Goal: Information Seeking & Learning: Learn about a topic

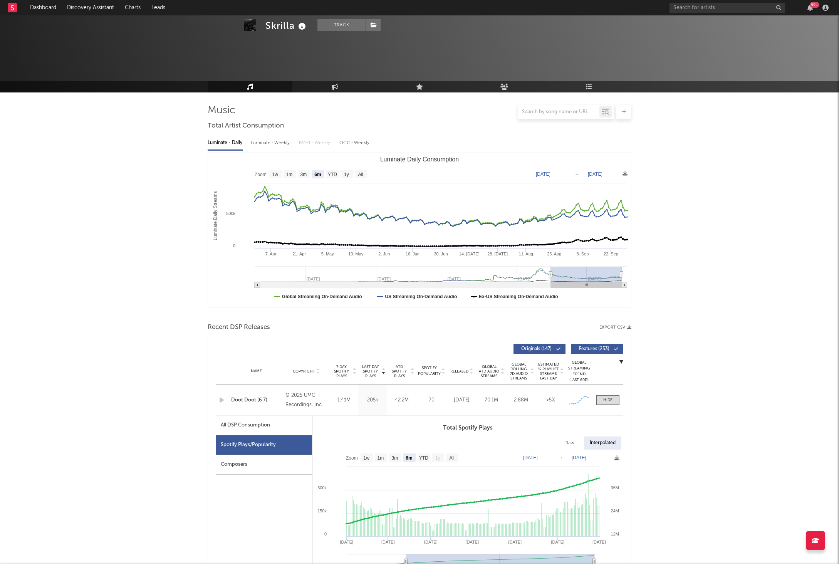
select select "6m"
select select "1w"
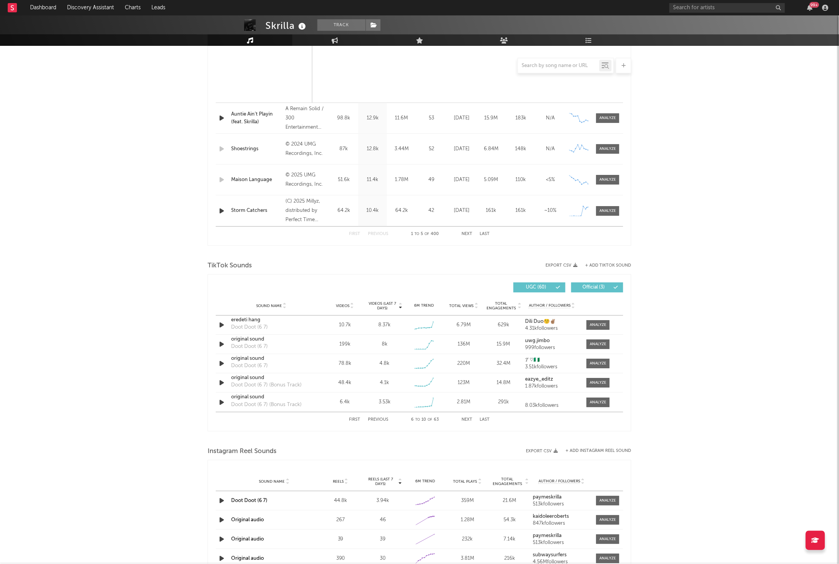
scroll to position [633, 0]
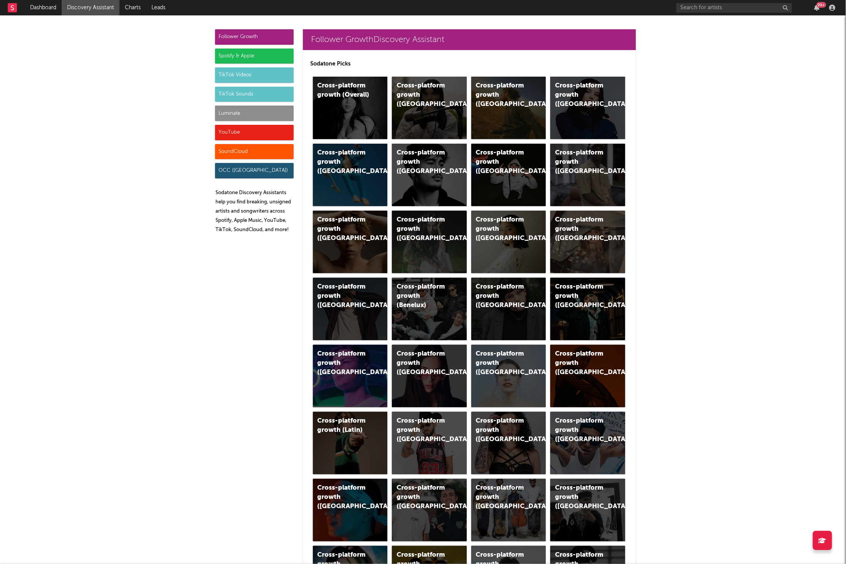
click at [245, 118] on div "Luminate" at bounding box center [254, 113] width 79 height 15
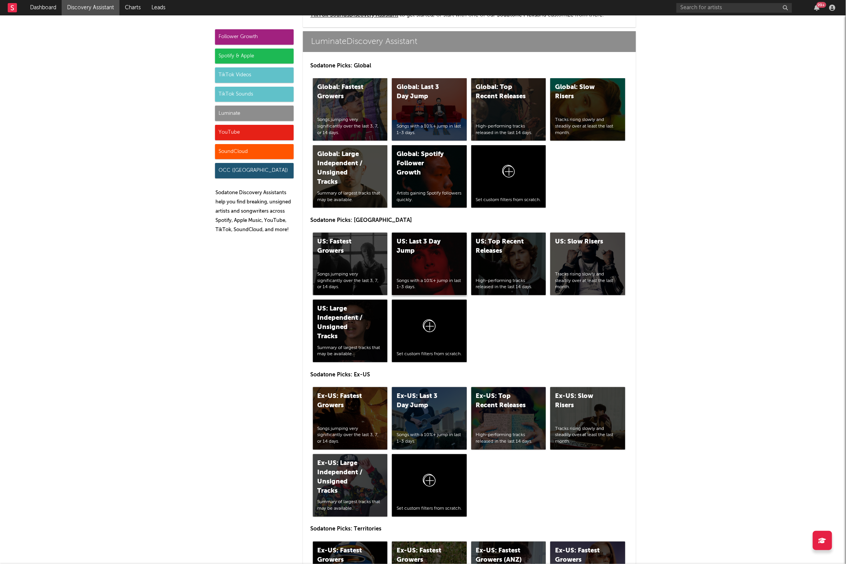
scroll to position [3561, 0]
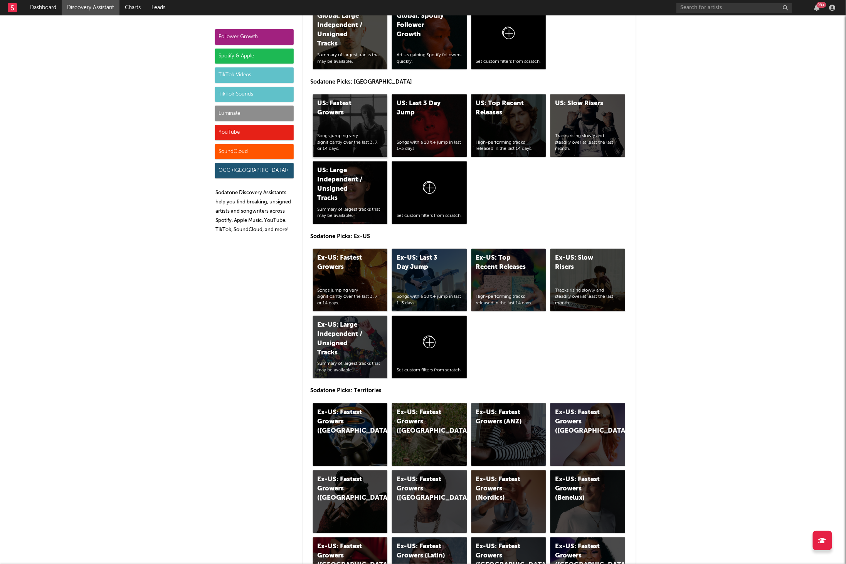
click at [328, 106] on div "US: Fastest Growers" at bounding box center [343, 108] width 52 height 18
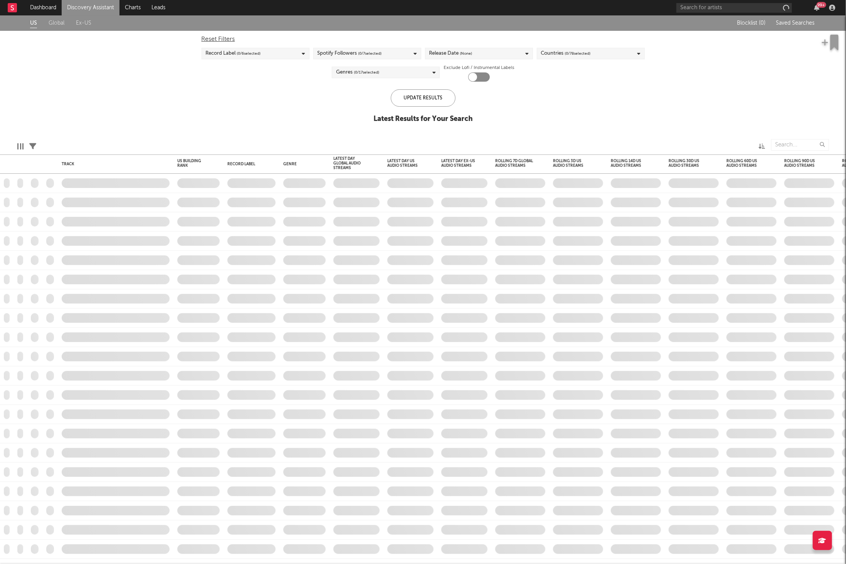
checkbox input "true"
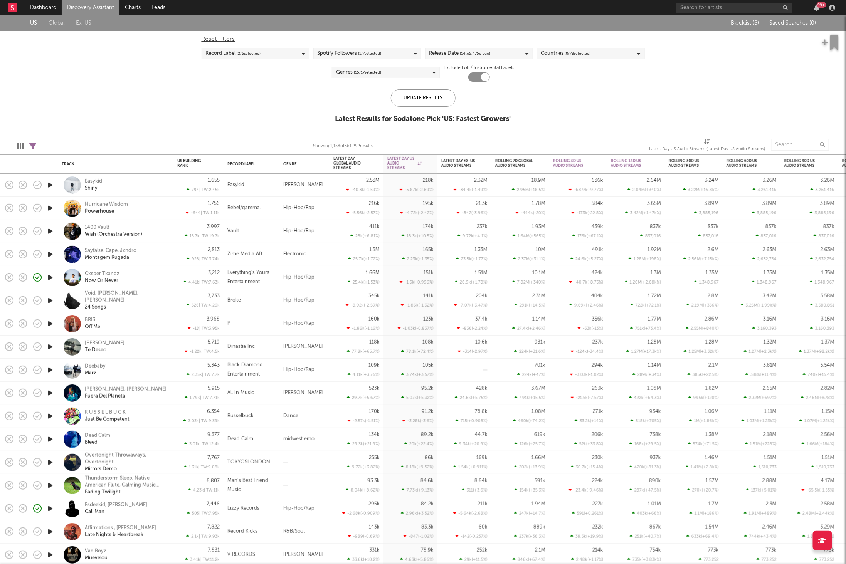
click at [33, 144] on icon at bounding box center [32, 146] width 7 height 7
select select "or"
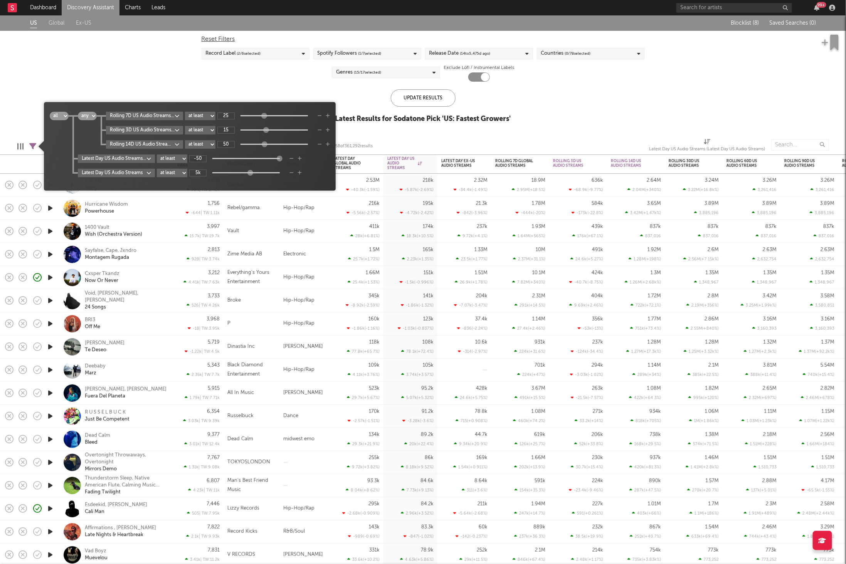
click at [155, 115] on body "Dashboard Discovery Assistant Charts Leads 99 + Notifications Settings Mark all…" at bounding box center [423, 282] width 846 height 564
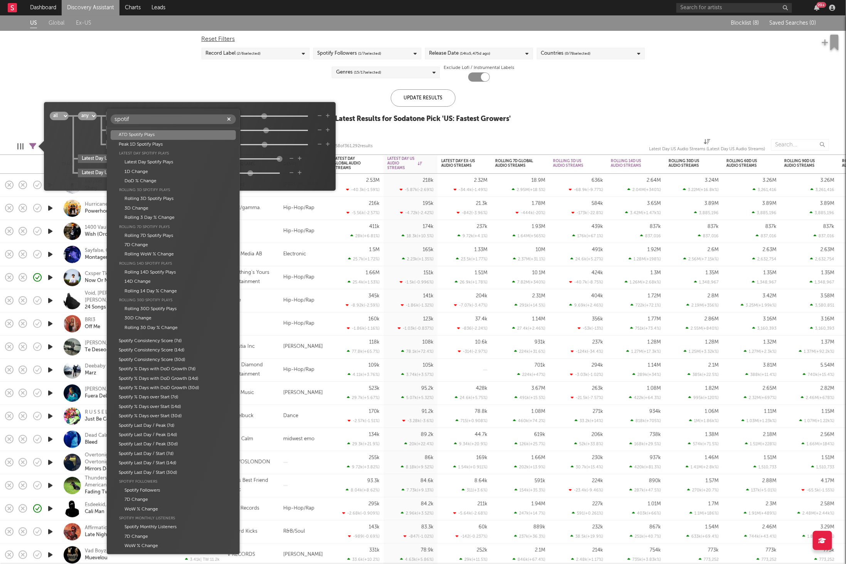
type input "spotify"
click at [229, 119] on icon "button" at bounding box center [229, 119] width 4 height 5
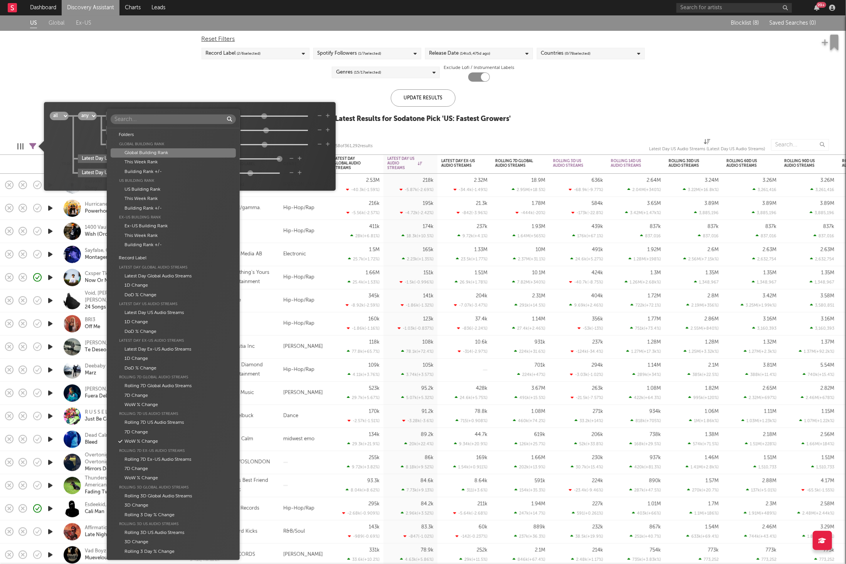
click at [326, 182] on div "Folders Global Building Rank Global Building Rank This Week Rank Building Rank …" at bounding box center [423, 282] width 846 height 564
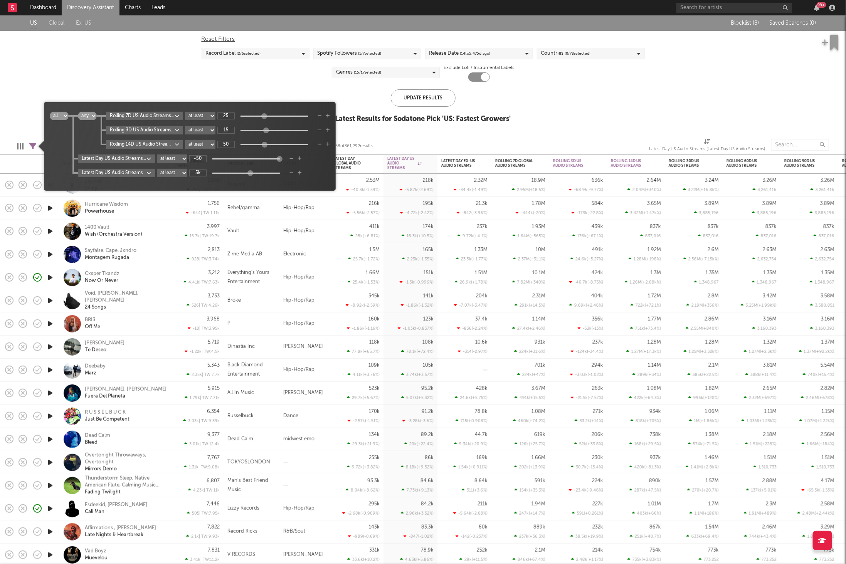
click at [144, 115] on body "Dashboard Discovery Assistant Charts Leads 99 + Notifications Settings Mark all…" at bounding box center [423, 282] width 846 height 564
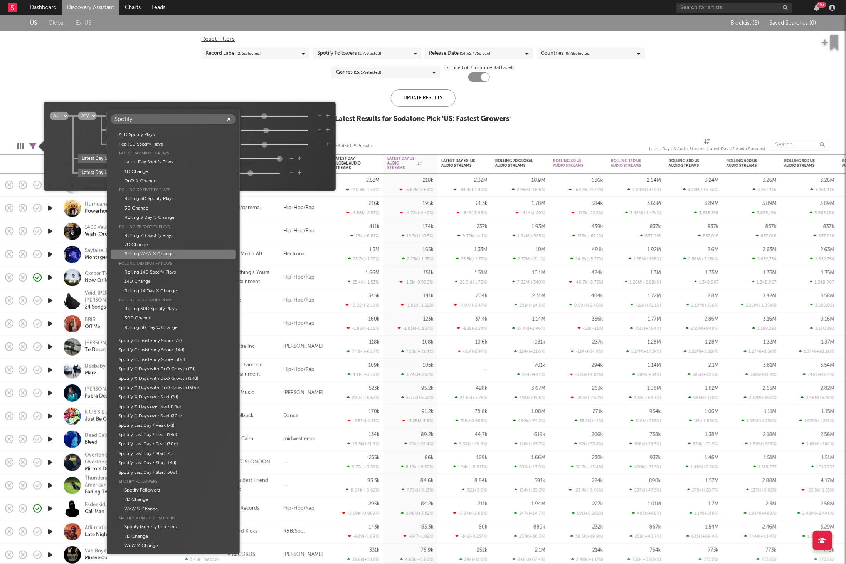
type input "Spotify"
click at [169, 255] on div "Rolling WoW % Change" at bounding box center [173, 254] width 125 height 9
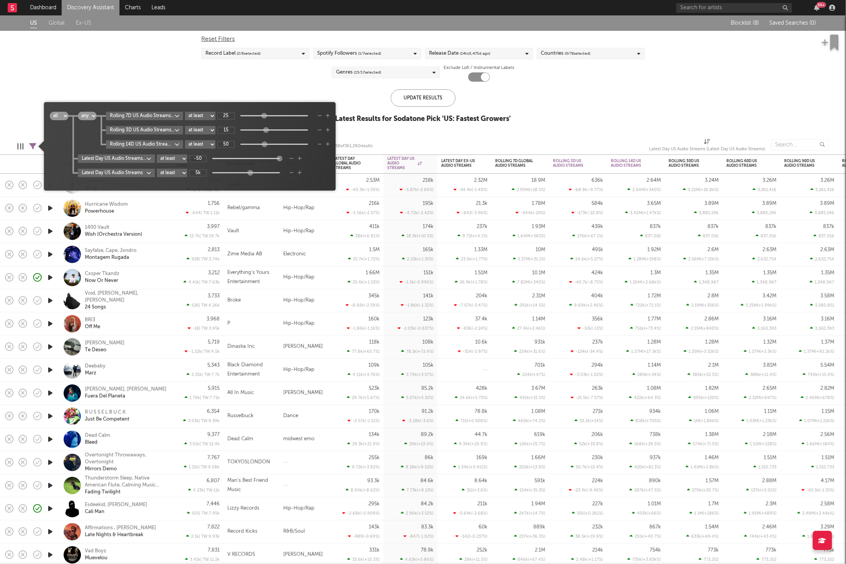
type input "-81"
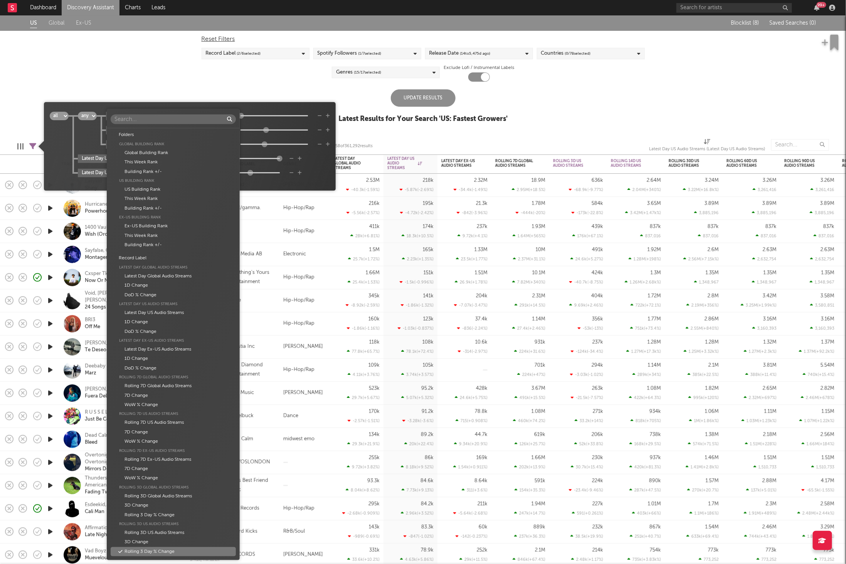
click at [143, 132] on body "Dashboard Discovery Assistant Charts Leads 99 + Notifications Settings Mark all…" at bounding box center [423, 282] width 846 height 564
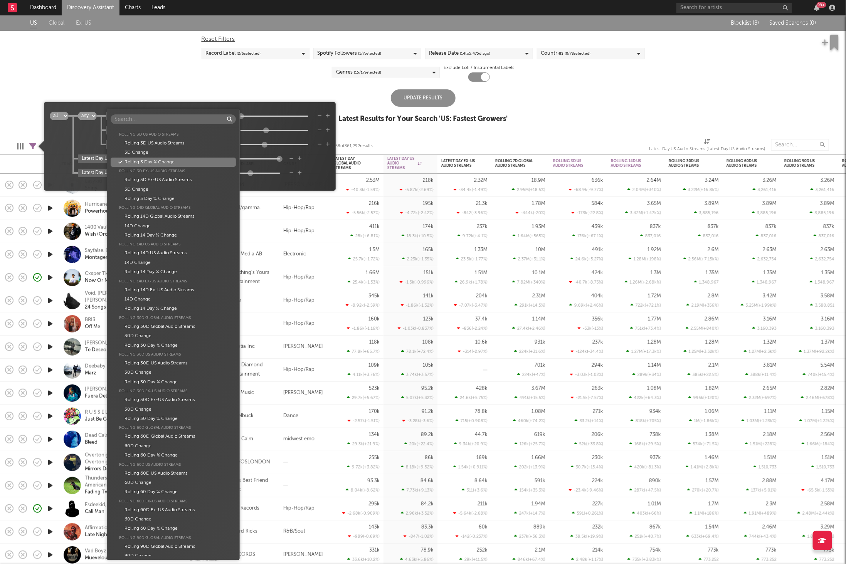
click at [80, 142] on div "Folders Global Building Rank Global Building Rank This Week Rank Building Rank …" at bounding box center [423, 282] width 846 height 564
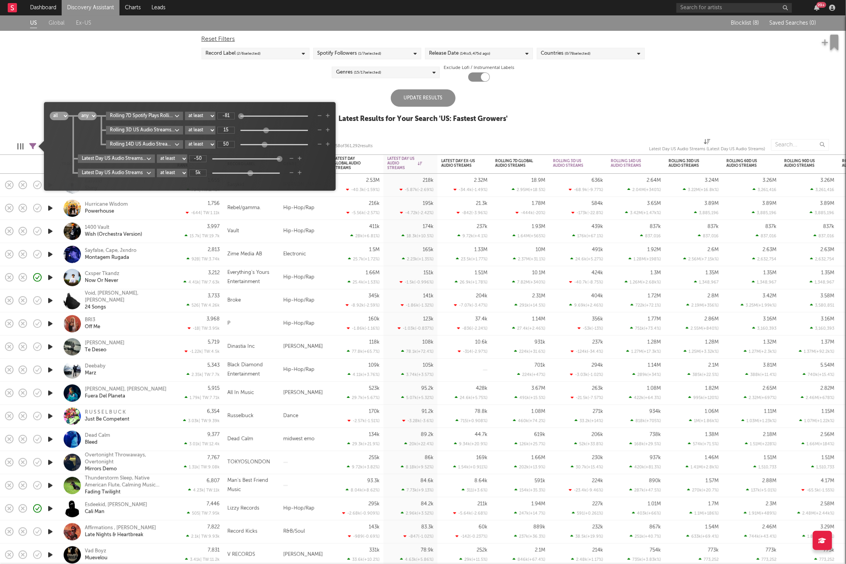
click at [153, 131] on body "Dashboard Discovery Assistant Charts Leads 99 + Notifications Settings Mark all…" at bounding box center [423, 282] width 846 height 564
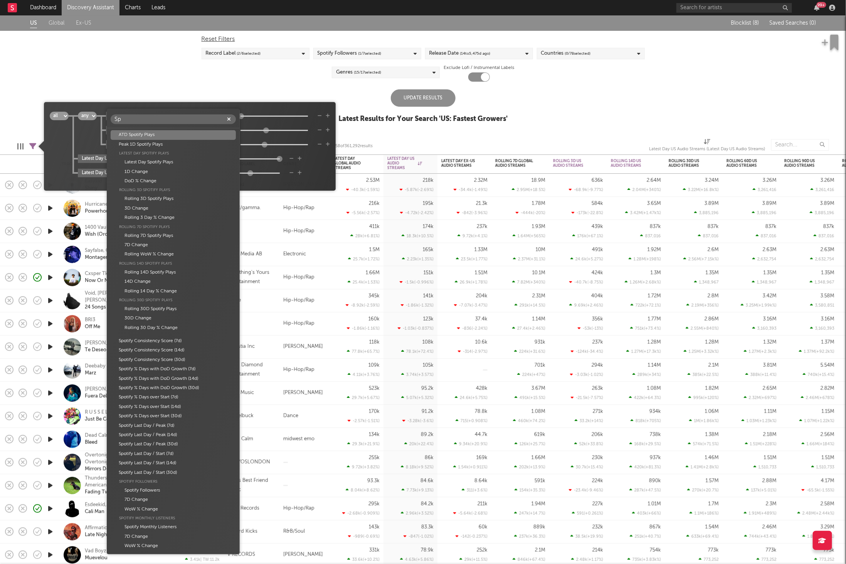
scroll to position [0, 0]
type input "Spotify"
click at [178, 218] on div "Rolling 3 Day % Change" at bounding box center [173, 217] width 125 height 9
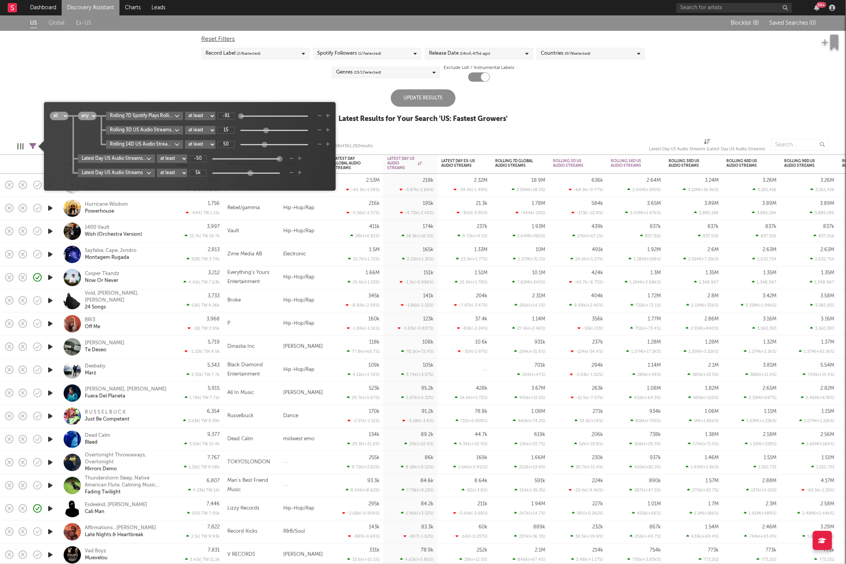
type input "-97"
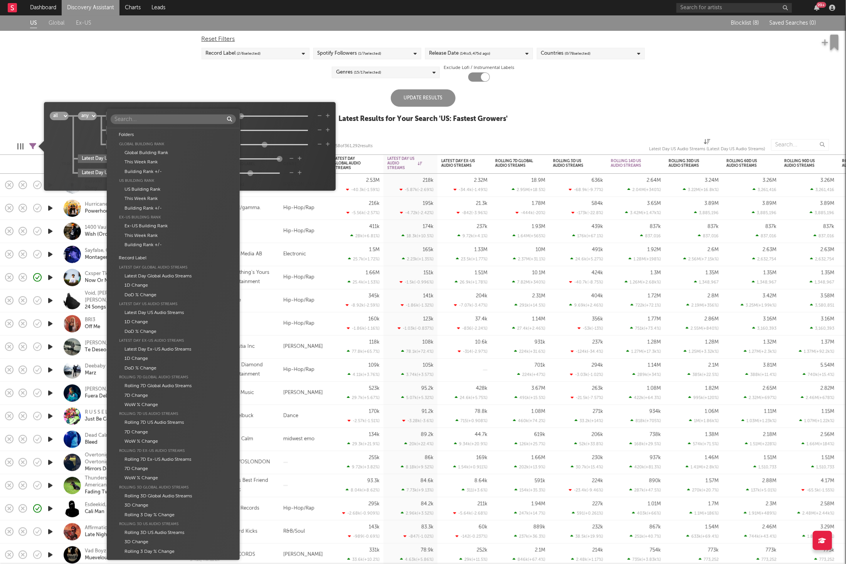
click at [152, 145] on body "Dashboard Discovery Assistant Charts Leads 99 + Notifications Settings Mark all…" at bounding box center [423, 282] width 846 height 564
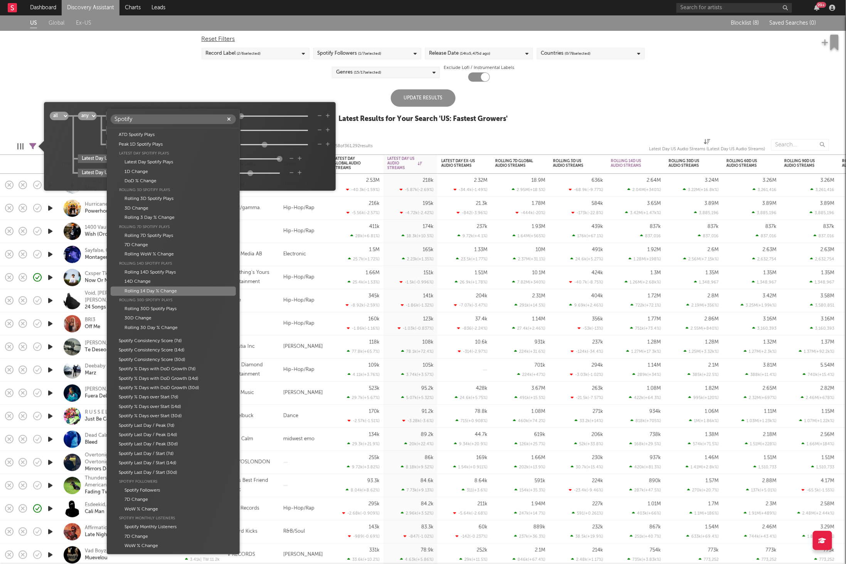
type input "Spotify"
click at [175, 292] on div "Rolling 14 Day % Change" at bounding box center [173, 291] width 125 height 9
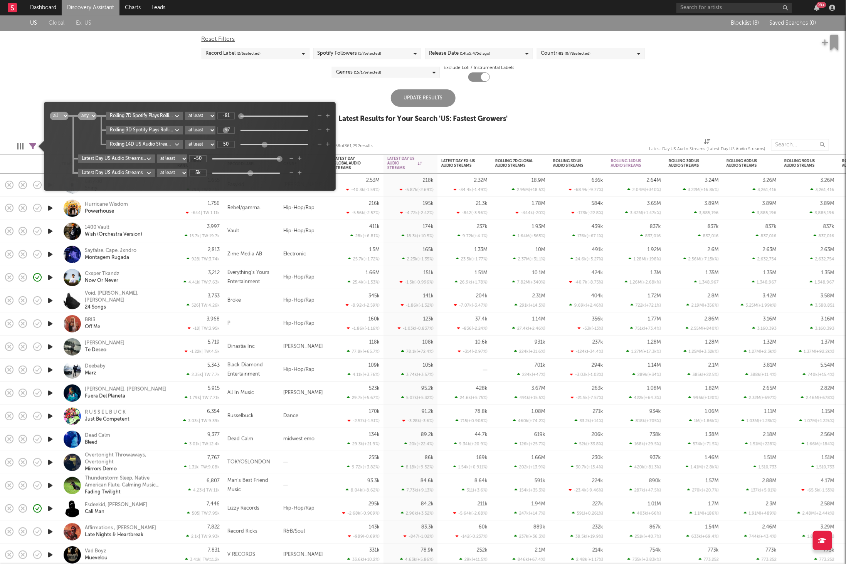
type input "-86"
click at [136, 161] on body "Dashboard Discovery Assistant Charts Leads 99 + Notifications Settings Mark all…" at bounding box center [423, 282] width 846 height 564
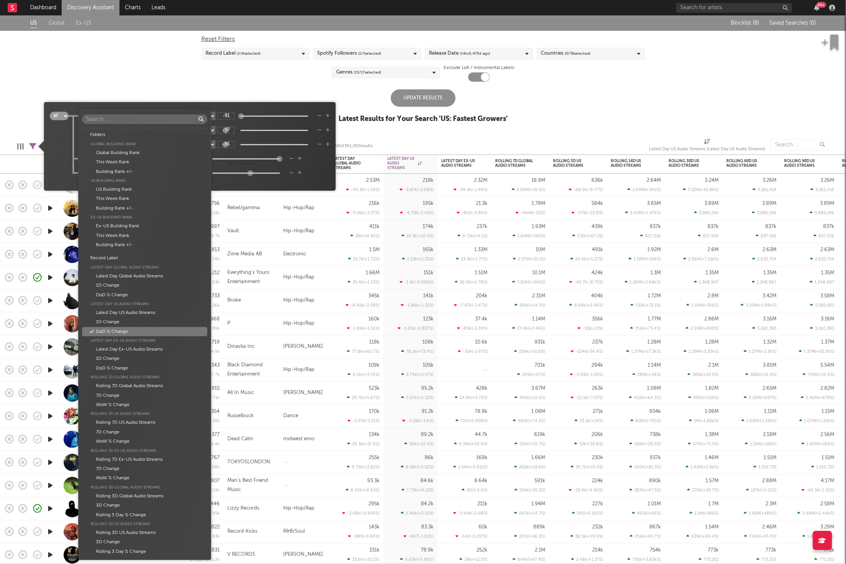
scroll to position [169, 0]
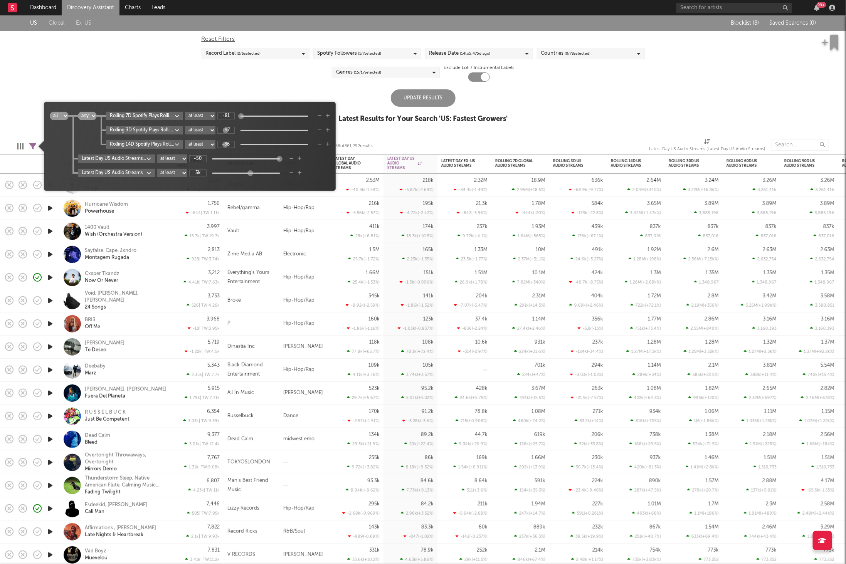
click at [62, 140] on div "Folders Global Building Rank Global Building Rank This Week Rank Building Rank …" at bounding box center [423, 282] width 846 height 564
click at [136, 162] on body "Dashboard Discovery Assistant Charts Leads 99 + Notifications Settings Mark all…" at bounding box center [423, 282] width 846 height 564
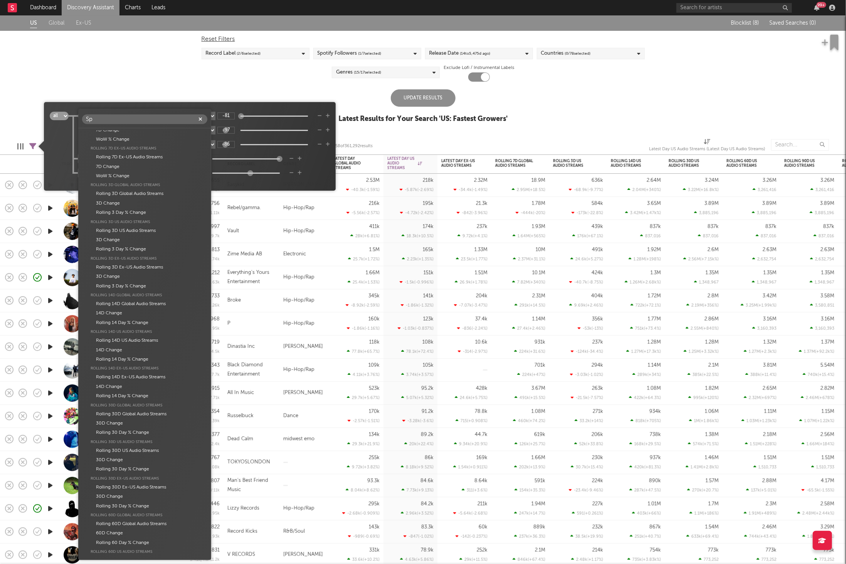
scroll to position [0, 0]
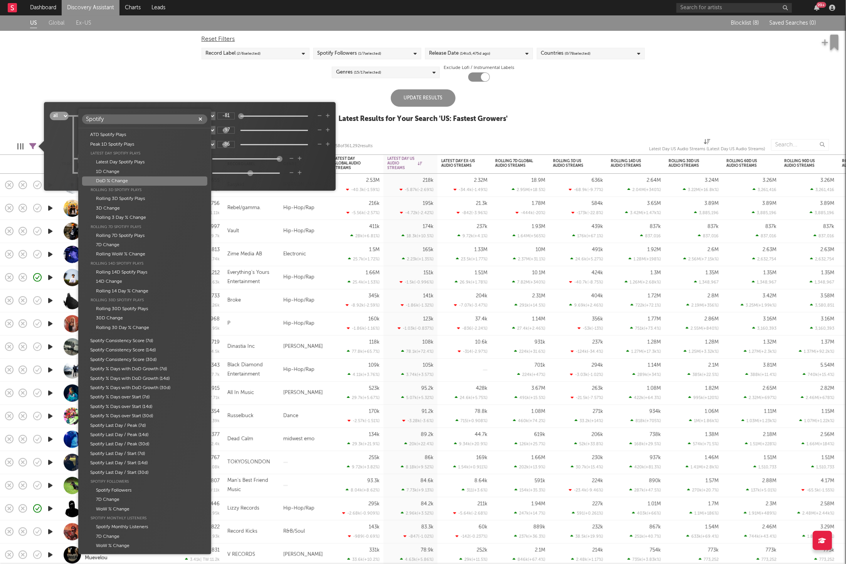
type input "Spotify"
click at [145, 181] on div "DoD % Change" at bounding box center [144, 180] width 125 height 9
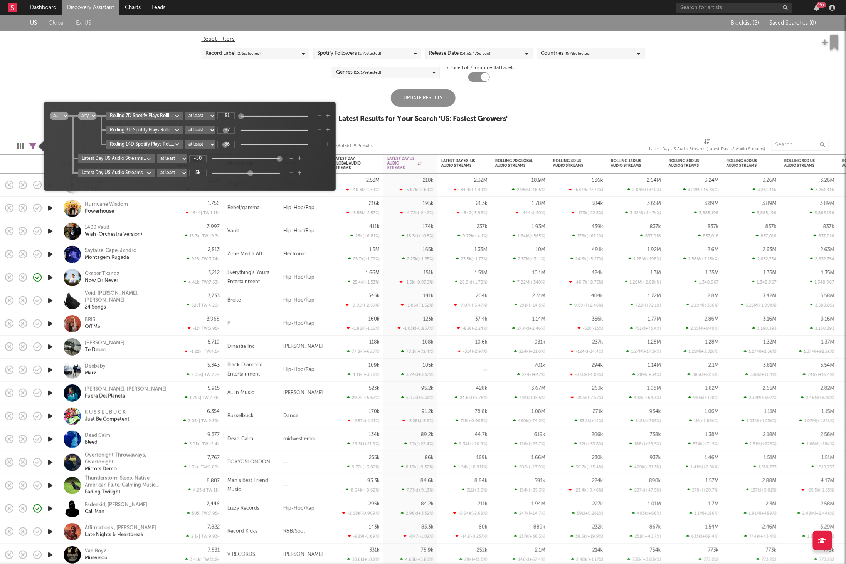
type input "-764k"
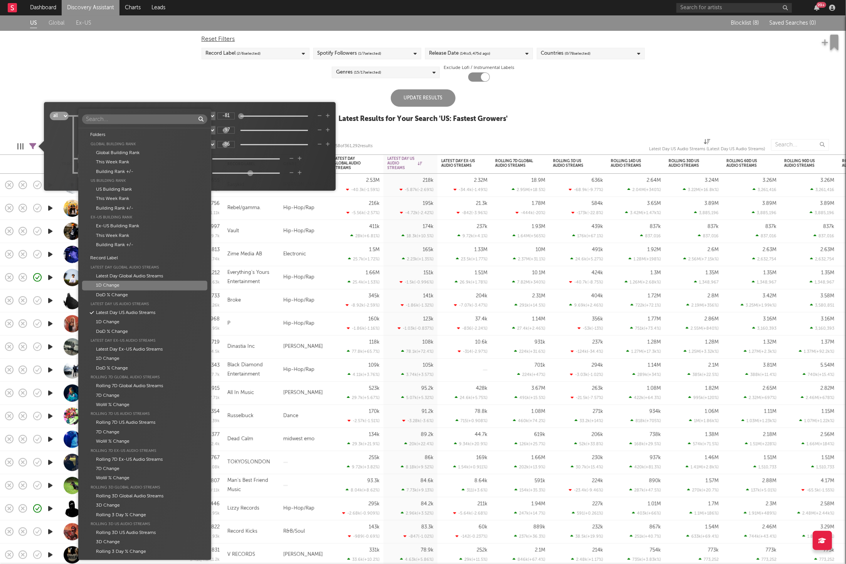
click at [117, 174] on body "Dashboard Discovery Assistant Charts Leads 99 + Notifications Settings Mark all…" at bounding box center [423, 282] width 846 height 564
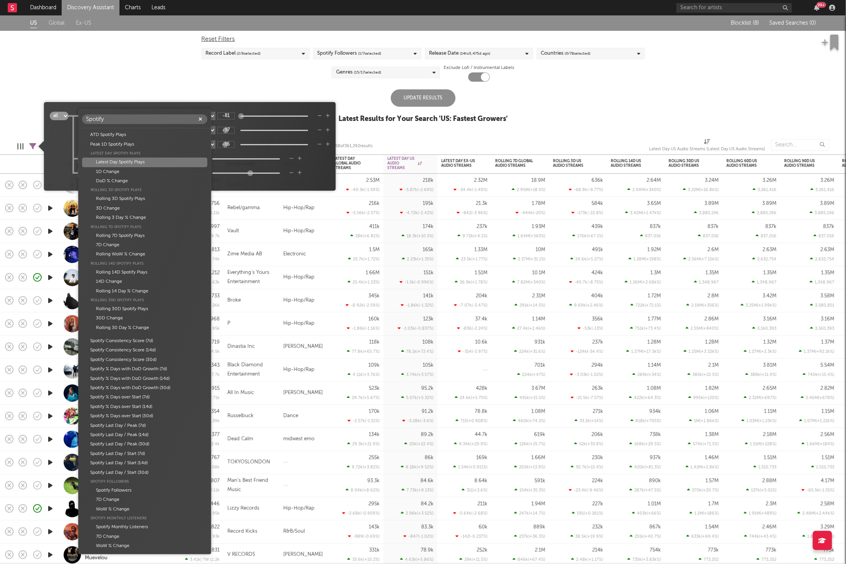
type input "Spotify"
click at [148, 162] on div "Latest Day Spotify Plays" at bounding box center [144, 162] width 125 height 9
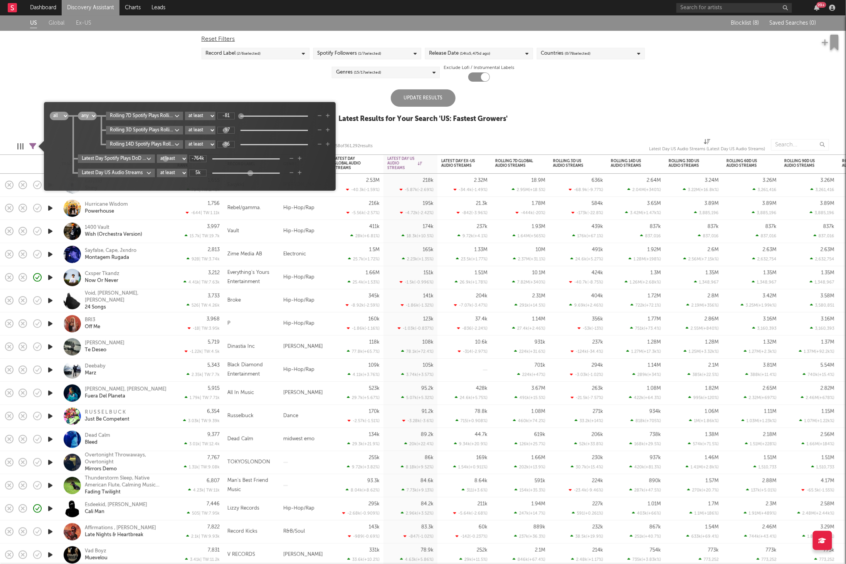
type input "0"
click at [201, 157] on input "-764k" at bounding box center [197, 158] width 17 height 7
click at [231, 116] on input "-81" at bounding box center [225, 115] width 17 height 7
type input "25"
type input "1"
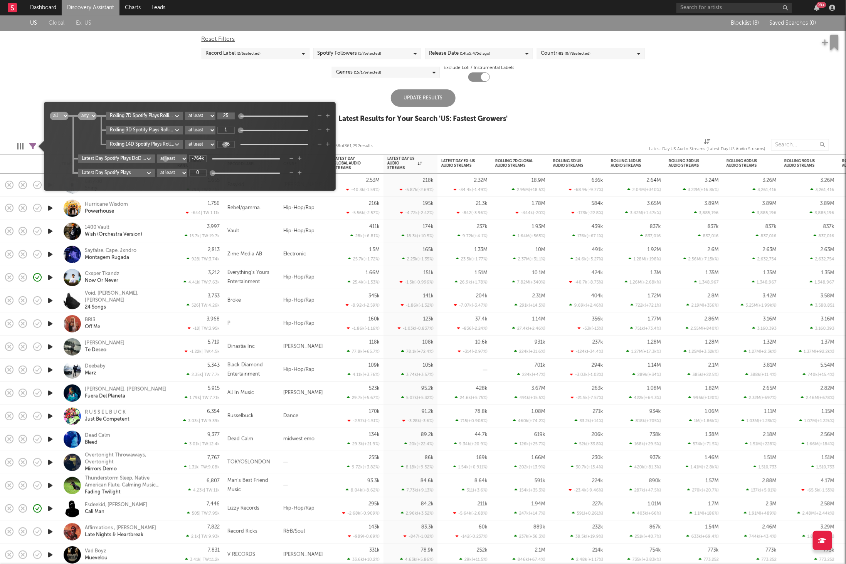
click at [228, 131] on div "1" at bounding box center [265, 130] width 96 height 7
type input "25"
click at [229, 129] on input "1" at bounding box center [225, 130] width 17 height 7
type input "25"
type input "1"
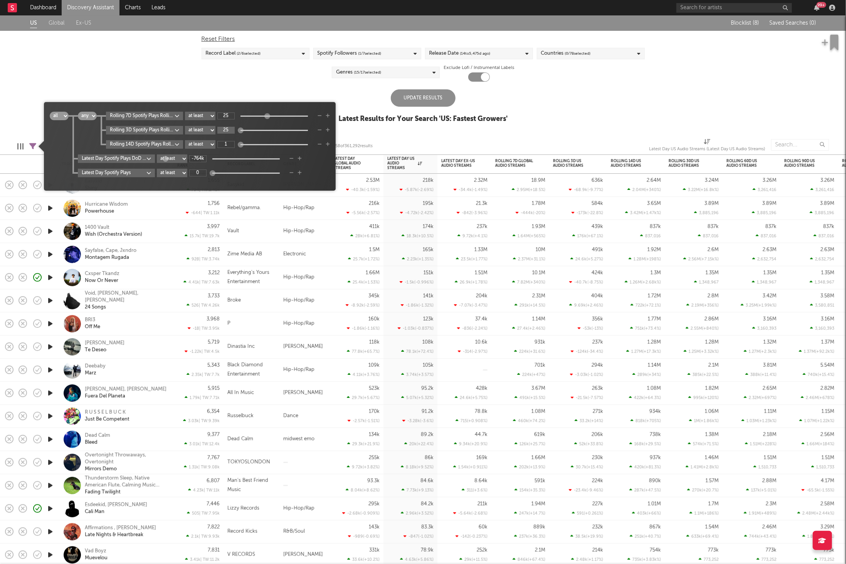
click at [226, 145] on div "1" at bounding box center [265, 144] width 96 height 7
click at [226, 145] on input "1" at bounding box center [225, 144] width 17 height 7
type input "25"
click at [198, 159] on input "-764k" at bounding box center [197, 158] width 17 height 7
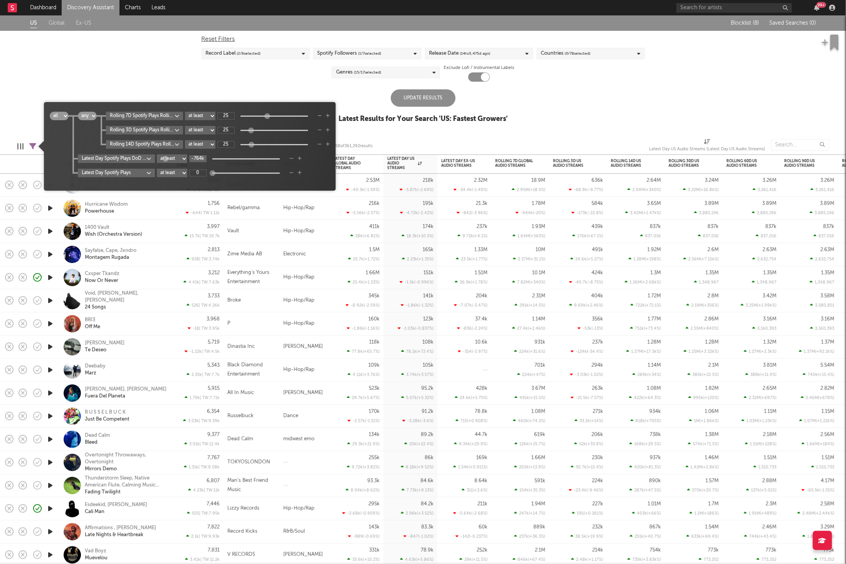
click at [198, 159] on input "-764k" at bounding box center [197, 158] width 17 height 7
drag, startPoint x: 205, startPoint y: 159, endPoint x: 171, endPoint y: 159, distance: 33.1
click at [171, 159] on div "Latest Day Spotify Plays DoD % Change at least at most between -764k" at bounding box center [204, 158] width 252 height 8
click at [201, 172] on input "0" at bounding box center [197, 172] width 17 height 7
type input "-50"
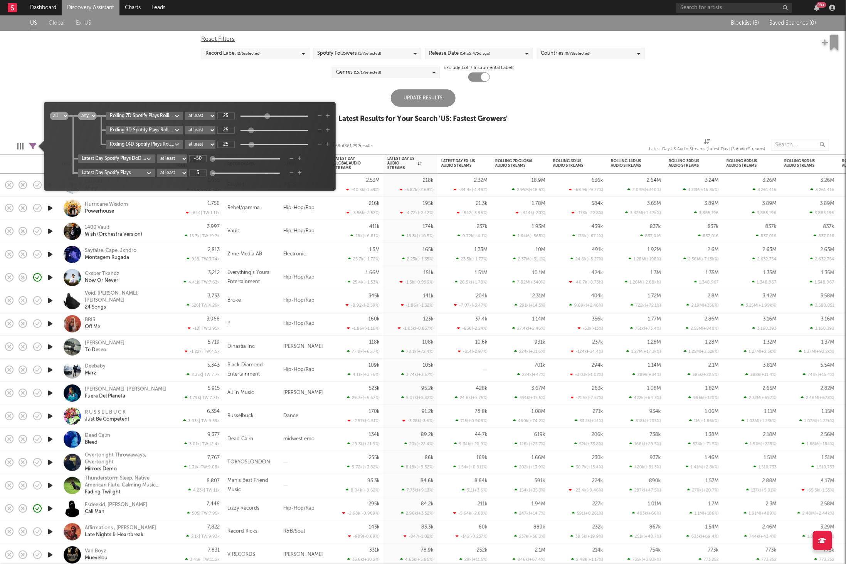
click at [248, 182] on div "all any all any Rolling 7D Spotify Plays Rolling WoW % Change at least at most …" at bounding box center [190, 149] width 280 height 75
type input "5"
click at [413, 98] on div "Update Results" at bounding box center [423, 97] width 65 height 17
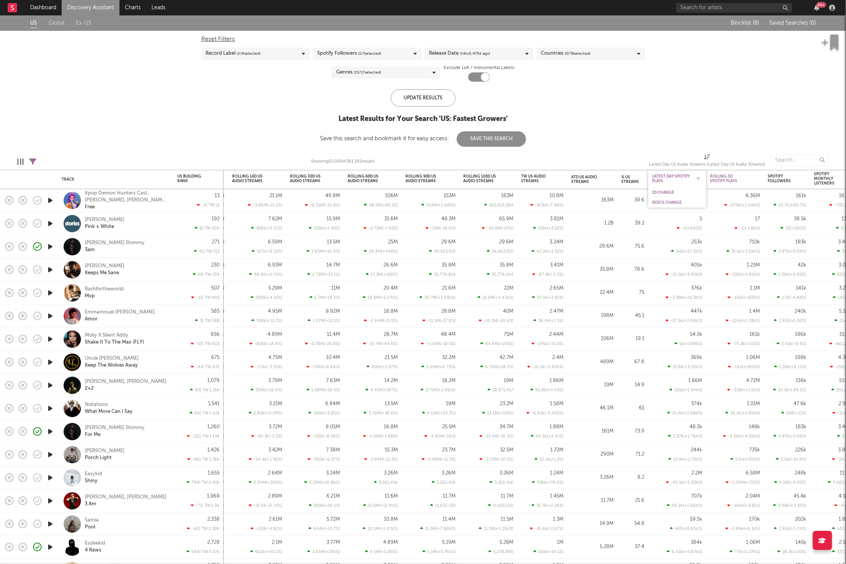
click at [681, 178] on div "Latest Day Spotify Plays" at bounding box center [671, 178] width 39 height 9
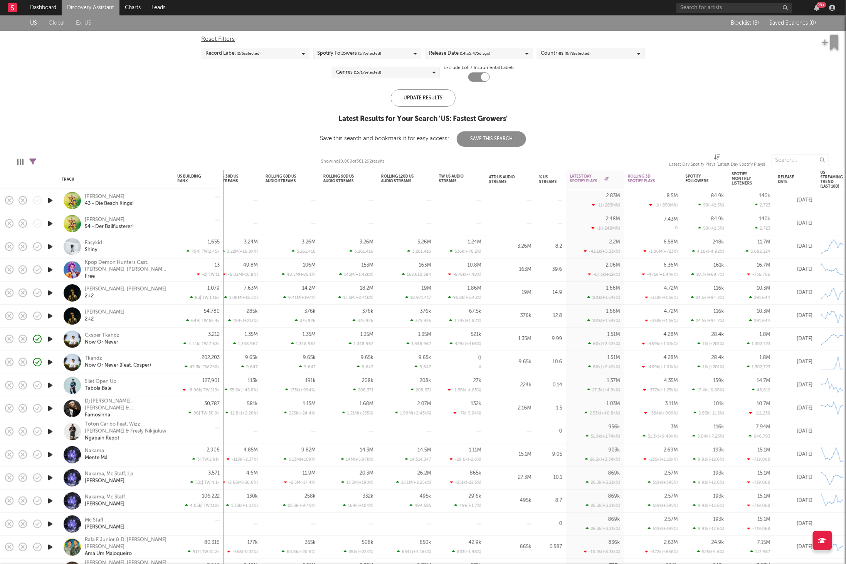
click at [156, 203] on div "Teufelskicker 43 - Die Beach Kings!" at bounding box center [126, 200] width 83 height 14
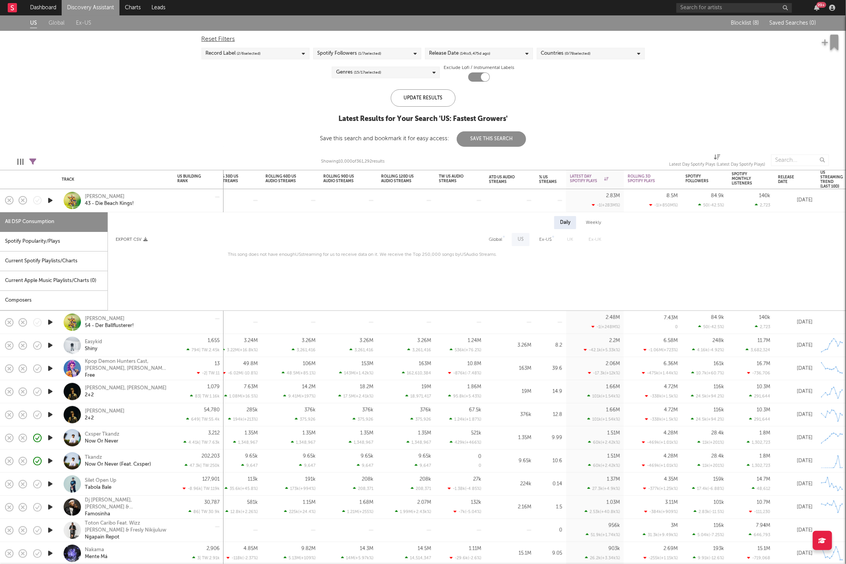
click at [40, 246] on div "Spotify Popularity/Plays" at bounding box center [53, 242] width 107 height 20
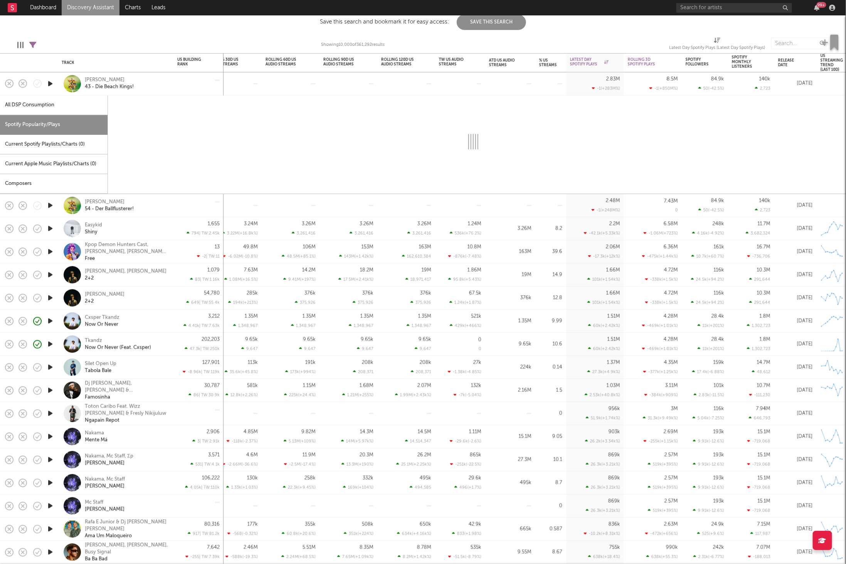
click at [158, 84] on div "Teufelskicker 43 - Die Beach Kings!" at bounding box center [126, 84] width 83 height 14
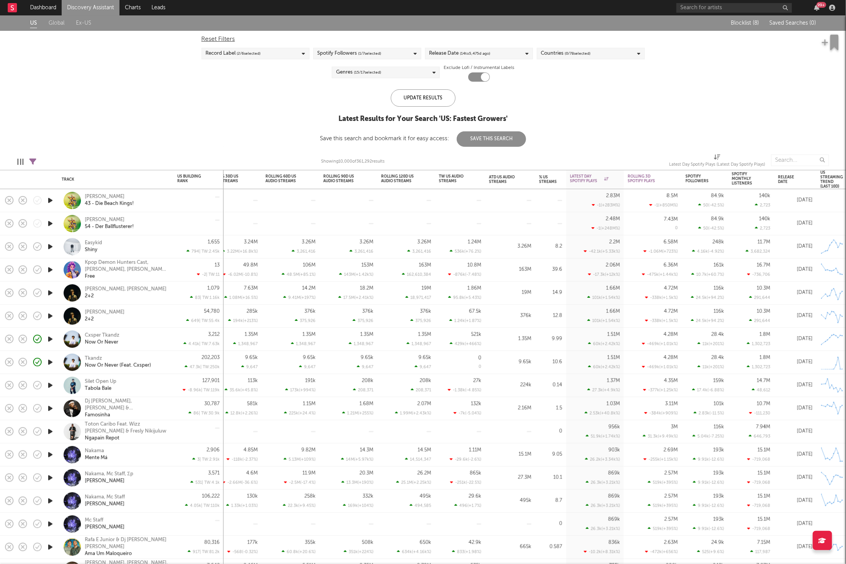
click at [568, 56] on span "( 0 / 78 selected)" at bounding box center [578, 53] width 26 height 9
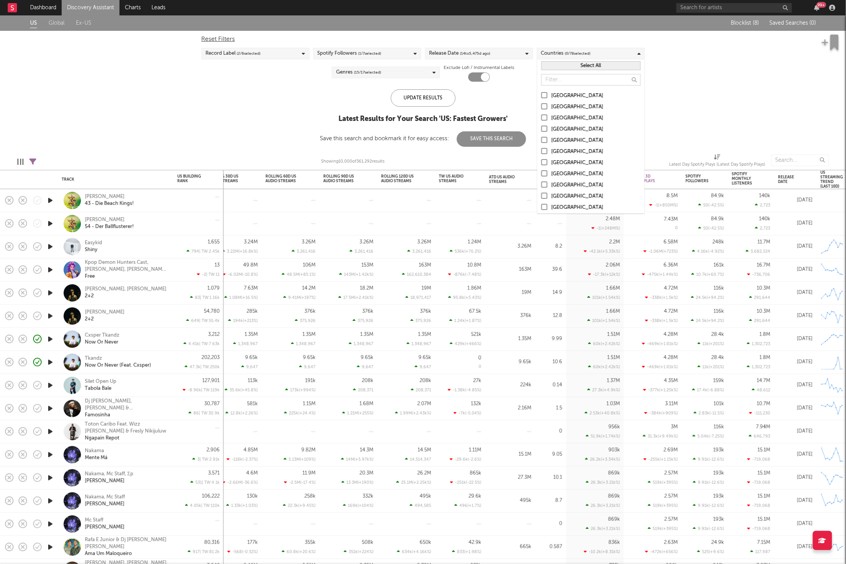
click at [562, 93] on div "[GEOGRAPHIC_DATA]" at bounding box center [595, 95] width 89 height 9
click at [541, 93] on input "[GEOGRAPHIC_DATA]" at bounding box center [541, 95] width 0 height 9
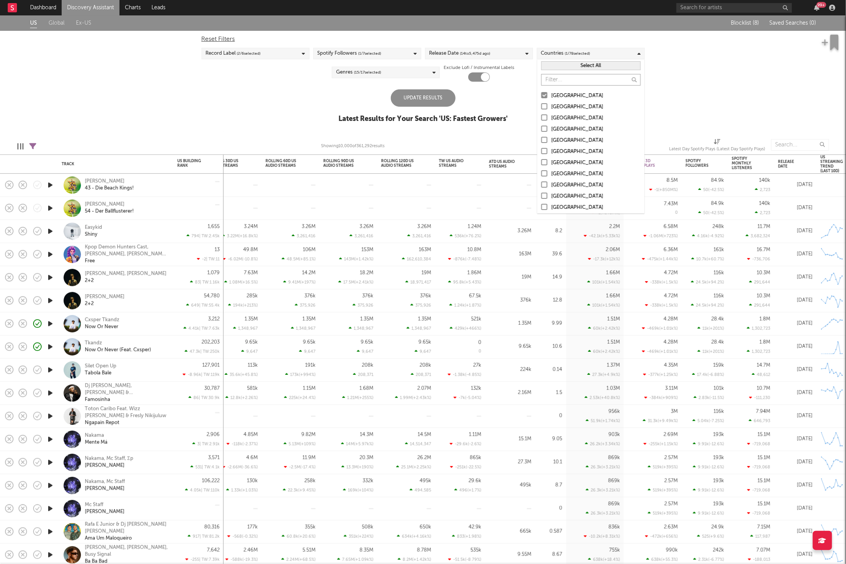
click at [570, 82] on input "text" at bounding box center [590, 80] width 99 height 12
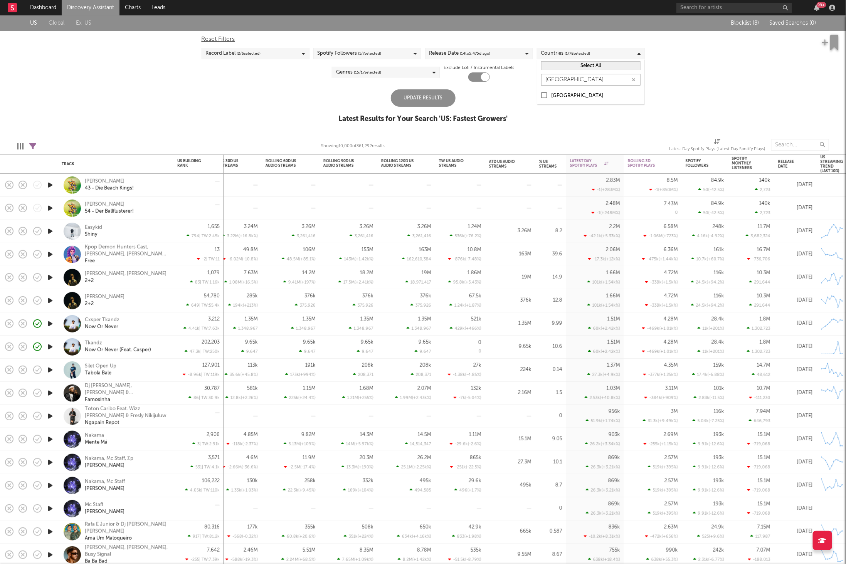
type input "france"
click at [562, 94] on div "France" at bounding box center [595, 95] width 89 height 9
click at [541, 94] on input "France" at bounding box center [541, 95] width 0 height 9
click at [560, 80] on input "france" at bounding box center [590, 80] width 99 height 12
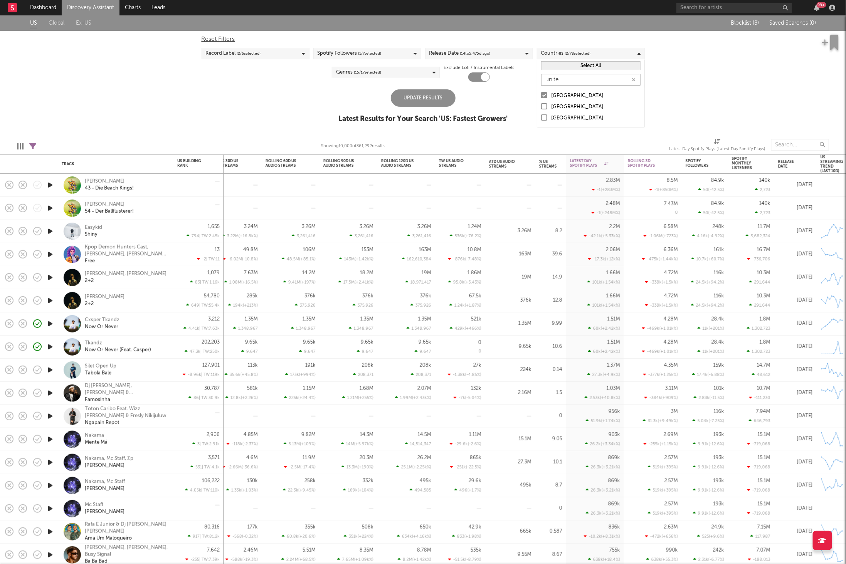
type input "unite"
click at [553, 104] on div "[GEOGRAPHIC_DATA]" at bounding box center [595, 106] width 89 height 9
click at [541, 104] on input "[GEOGRAPHIC_DATA]" at bounding box center [541, 106] width 0 height 9
click at [560, 82] on input "unite" at bounding box center [590, 80] width 99 height 12
click at [560, 81] on input "unite" at bounding box center [590, 80] width 99 height 12
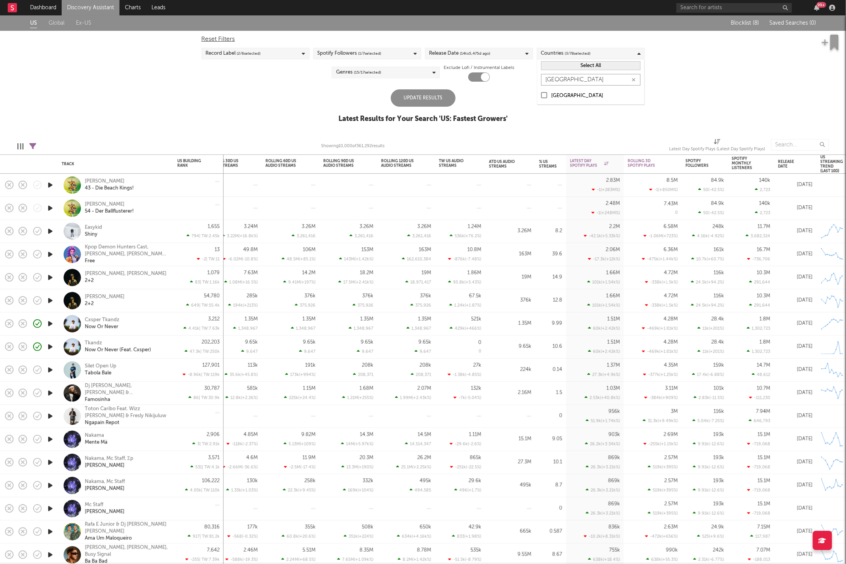
type input "germany"
click at [561, 95] on div "Germany" at bounding box center [595, 95] width 89 height 9
click at [541, 95] on input "Germany" at bounding box center [541, 95] width 0 height 9
click at [576, 79] on input "germany" at bounding box center [590, 80] width 99 height 12
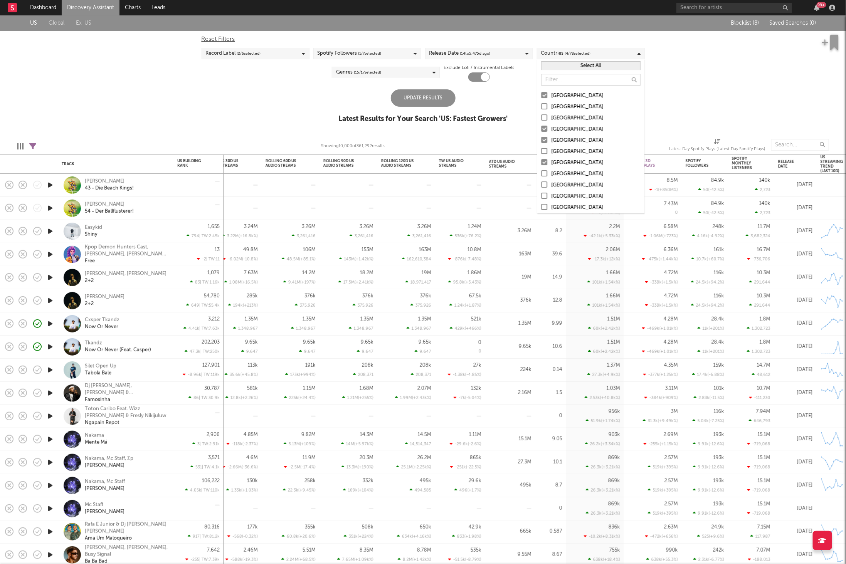
click at [411, 101] on div "Update Results" at bounding box center [423, 97] width 65 height 17
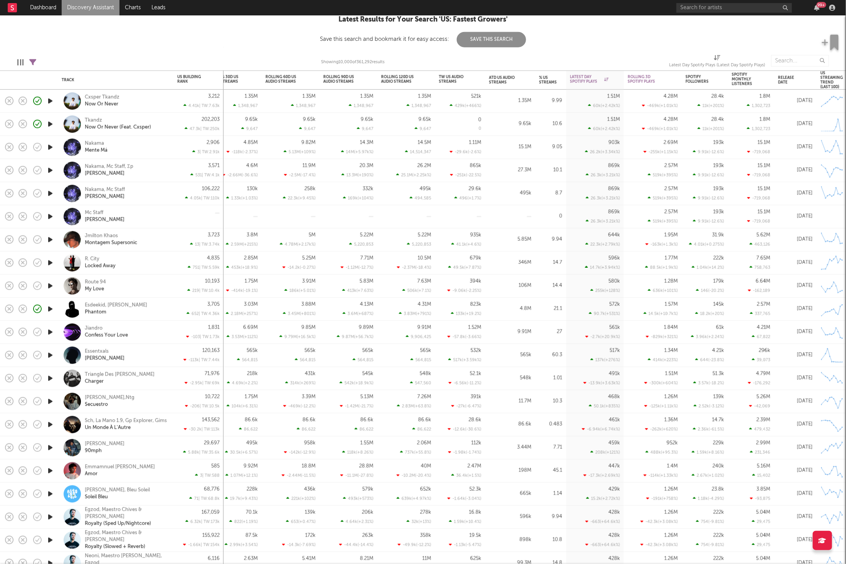
click at [49, 263] on icon "button" at bounding box center [50, 263] width 8 height 10
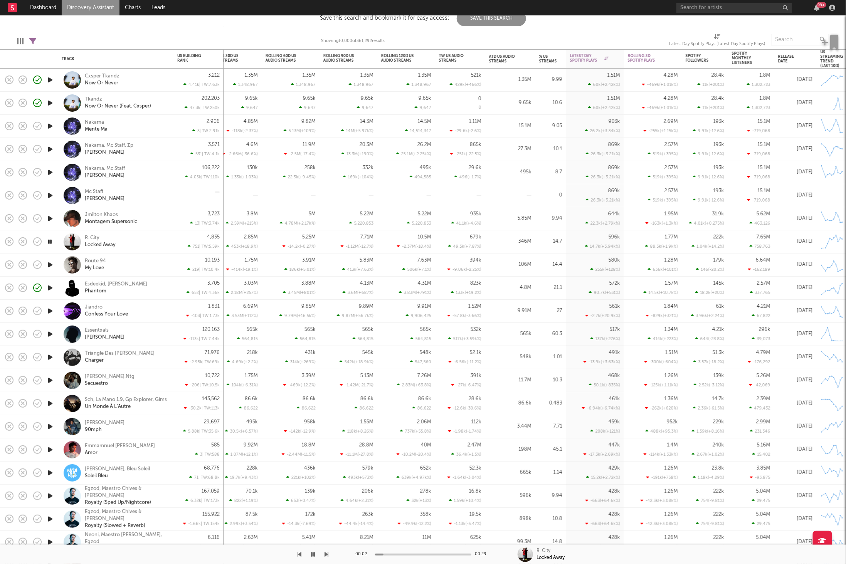
click at [49, 240] on icon "button" at bounding box center [49, 242] width 7 height 10
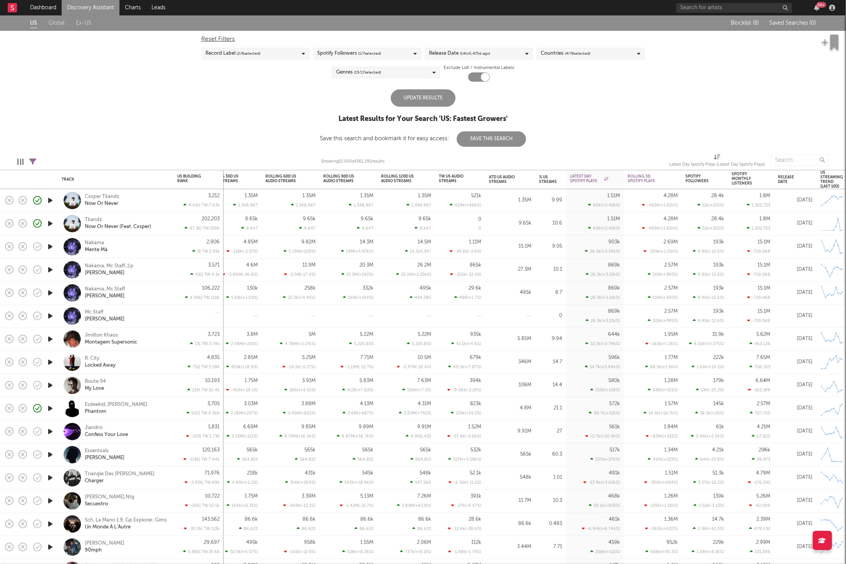
click at [414, 95] on div "Update Results" at bounding box center [423, 97] width 65 height 17
drag, startPoint x: 32, startPoint y: 159, endPoint x: 76, endPoint y: 160, distance: 43.9
click at [32, 159] on icon at bounding box center [32, 161] width 7 height 7
select select "or"
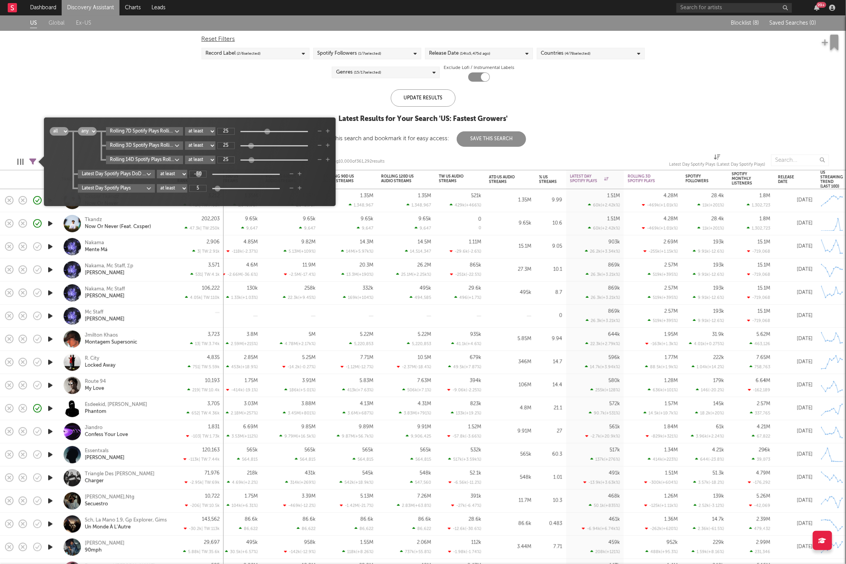
click at [299, 188] on icon "button" at bounding box center [299, 188] width 4 height 5
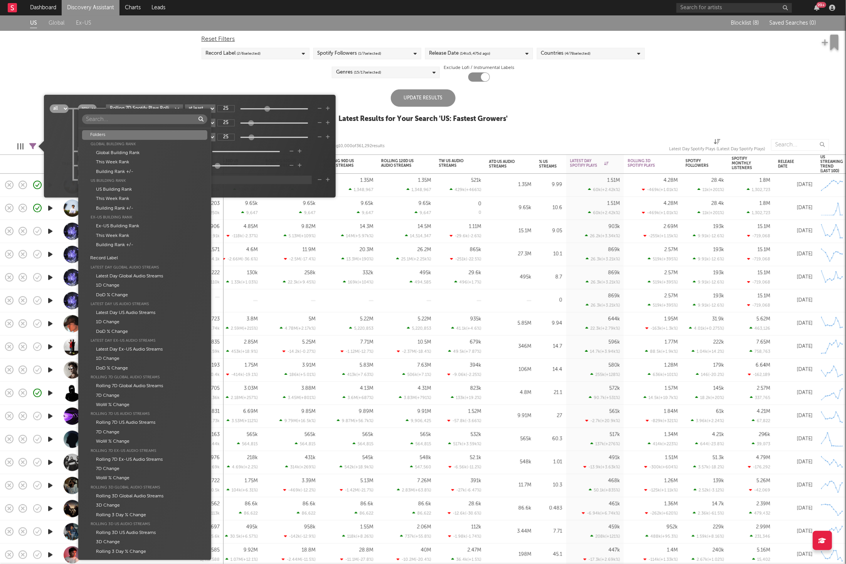
click at [138, 180] on body "Dashboard Discovery Assistant Charts Leads 99 + Notifications Settings Mark all…" at bounding box center [423, 282] width 846 height 564
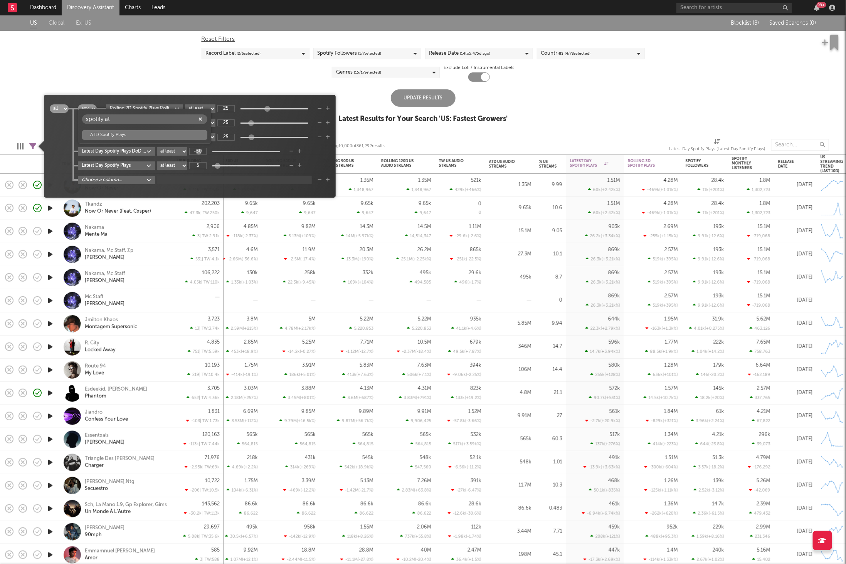
type input "spotify at"
click at [123, 133] on div "ATD Spotify Plays" at bounding box center [144, 134] width 125 height 9
click at [180, 182] on select "at least at most between" at bounding box center [172, 180] width 30 height 8
click at [157, 176] on select "at least at most between" at bounding box center [172, 180] width 30 height 8
select select "max"
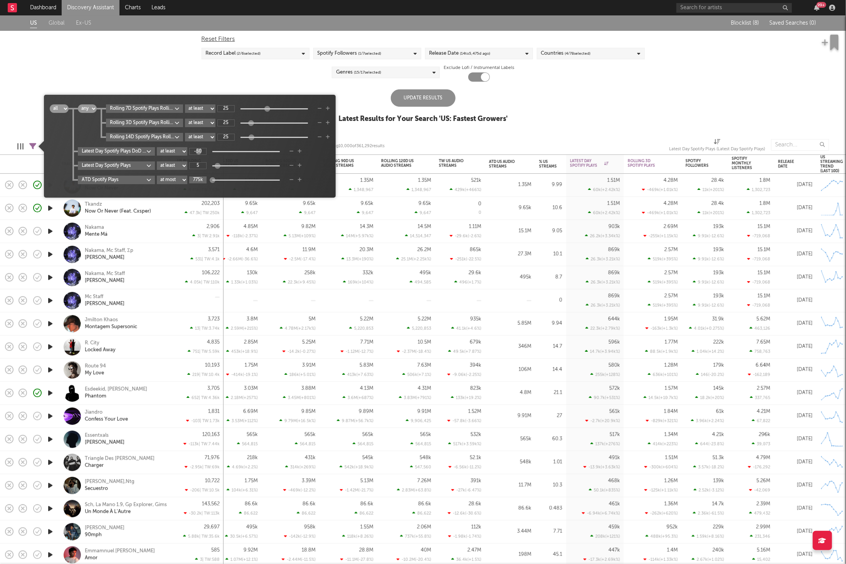
drag, startPoint x: 205, startPoint y: 179, endPoint x: 186, endPoint y: 179, distance: 18.9
click at [186, 179] on div "ATD Spotify Plays at least at most between 775k" at bounding box center [204, 180] width 252 height 8
type input "5M"
click at [539, 107] on div "US Global Ex-US Blocklist ( 8 ) Saved Searches ( 0 ) Reset Filters Record Label…" at bounding box center [423, 73] width 846 height 116
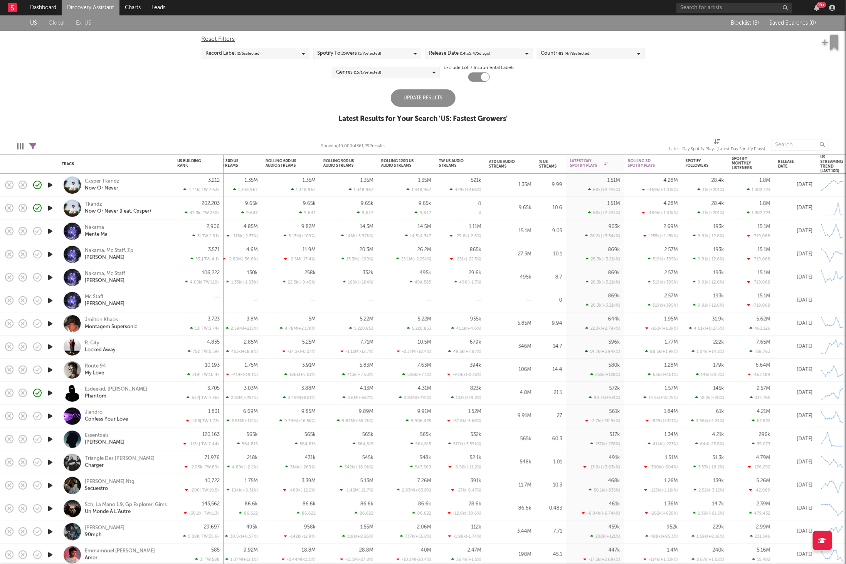
click at [441, 100] on div "Update Results" at bounding box center [423, 97] width 65 height 17
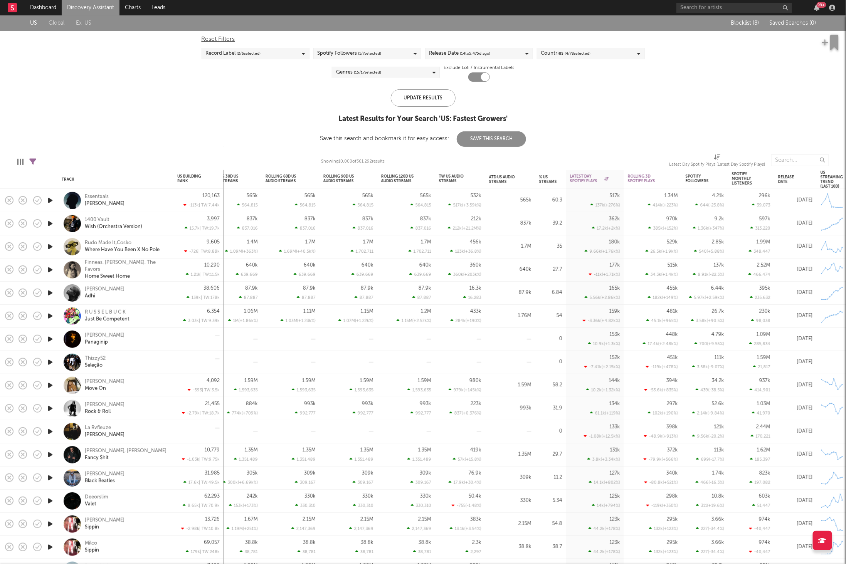
click at [50, 201] on icon "button" at bounding box center [50, 201] width 8 height 10
click at [326, 554] on icon "button" at bounding box center [327, 554] width 4 height 6
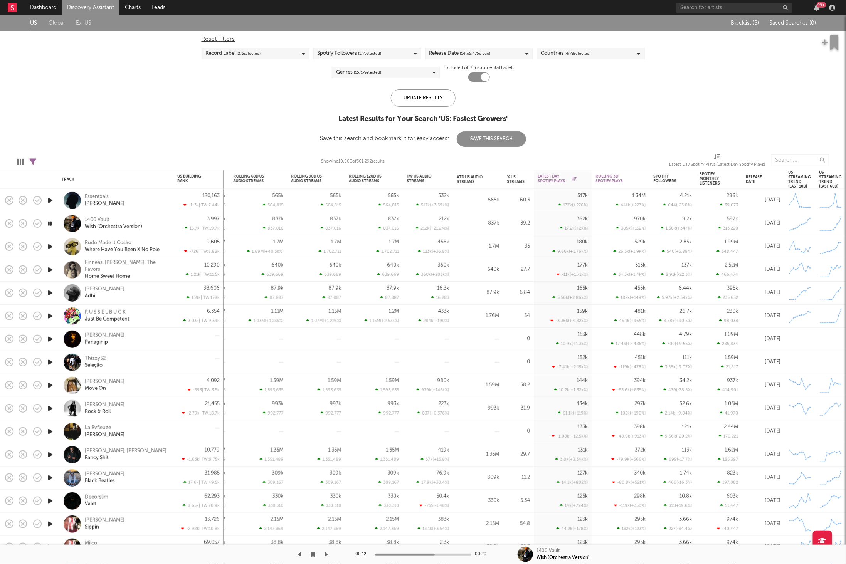
click at [325, 555] on icon "button" at bounding box center [327, 554] width 4 height 6
click at [169, 243] on div "Rudo Made It,Cosko Where Have You Been X No Pole" at bounding box center [116, 246] width 116 height 23
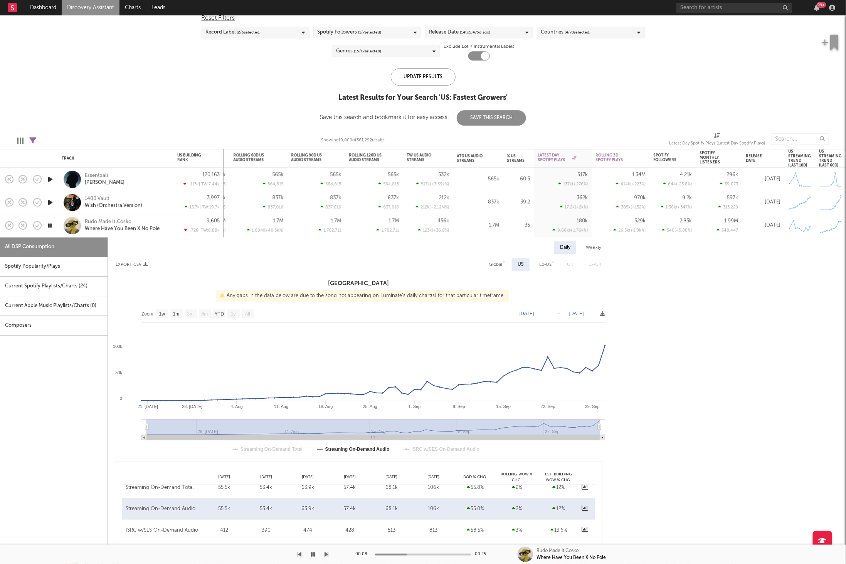
click at [77, 268] on div "Spotify Popularity/Plays" at bounding box center [53, 267] width 107 height 20
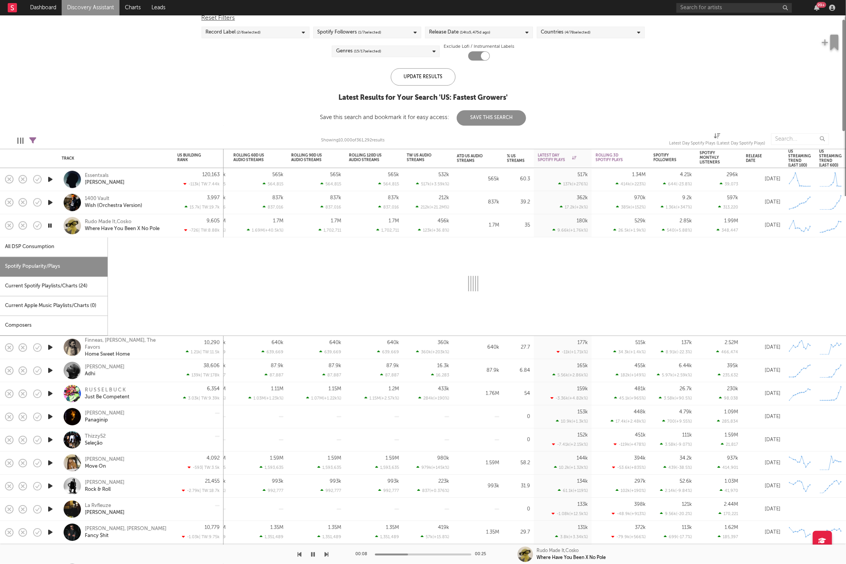
select select "1w"
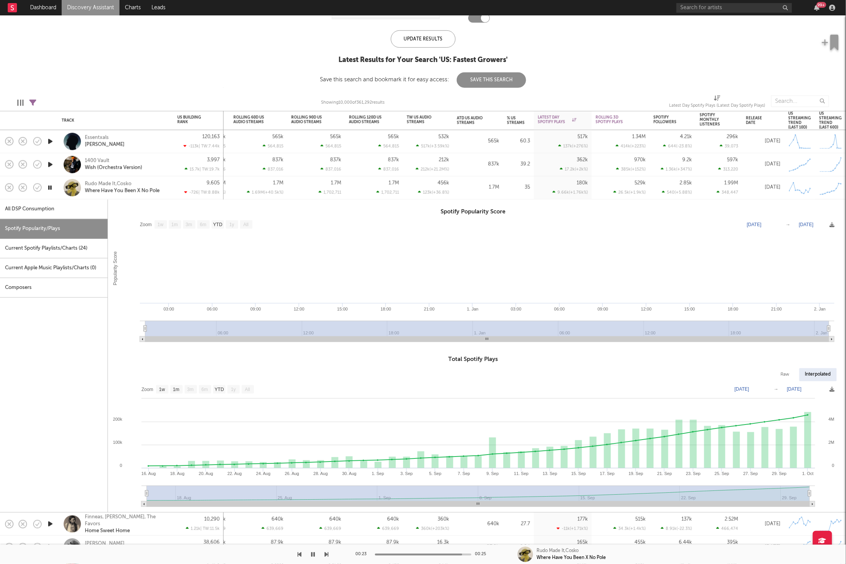
click at [172, 183] on div "Rudo Made It,Cosko Where Have You Been X No Pole" at bounding box center [116, 187] width 116 height 23
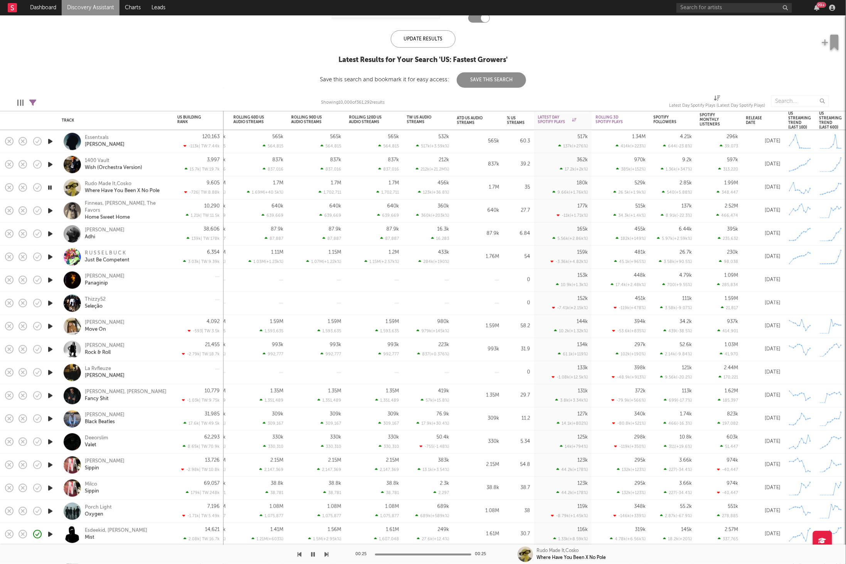
click at [328, 555] on icon "button" at bounding box center [327, 554] width 4 height 6
click at [327, 554] on icon "button" at bounding box center [327, 554] width 4 height 6
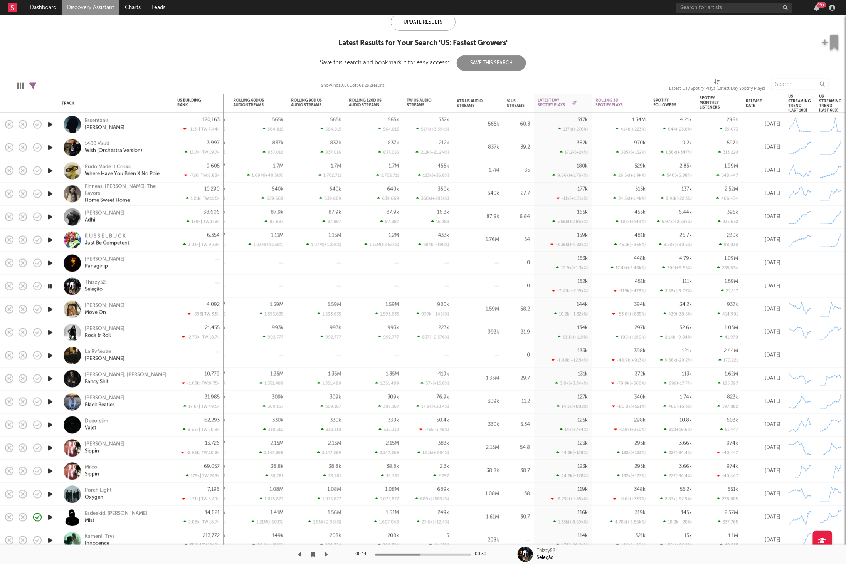
click at [326, 555] on icon "button" at bounding box center [327, 554] width 4 height 6
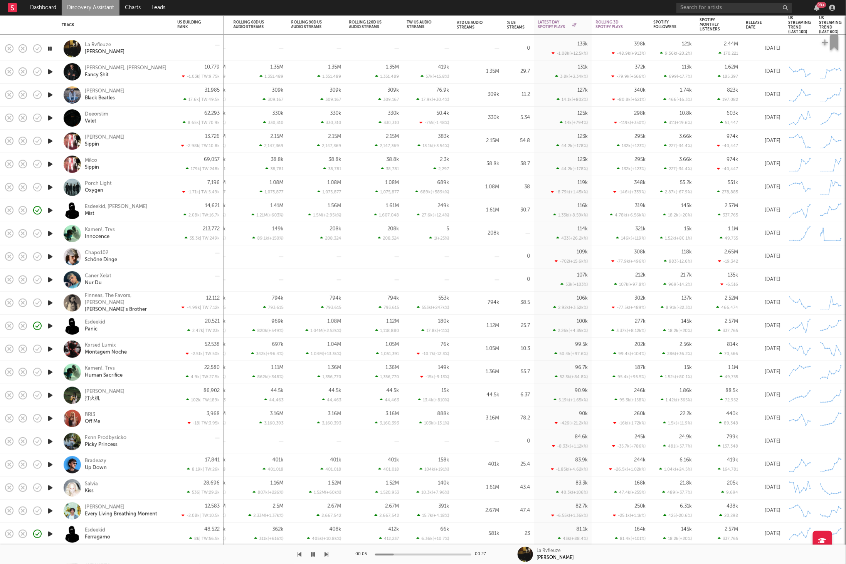
click at [327, 554] on icon "button" at bounding box center [327, 554] width 4 height 6
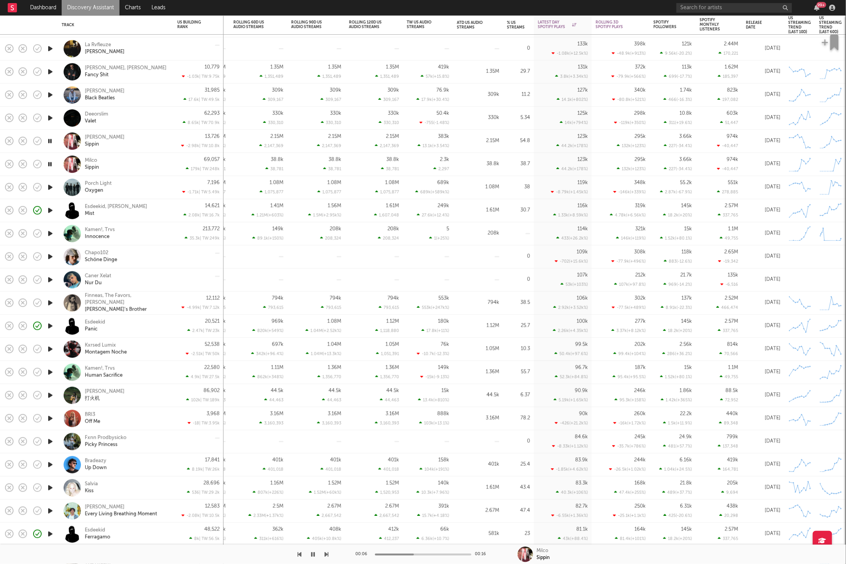
click at [327, 554] on icon "button" at bounding box center [327, 554] width 4 height 6
click at [146, 235] on div "Kamen!, Trvs Innocence" at bounding box center [126, 234] width 83 height 14
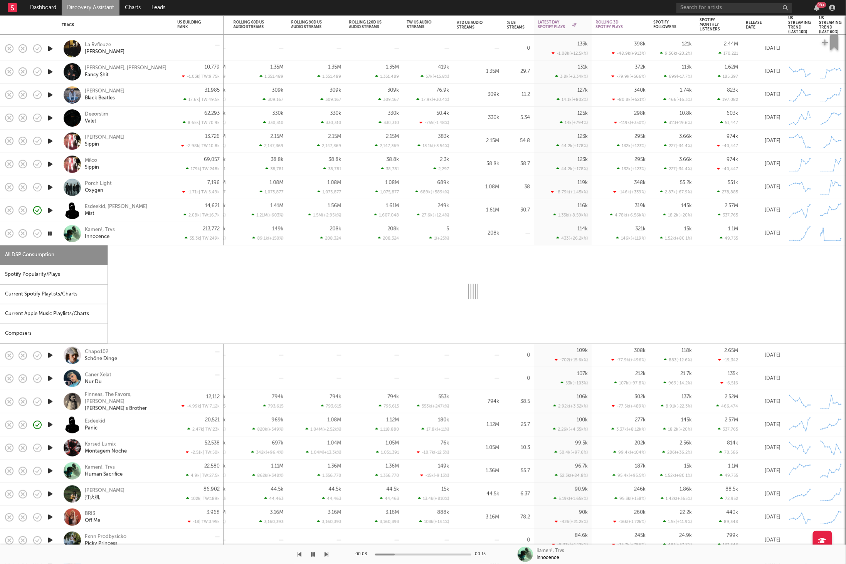
select select "1w"
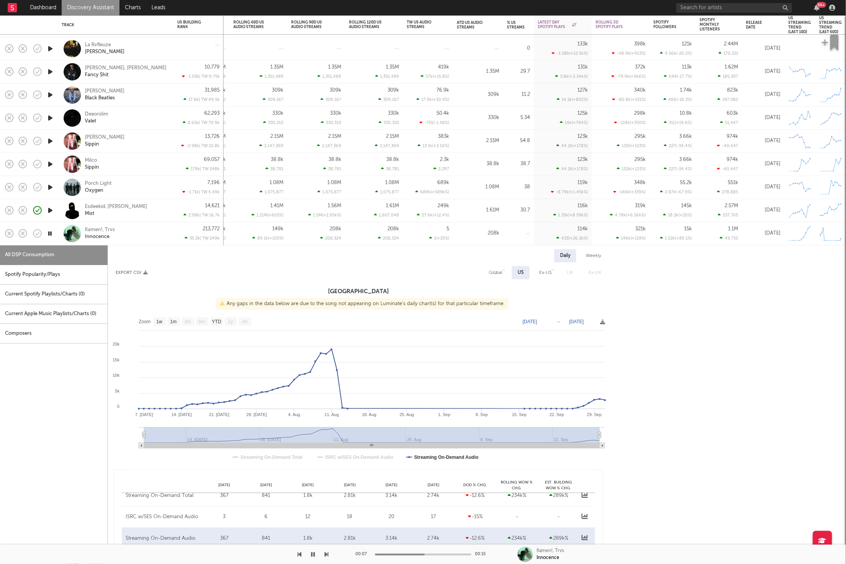
drag, startPoint x: 42, startPoint y: 274, endPoint x: 96, endPoint y: 286, distance: 55.9
click at [42, 274] on div "Spotify Popularity/Plays" at bounding box center [53, 275] width 107 height 20
select select "1w"
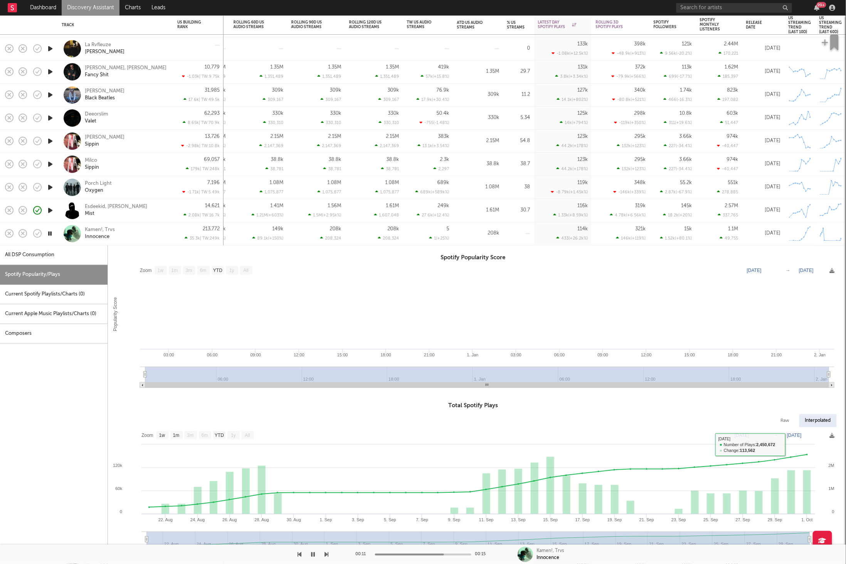
click at [151, 235] on div "Kamen!, Trvs Innocence" at bounding box center [126, 234] width 83 height 14
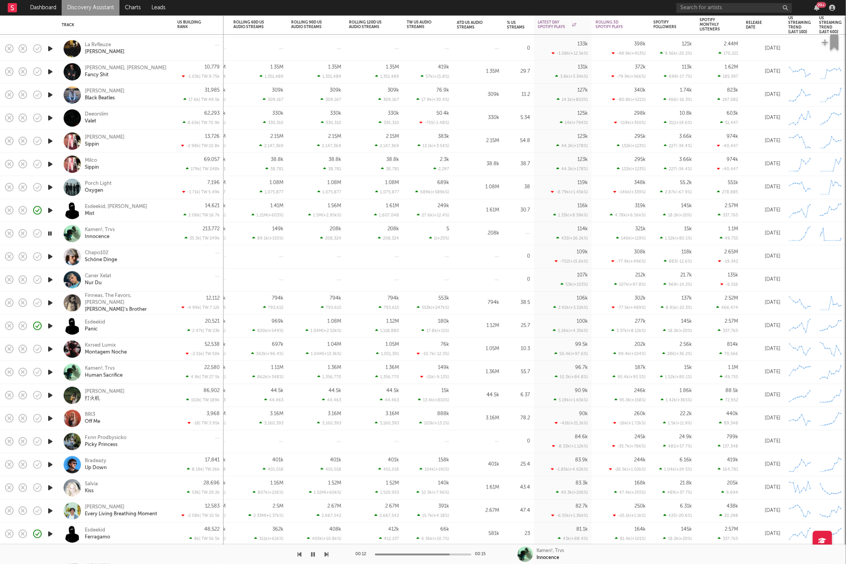
click at [49, 255] on icon "button" at bounding box center [50, 257] width 8 height 10
click at [314, 555] on icon "button" at bounding box center [313, 554] width 4 height 6
click at [310, 558] on button "button" at bounding box center [313, 554] width 8 height 19
click at [327, 552] on icon "button" at bounding box center [327, 554] width 4 height 6
click at [312, 556] on icon "button" at bounding box center [313, 554] width 4 height 6
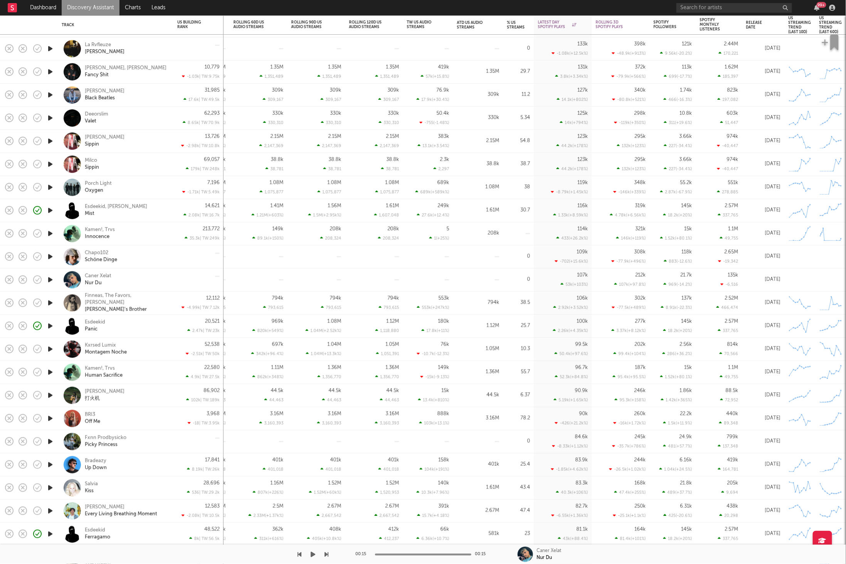
click at [325, 555] on icon "button" at bounding box center [327, 554] width 4 height 6
click at [308, 556] on div at bounding box center [164, 554] width 329 height 19
click at [309, 554] on button "button" at bounding box center [313, 554] width 8 height 19
click at [327, 555] on icon "button" at bounding box center [327, 554] width 4 height 6
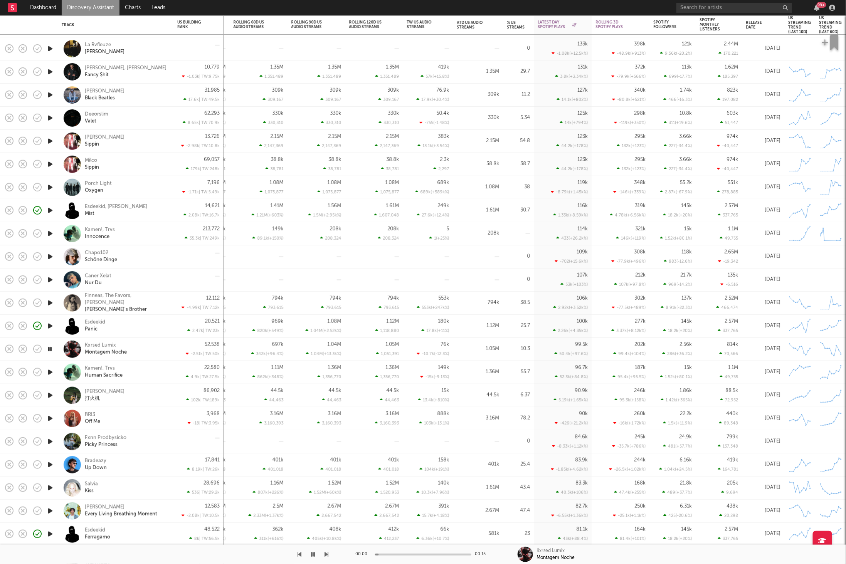
click at [327, 555] on icon "button" at bounding box center [327, 554] width 4 height 6
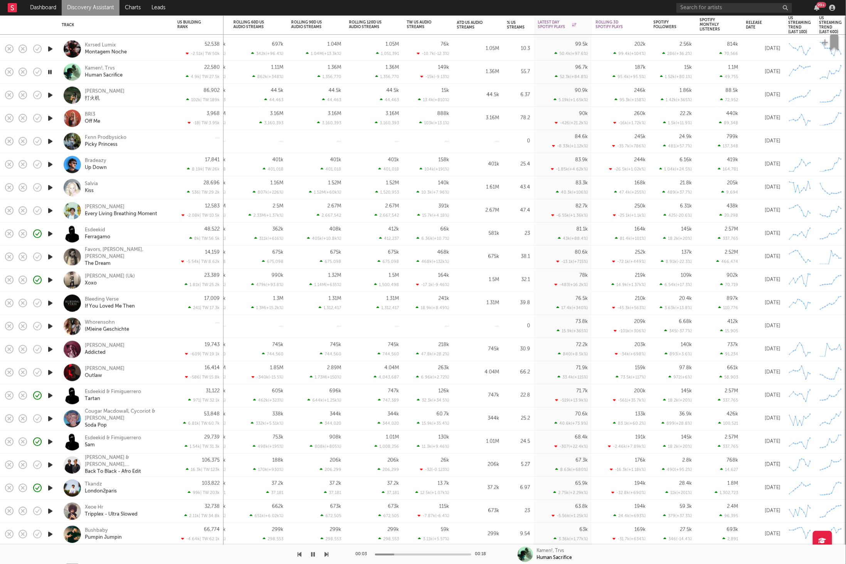
click at [327, 553] on icon "button" at bounding box center [327, 554] width 4 height 6
click at [326, 553] on icon "button" at bounding box center [327, 554] width 4 height 6
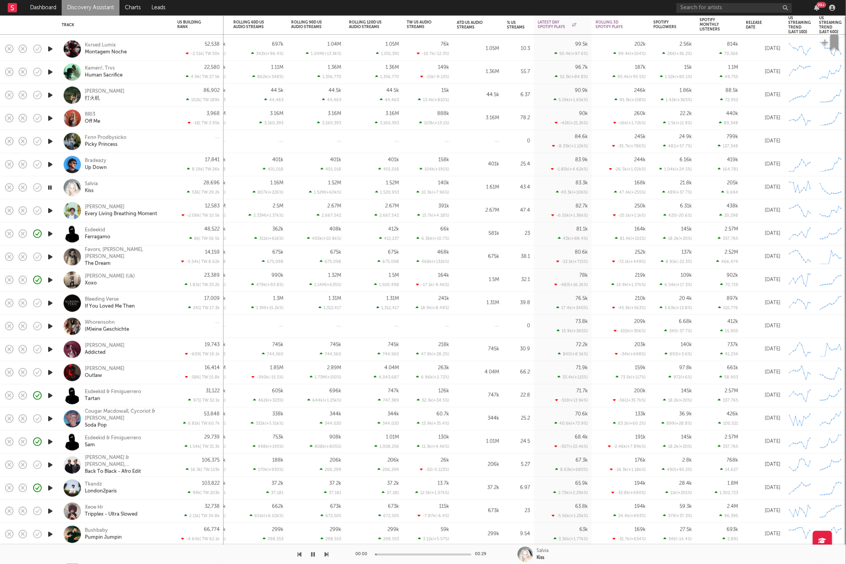
click at [326, 553] on icon "button" at bounding box center [327, 554] width 4 height 6
click at [134, 187] on div "Salvia Kiss" at bounding box center [126, 188] width 83 height 14
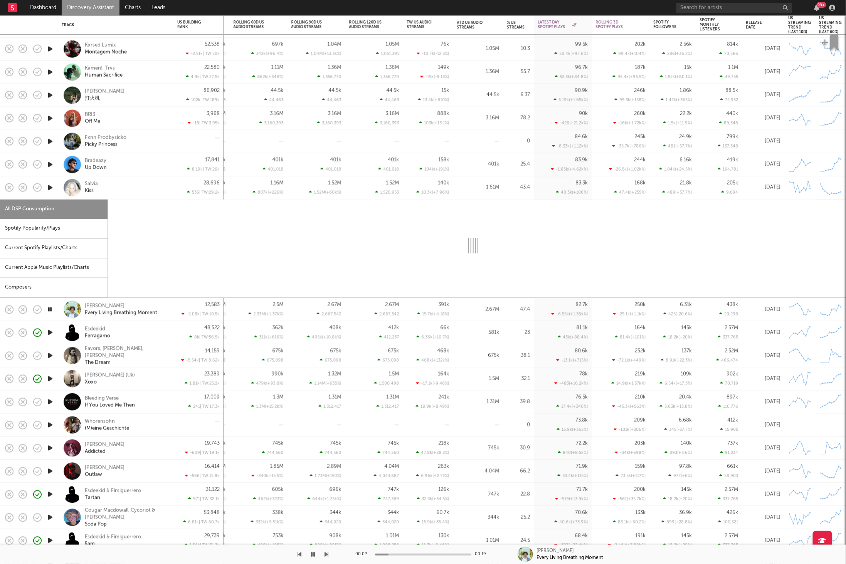
click at [60, 221] on div "Spotify Popularity/Plays" at bounding box center [53, 229] width 107 height 20
select select "1w"
select select "6m"
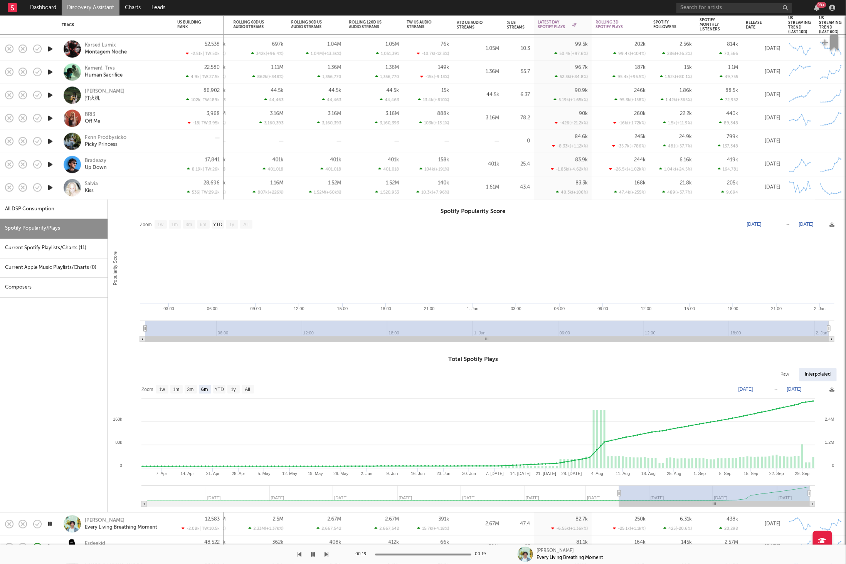
click at [119, 185] on div "Salvia Kiss" at bounding box center [126, 188] width 83 height 14
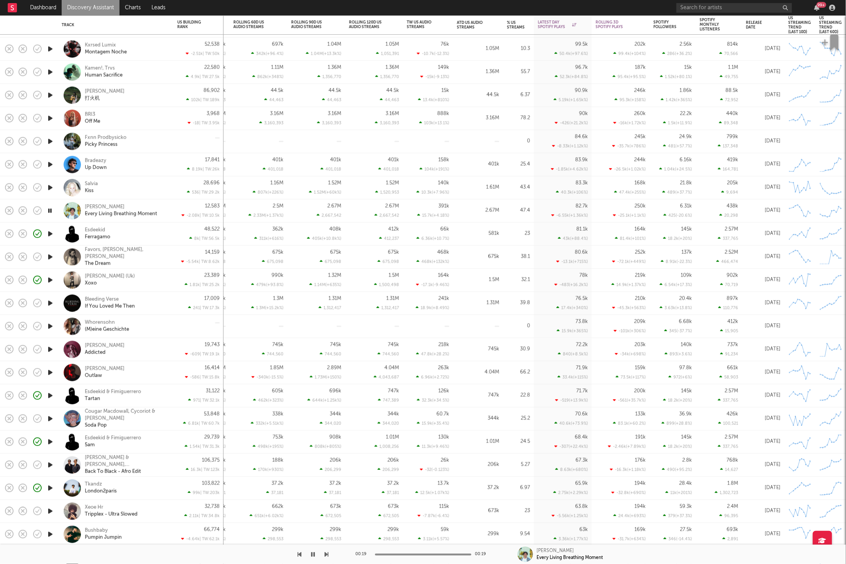
click at [328, 555] on icon "button" at bounding box center [327, 554] width 4 height 6
click at [327, 554] on icon "button" at bounding box center [327, 554] width 4 height 6
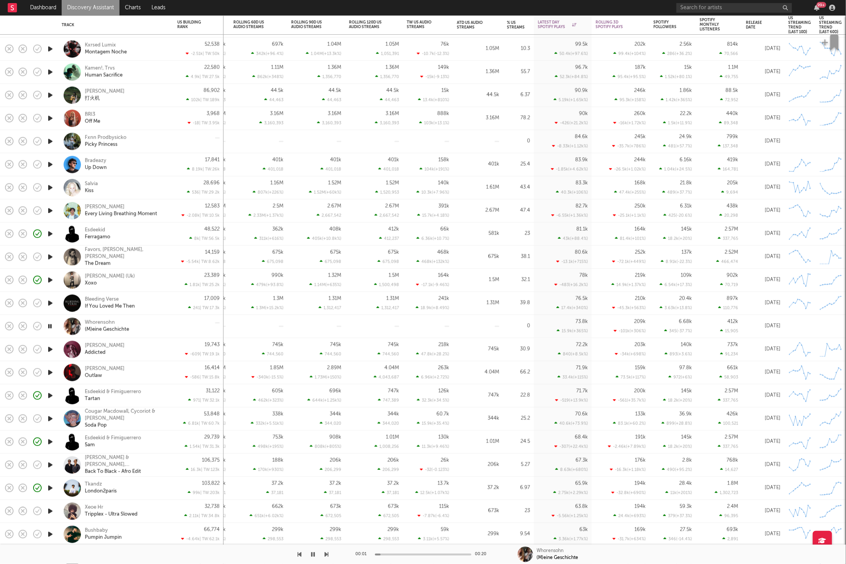
click at [298, 552] on icon "button" at bounding box center [300, 554] width 4 height 6
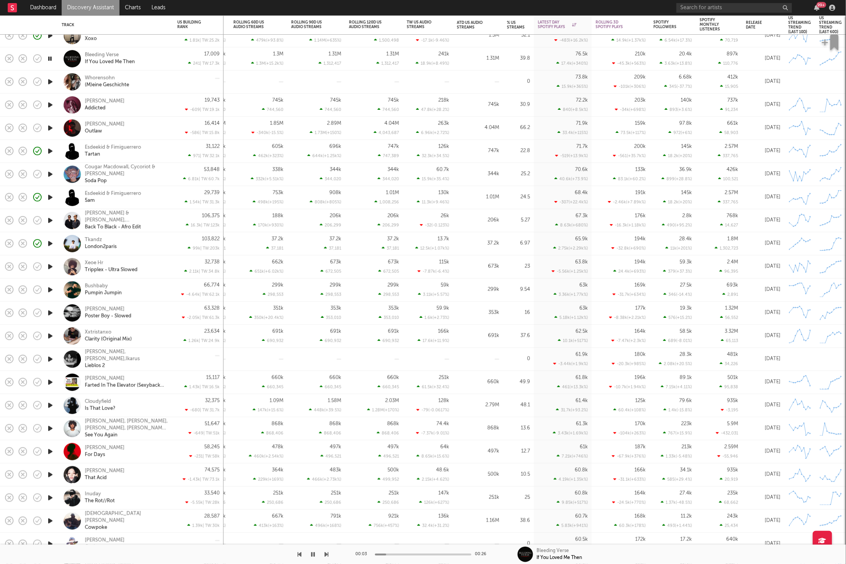
click at [327, 553] on icon "button" at bounding box center [327, 554] width 4 height 6
click at [326, 553] on icon "button" at bounding box center [327, 554] width 4 height 6
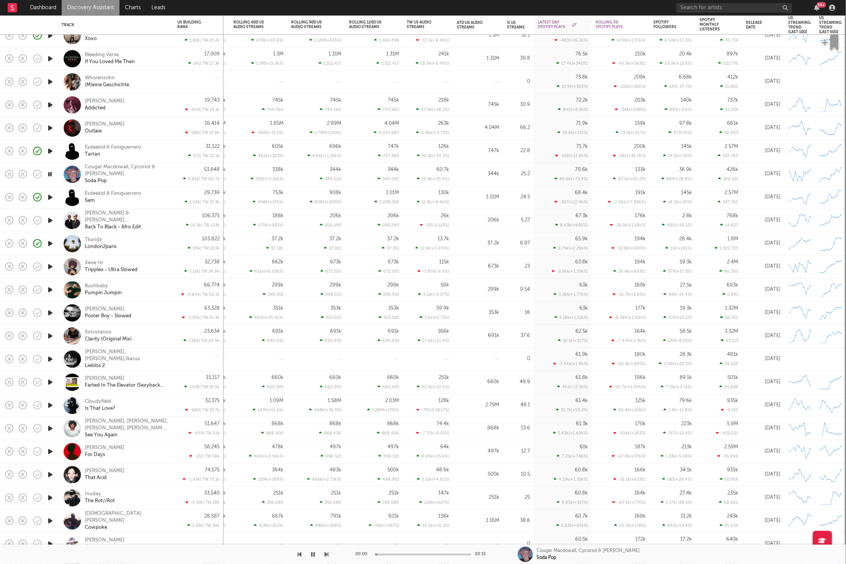
click at [326, 553] on icon "button" at bounding box center [327, 554] width 4 height 6
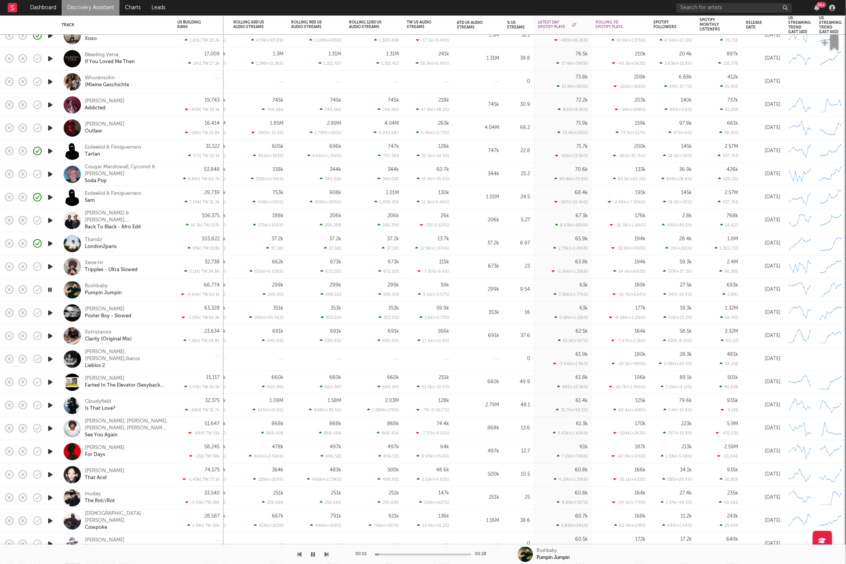
click at [326, 553] on icon "button" at bounding box center [327, 554] width 4 height 6
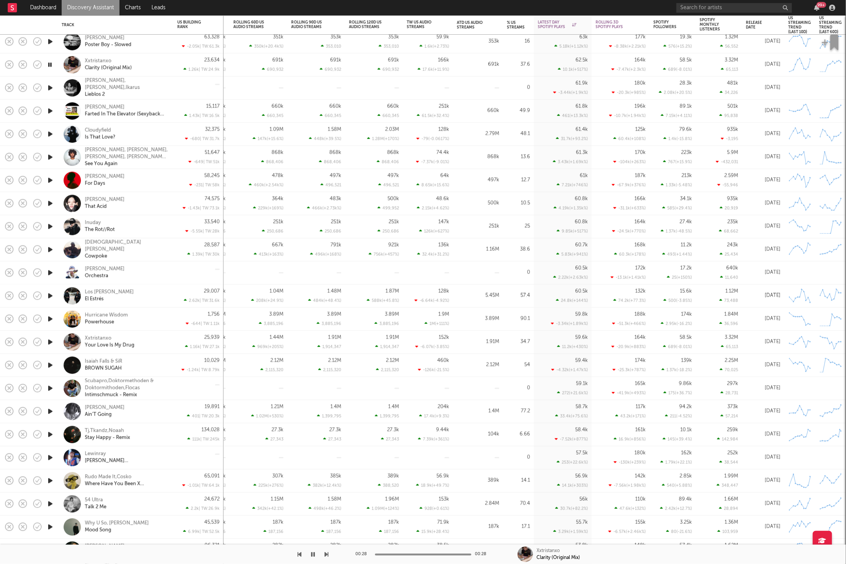
click at [326, 554] on icon "button" at bounding box center [327, 554] width 4 height 6
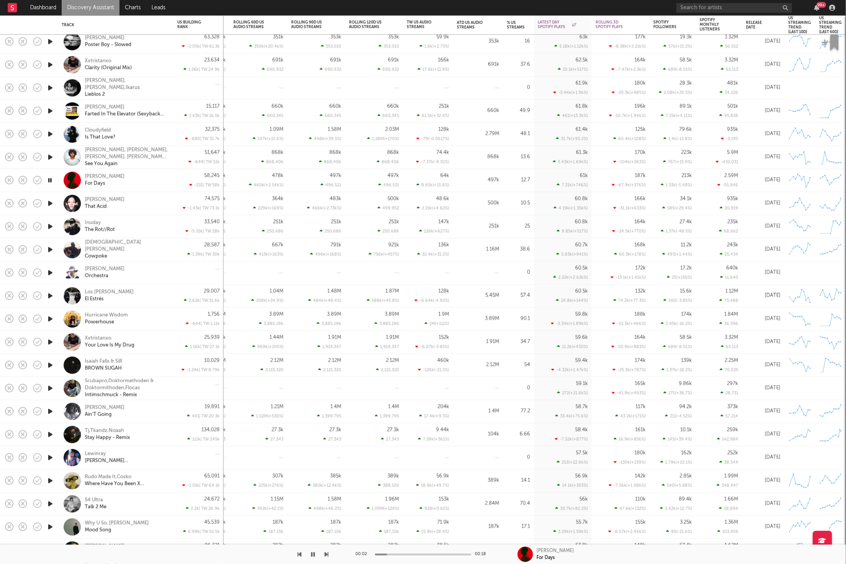
click at [326, 554] on icon "button" at bounding box center [327, 554] width 4 height 6
click at [143, 224] on div "Inuday The Rot//Rot" at bounding box center [126, 227] width 83 height 14
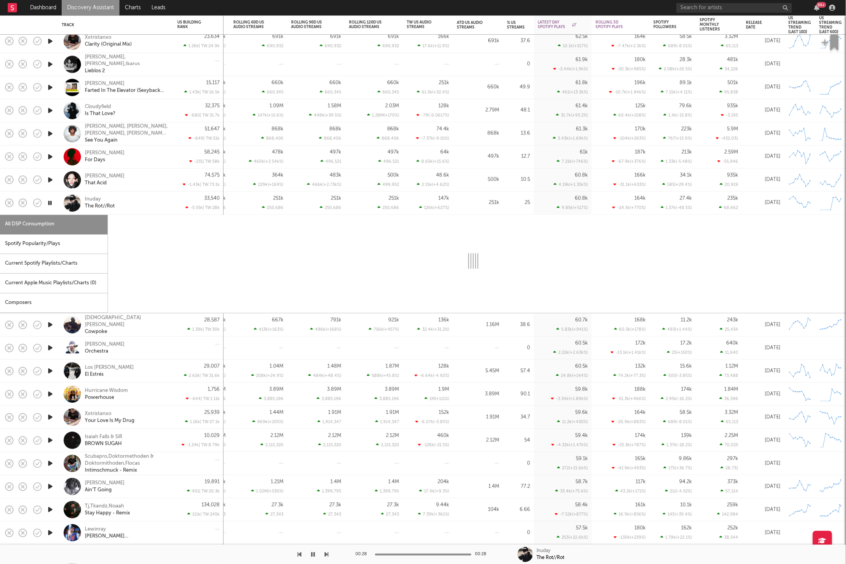
select select "1w"
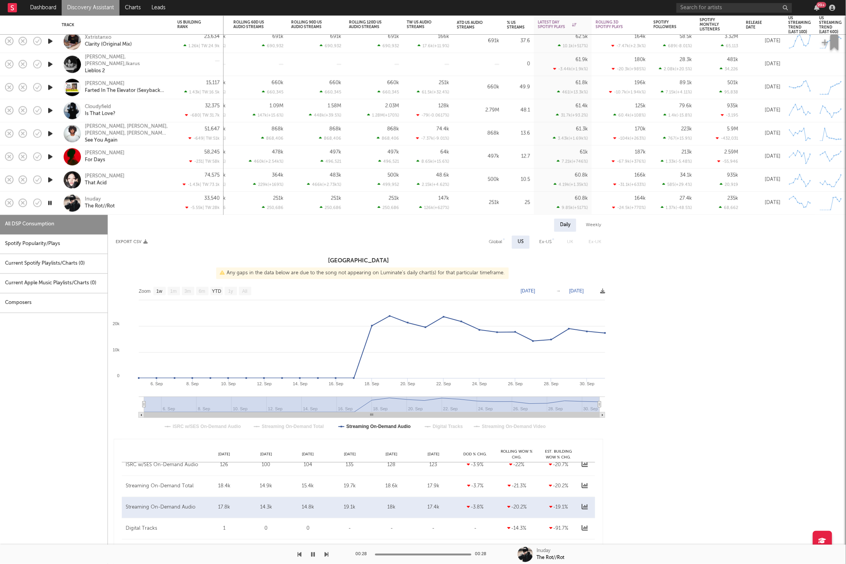
click at [87, 247] on div "Spotify Popularity/Plays" at bounding box center [53, 245] width 107 height 20
select select "1w"
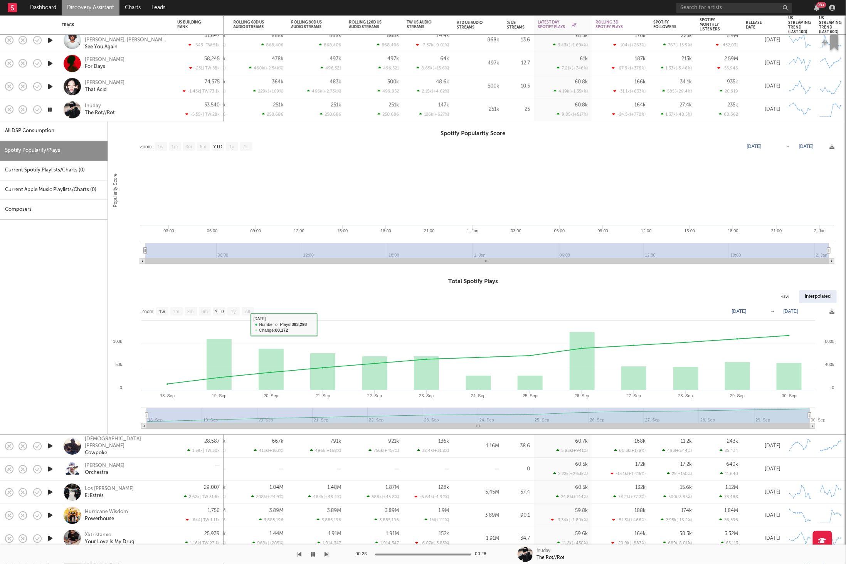
click at [139, 104] on div "Inuday The Rot//Rot" at bounding box center [126, 110] width 83 height 14
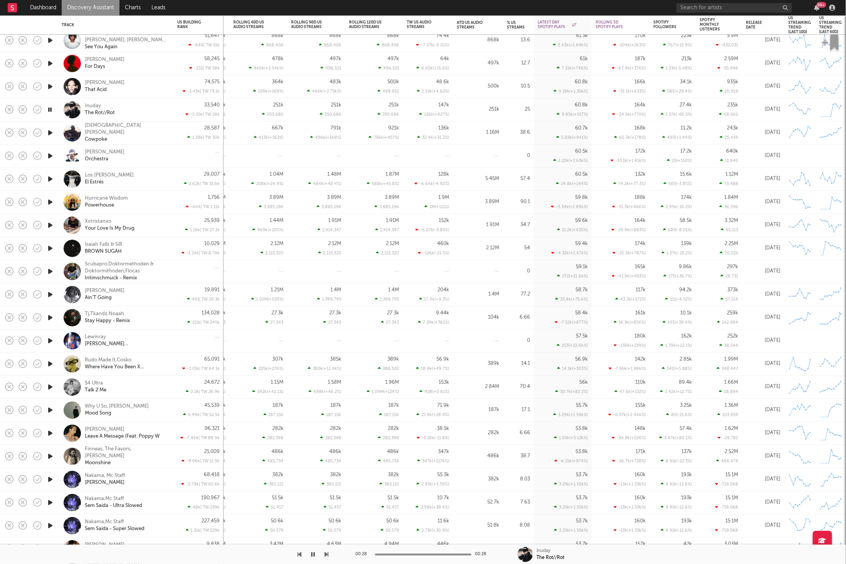
click at [51, 133] on icon "button" at bounding box center [50, 133] width 8 height 10
click at [327, 553] on icon "button" at bounding box center [327, 554] width 4 height 6
click at [325, 555] on icon "button" at bounding box center [327, 554] width 4 height 6
click at [146, 209] on div "Hurricane Wisdom Powerhouse" at bounding box center [116, 202] width 108 height 23
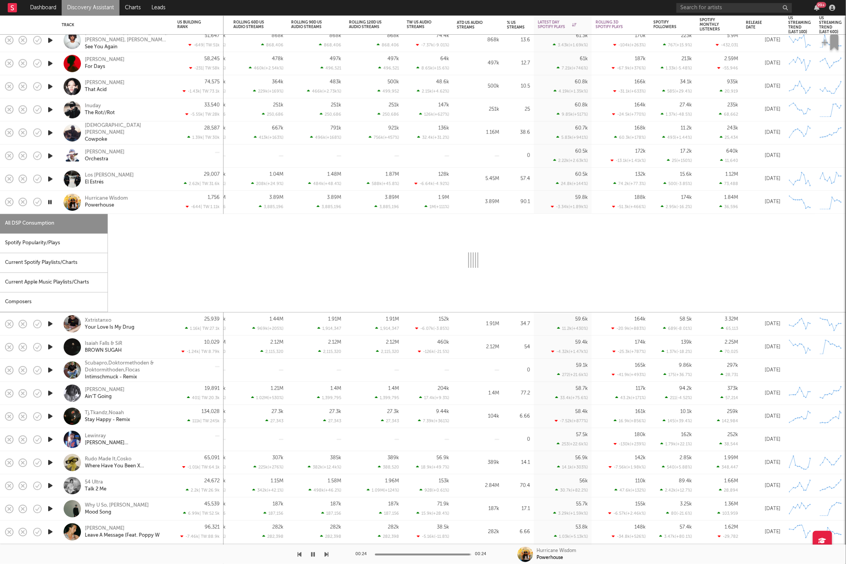
click at [63, 247] on div "Spotify Popularity/Plays" at bounding box center [53, 243] width 107 height 20
select select "1w"
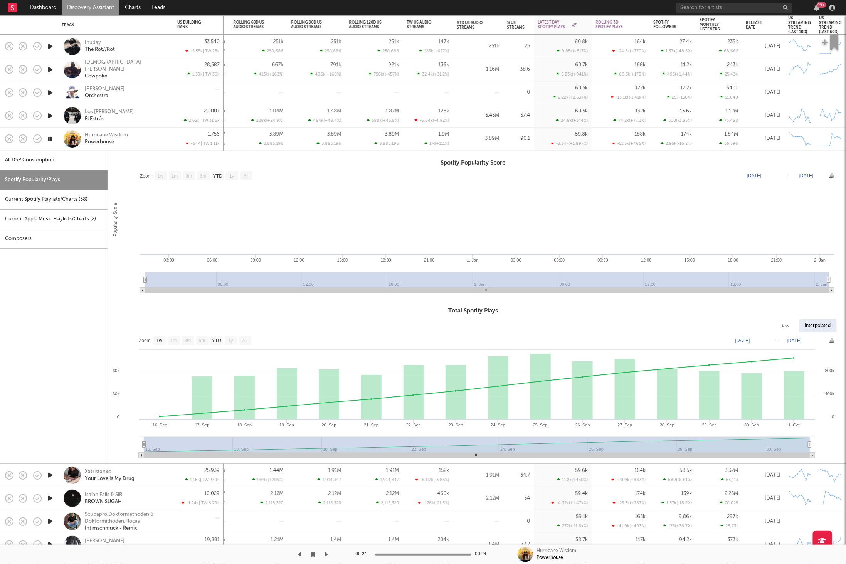
click at [154, 139] on div "Hurricane Wisdom Powerhouse" at bounding box center [126, 139] width 83 height 14
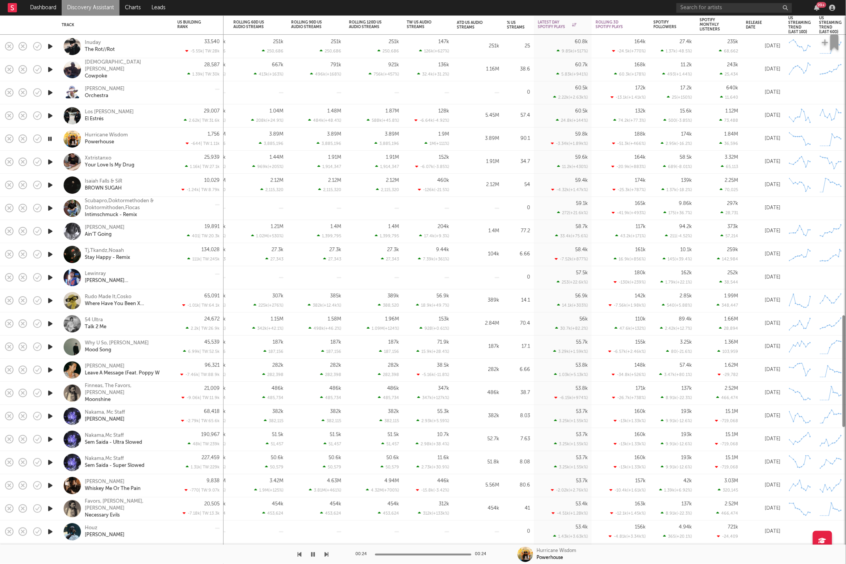
click at [47, 159] on icon "button" at bounding box center [50, 162] width 8 height 10
click at [326, 552] on icon "button" at bounding box center [327, 554] width 4 height 6
click at [326, 553] on icon "button" at bounding box center [327, 554] width 4 height 6
click at [130, 233] on div "Kuttem Reese Ain'T Going" at bounding box center [126, 232] width 83 height 14
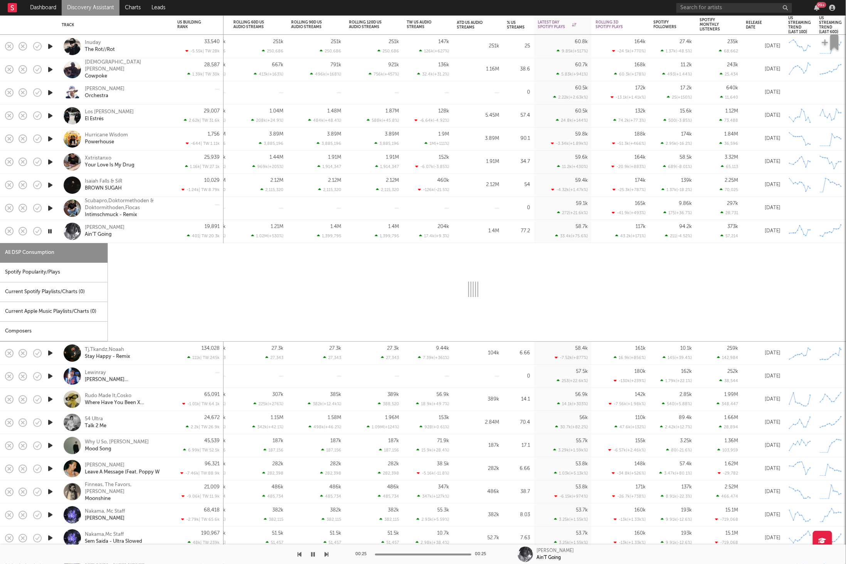
select select "1w"
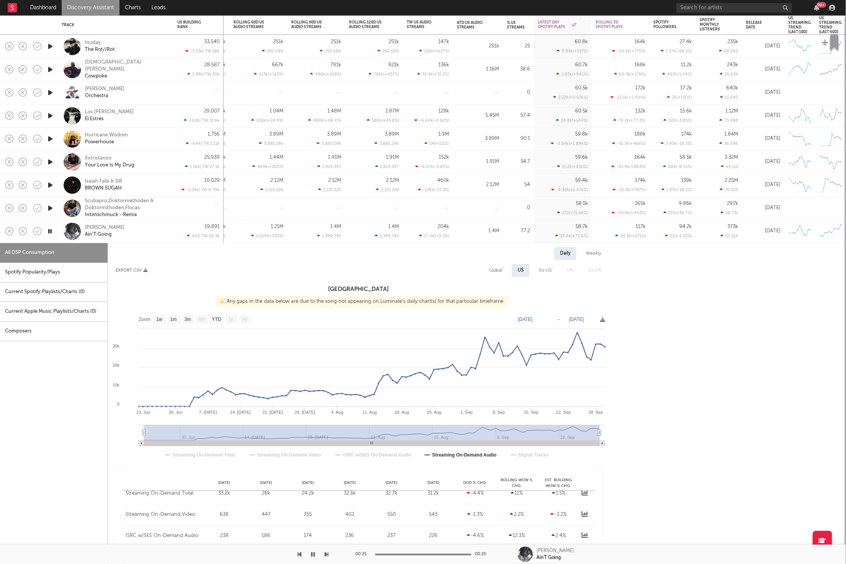
click at [77, 273] on div "Spotify Popularity/Plays" at bounding box center [53, 273] width 107 height 20
select select "1w"
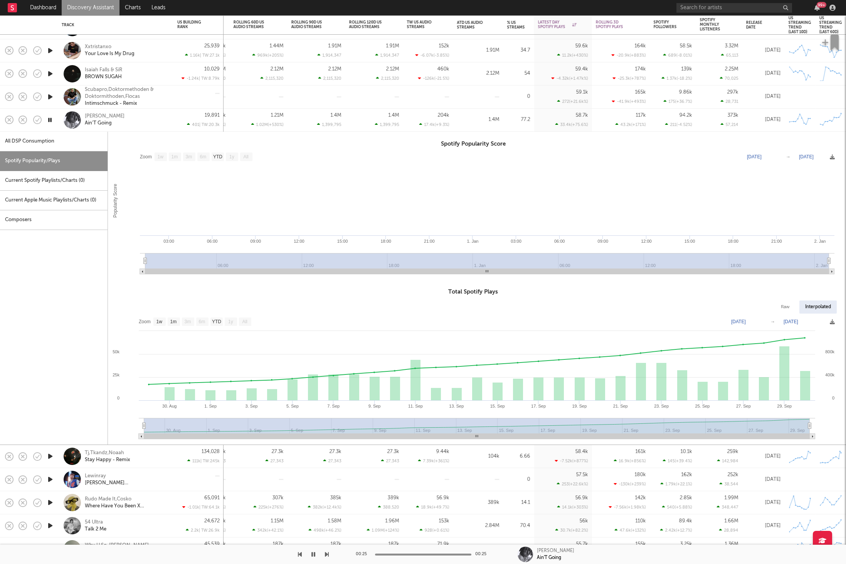
select select "1w"
drag, startPoint x: 140, startPoint y: 114, endPoint x: 147, endPoint y: 119, distance: 8.1
click at [140, 114] on div "Kuttem Reese Ain'T Going" at bounding box center [126, 120] width 83 height 14
click at [143, 118] on div "Kuttem Reese Ain'T Going" at bounding box center [126, 120] width 83 height 14
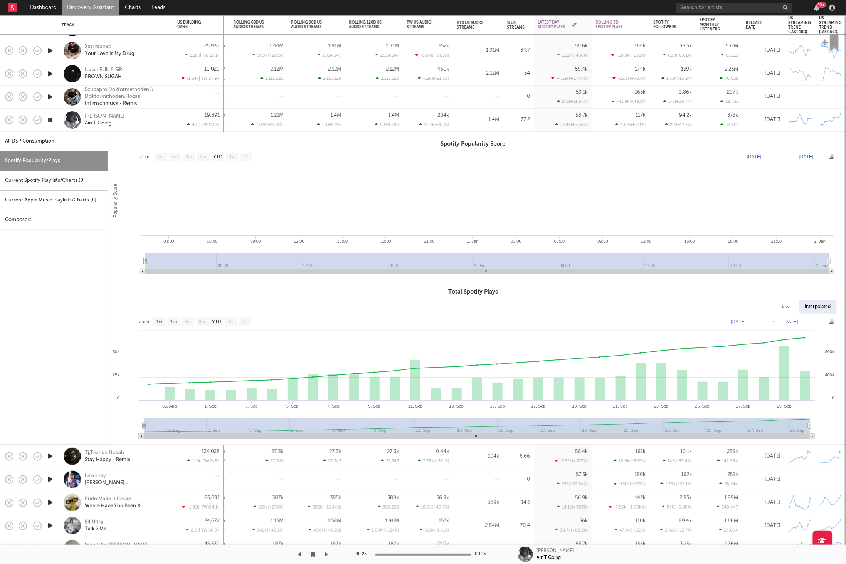
select select "1w"
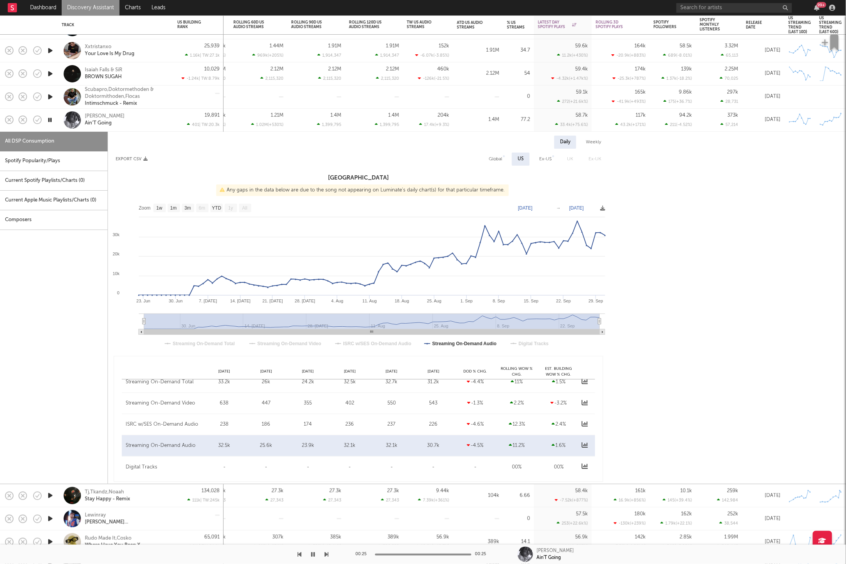
click at [148, 116] on div "Kuttem Reese Ain'T Going" at bounding box center [126, 120] width 83 height 14
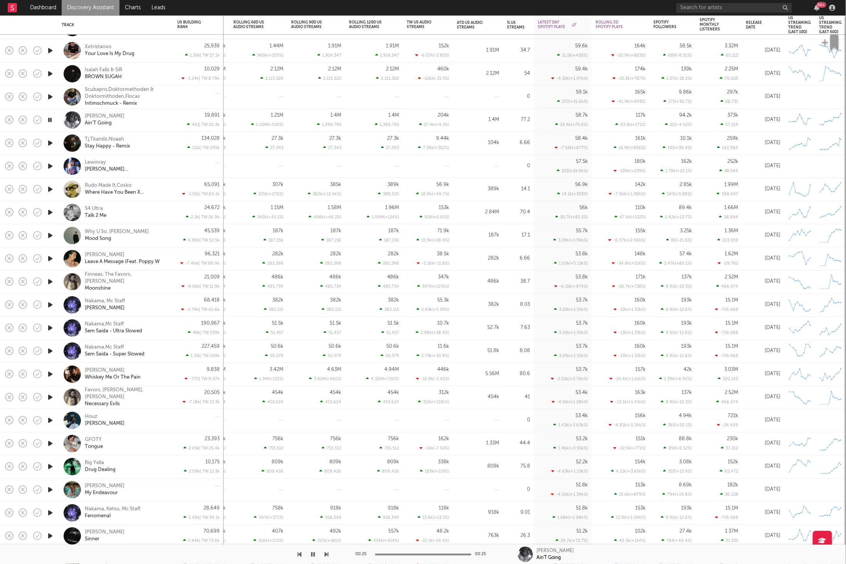
click at [52, 144] on icon "button" at bounding box center [50, 143] width 8 height 10
click at [327, 555] on icon "button" at bounding box center [327, 554] width 4 height 6
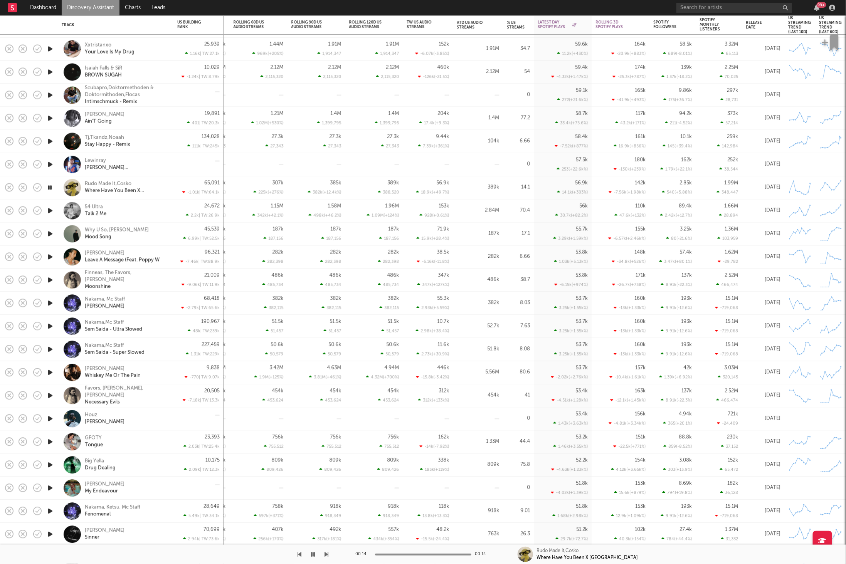
click at [50, 210] on icon "button" at bounding box center [50, 211] width 8 height 10
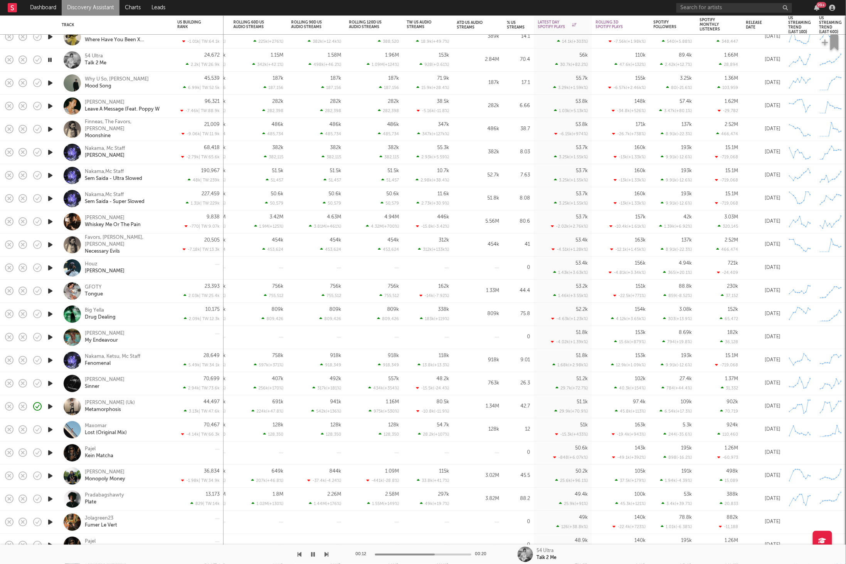
click at [326, 552] on icon "button" at bounding box center [327, 554] width 4 height 6
click at [326, 553] on icon "button" at bounding box center [327, 554] width 4 height 6
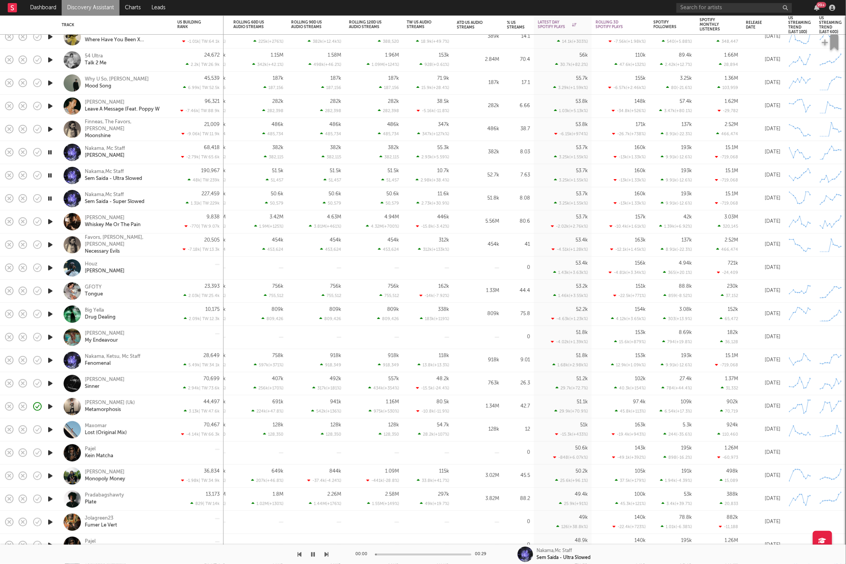
click at [326, 553] on icon "button" at bounding box center [327, 554] width 4 height 6
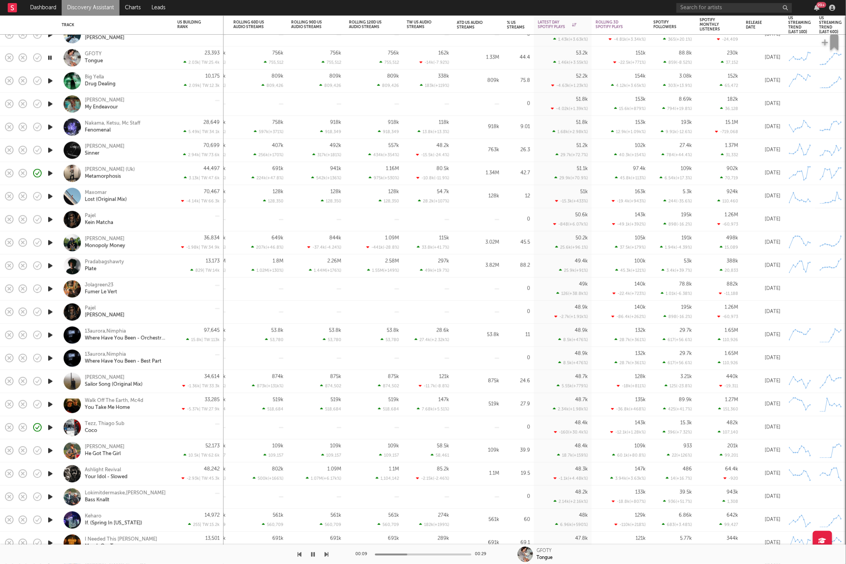
click at [325, 554] on icon "button" at bounding box center [327, 554] width 4 height 6
click at [327, 553] on icon "button" at bounding box center [327, 554] width 4 height 6
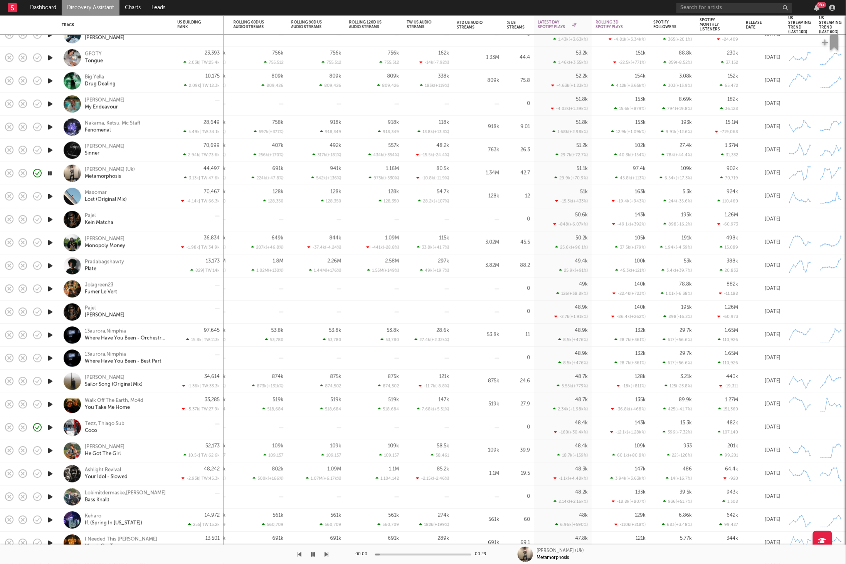
click at [327, 553] on icon "button" at bounding box center [327, 554] width 4 height 6
click at [326, 553] on icon "button" at bounding box center [327, 554] width 4 height 6
click at [150, 268] on div "Pradabagshawty Plate" at bounding box center [126, 266] width 83 height 14
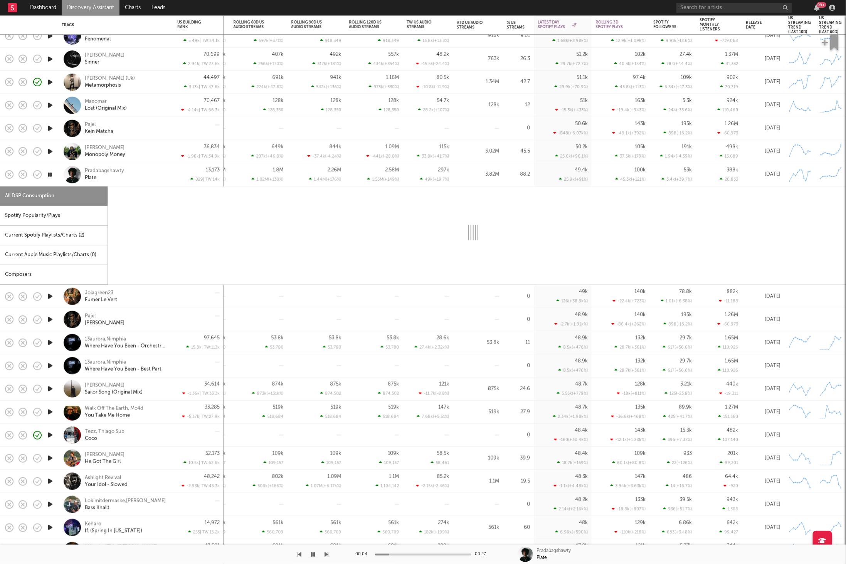
click at [68, 216] on div "Spotify Popularity/Plays" at bounding box center [53, 216] width 107 height 20
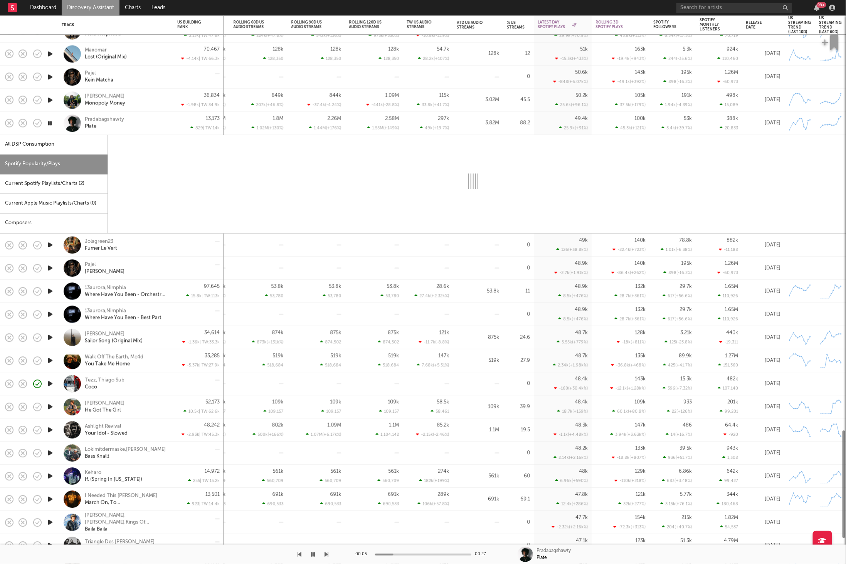
select select "1w"
select select "6m"
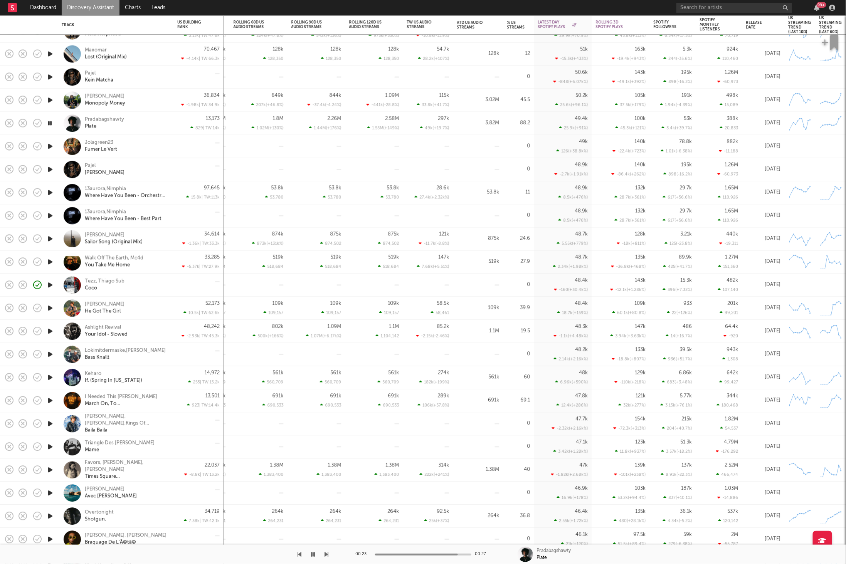
click at [156, 124] on div "Pradabagshawty Plate" at bounding box center [126, 123] width 83 height 14
select select "6m"
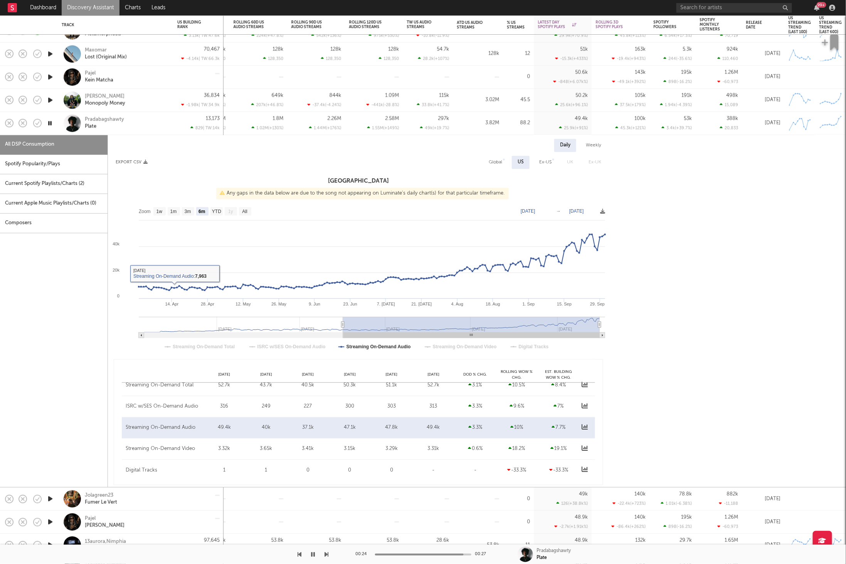
click at [163, 130] on div "Pradabagshawty Plate" at bounding box center [126, 123] width 83 height 14
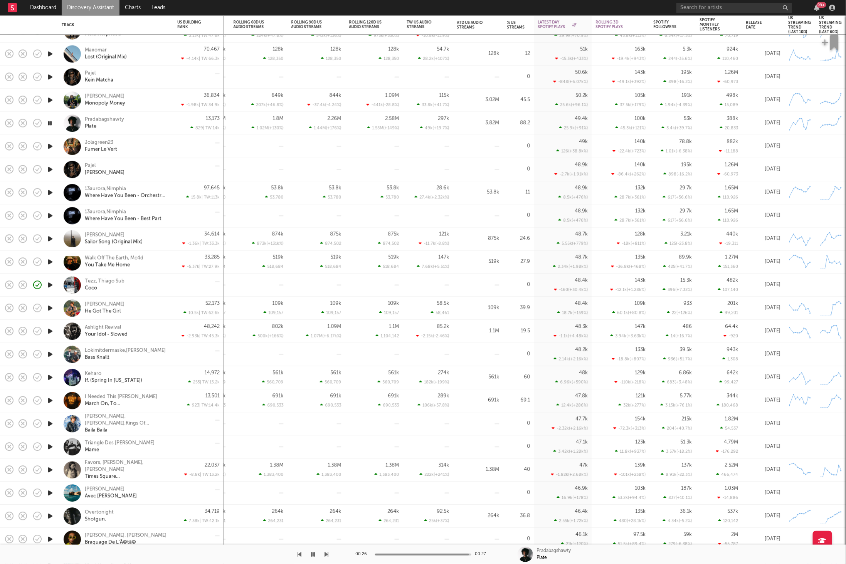
click at [326, 551] on icon "button" at bounding box center [327, 554] width 4 height 6
click at [152, 146] on div "Jolagreen23 Fumer Le Vert" at bounding box center [126, 146] width 83 height 14
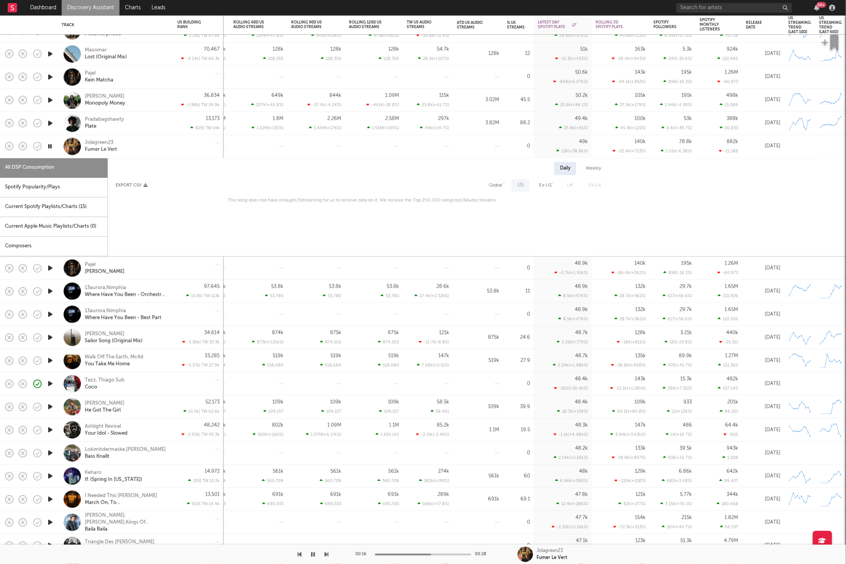
click at [152, 139] on div "Jolagreen23 Fumer Le Vert" at bounding box center [126, 146] width 83 height 14
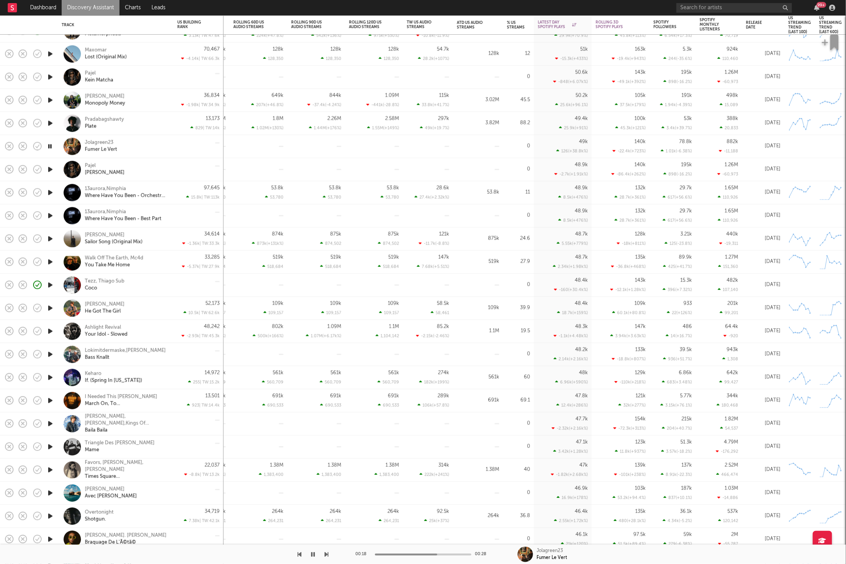
click at [51, 170] on icon "button" at bounding box center [50, 170] width 8 height 10
click at [327, 554] on icon "button" at bounding box center [327, 554] width 4 height 6
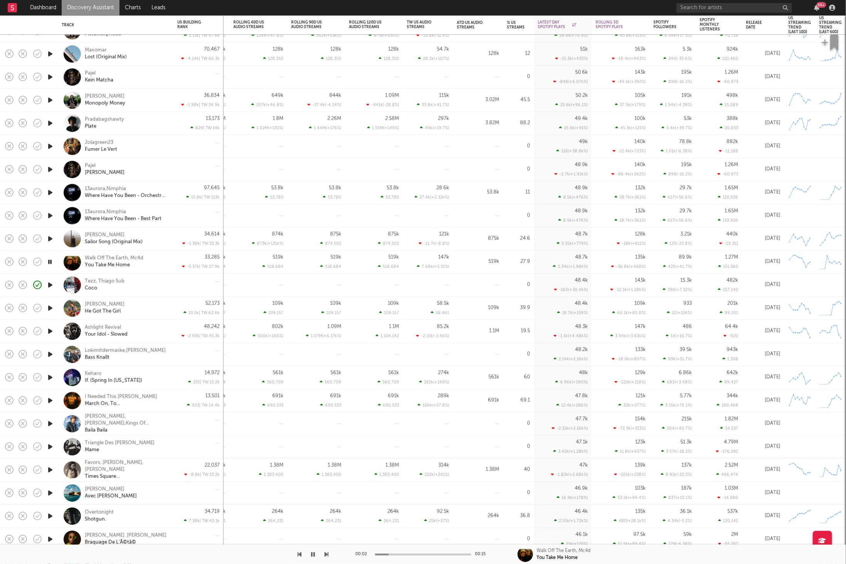
click at [327, 554] on icon "button" at bounding box center [327, 554] width 4 height 6
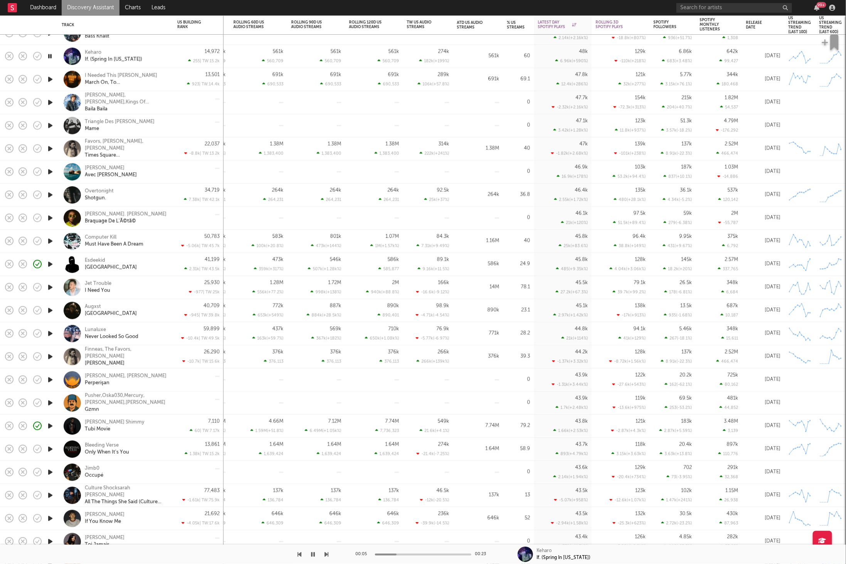
click at [327, 553] on icon "button" at bounding box center [327, 554] width 4 height 6
click at [327, 554] on icon "button" at bounding box center [327, 554] width 4 height 6
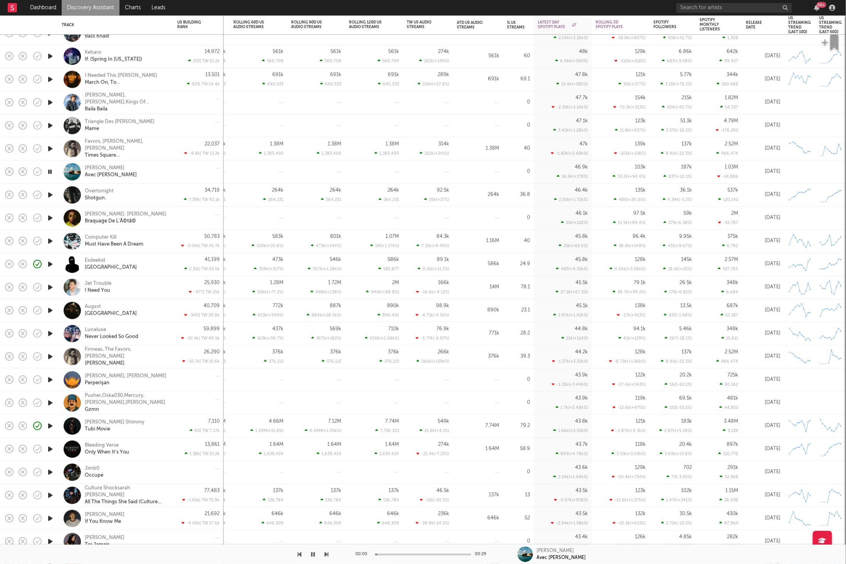
click at [327, 554] on icon "button" at bounding box center [327, 554] width 4 height 6
click at [326, 554] on icon "button" at bounding box center [327, 554] width 4 height 6
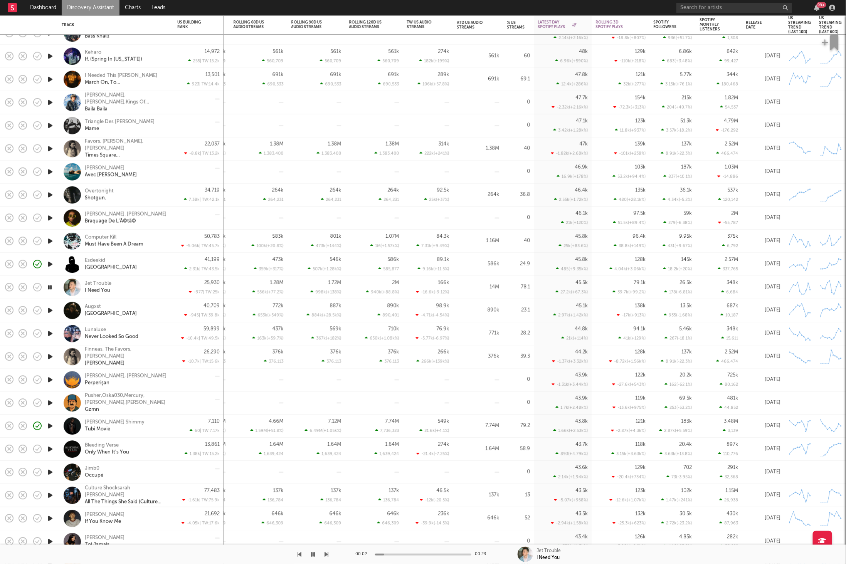
click at [326, 554] on icon "button" at bounding box center [327, 554] width 4 height 6
drag, startPoint x: 121, startPoint y: 309, endPoint x: 217, endPoint y: 291, distance: 98.0
click at [121, 309] on div "Augxst Milan" at bounding box center [126, 311] width 83 height 14
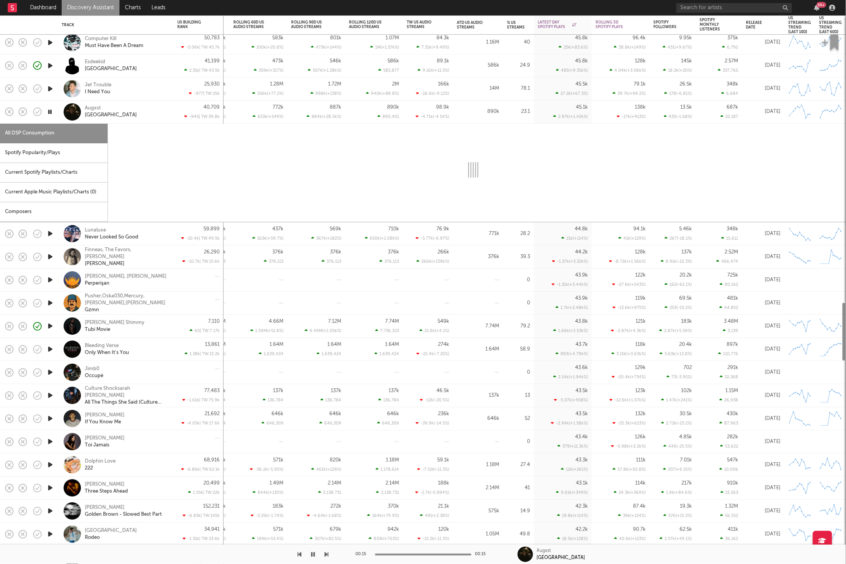
select select "1w"
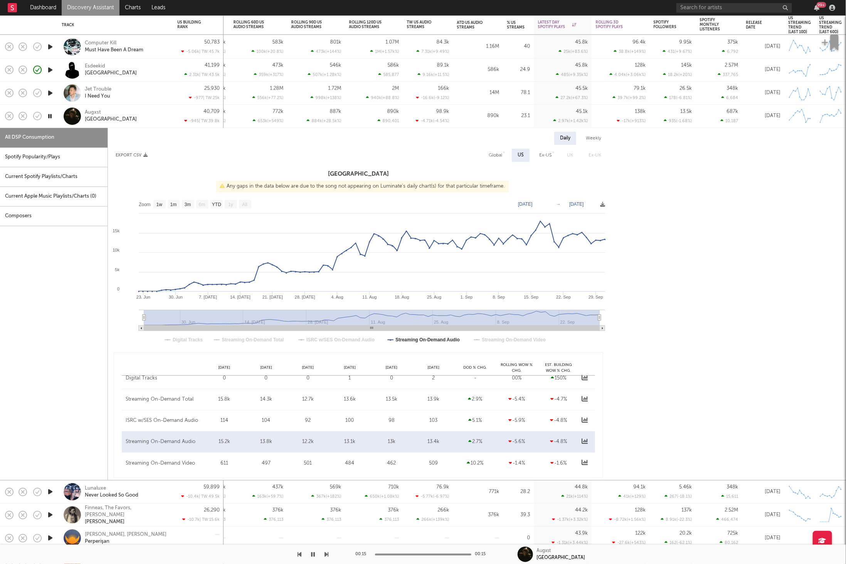
click at [67, 152] on div "Spotify Popularity/Plays" at bounding box center [53, 158] width 107 height 20
select select "1w"
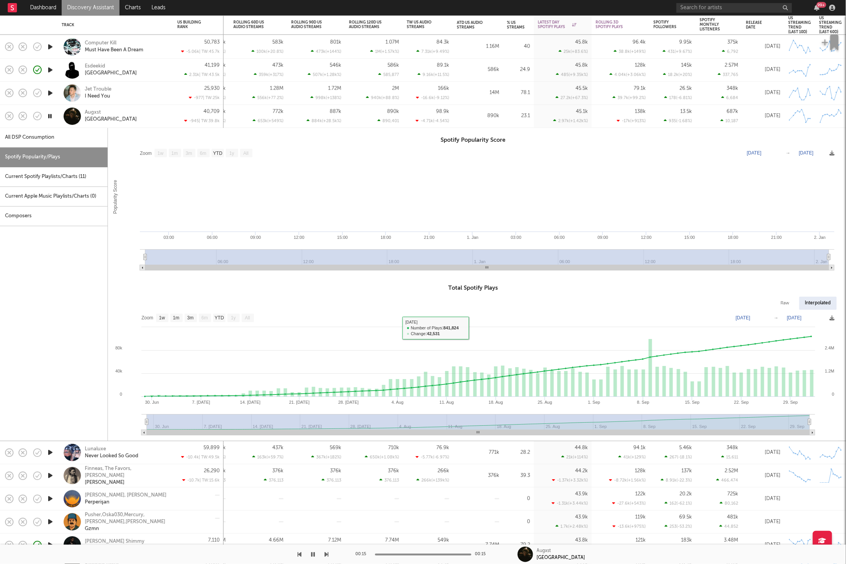
click at [117, 116] on div "Augxst Milan" at bounding box center [126, 116] width 83 height 14
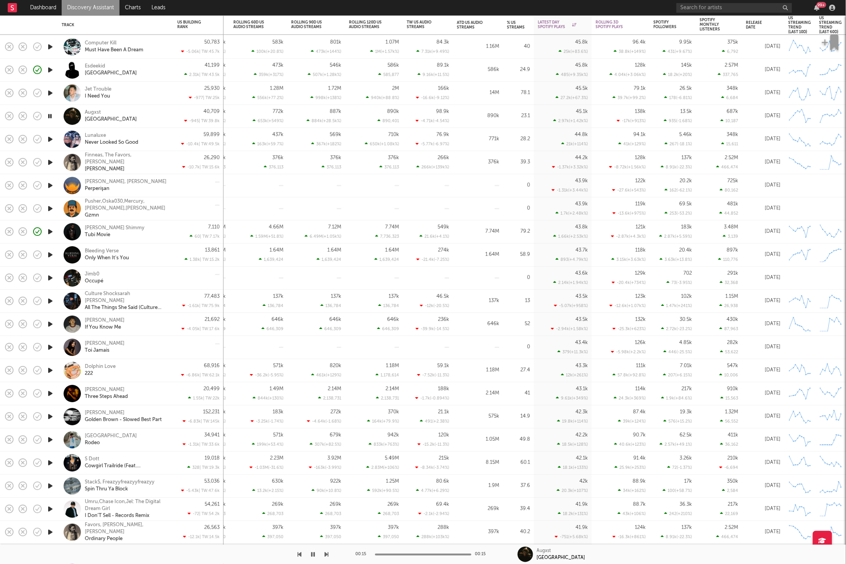
click at [326, 556] on icon "button" at bounding box center [327, 554] width 4 height 6
click at [325, 552] on icon "button" at bounding box center [327, 554] width 4 height 6
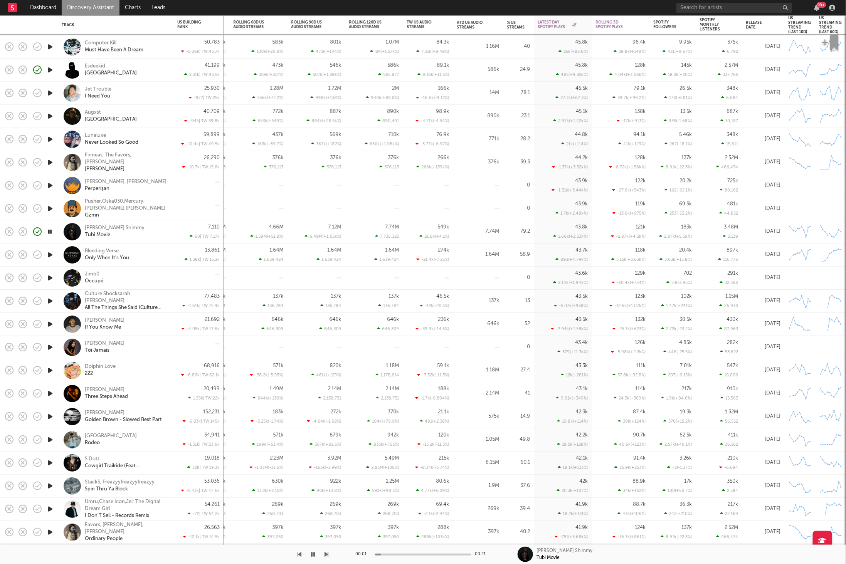
click at [325, 552] on icon "button" at bounding box center [327, 554] width 4 height 6
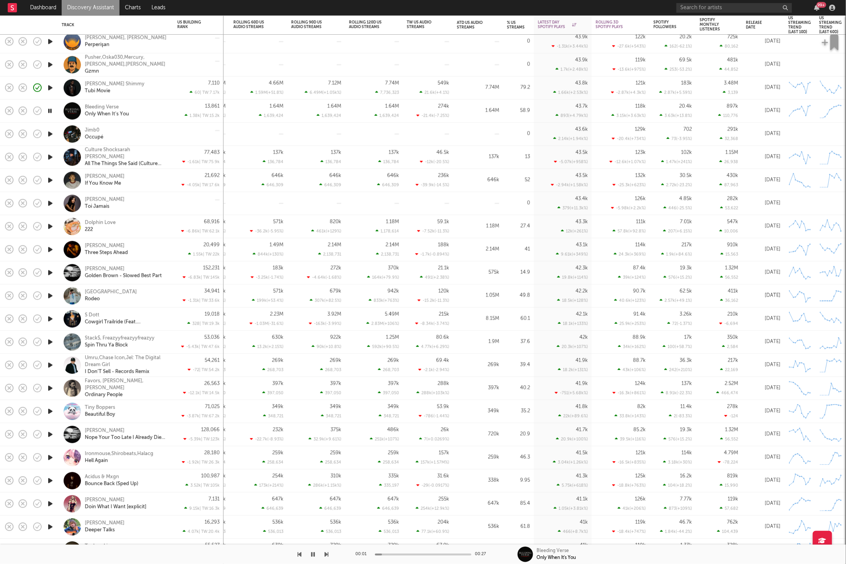
click at [147, 144] on div "Jimb0 Occupé" at bounding box center [116, 133] width 108 height 23
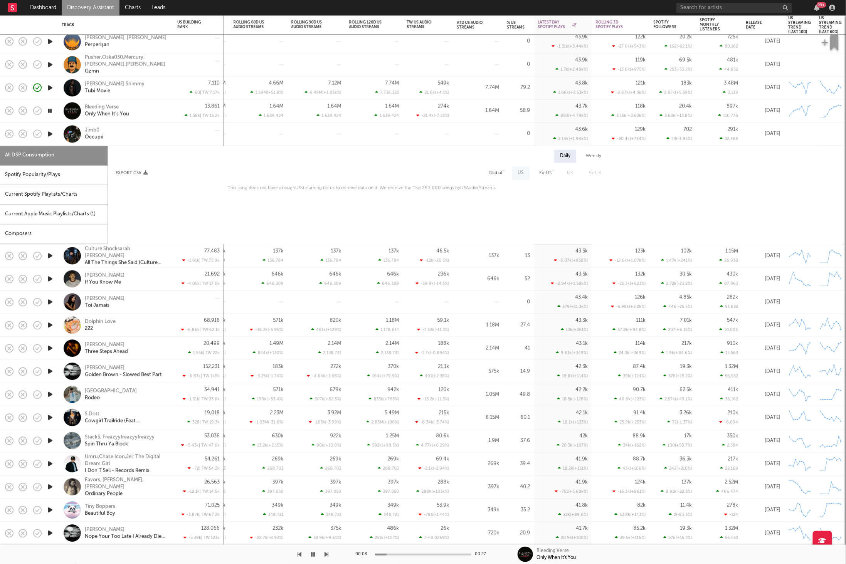
click at [66, 175] on div "Spotify Popularity/Plays" at bounding box center [53, 175] width 107 height 20
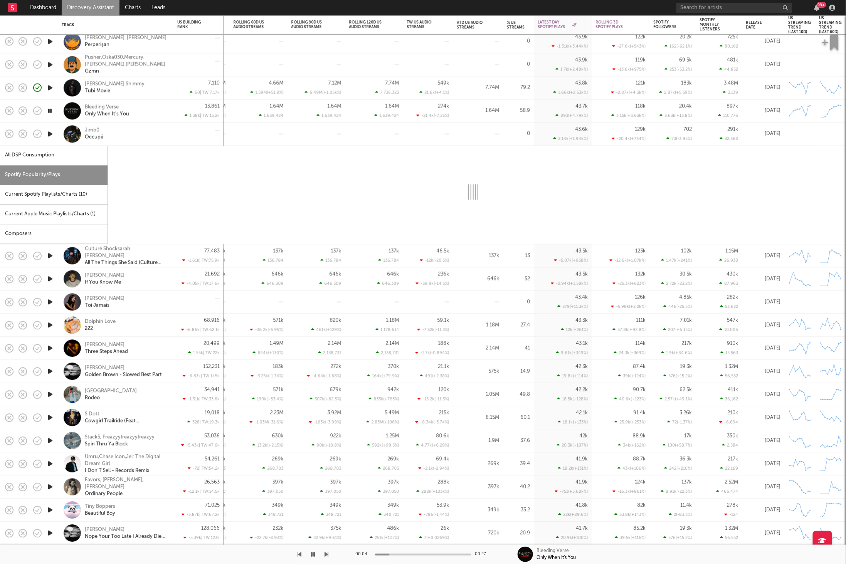
select select "1w"
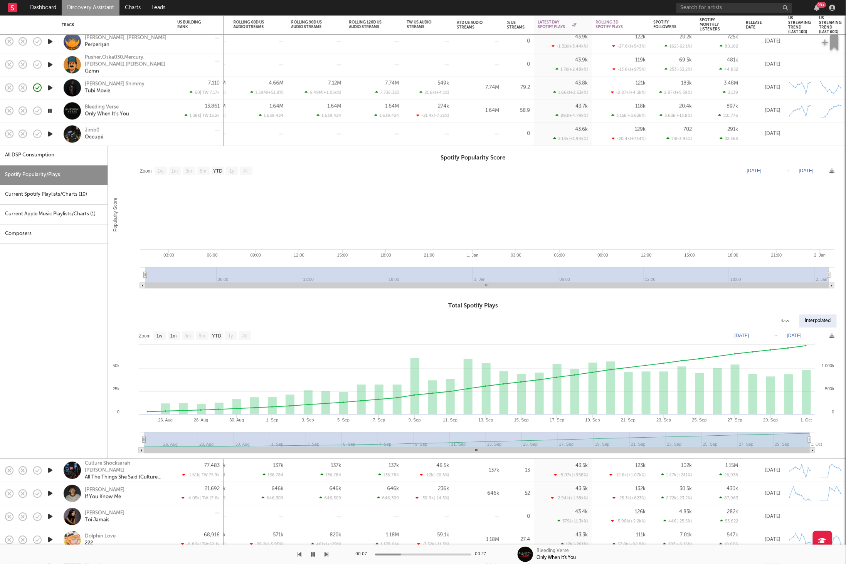
click at [329, 554] on div "00:07 00:27 Bleeding Verse Only When It's You" at bounding box center [423, 554] width 846 height 19
click at [325, 553] on icon "button" at bounding box center [327, 554] width 4 height 6
click at [114, 131] on div "Jimb0 Occupé" at bounding box center [126, 134] width 83 height 14
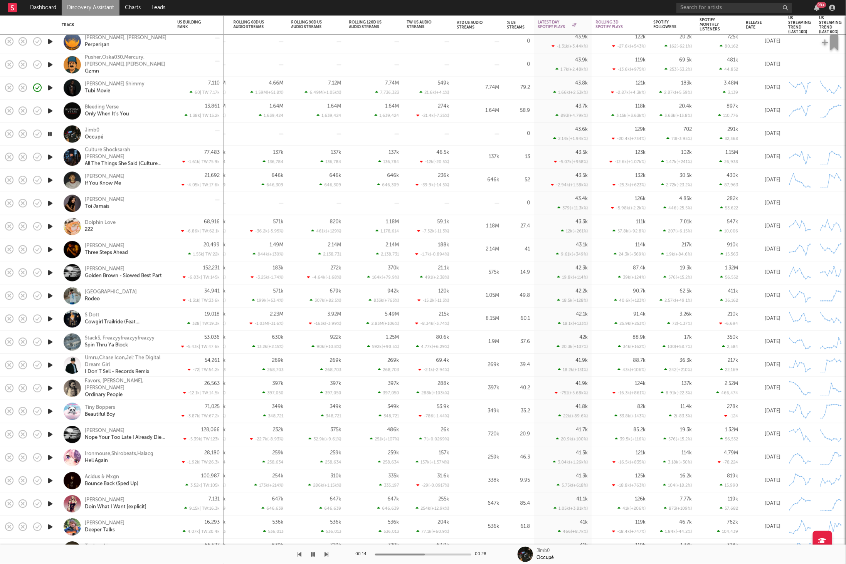
click at [50, 134] on icon "button" at bounding box center [49, 134] width 7 height 10
click at [303, 530] on div "536k 536,013" at bounding box center [316, 526] width 50 height 23
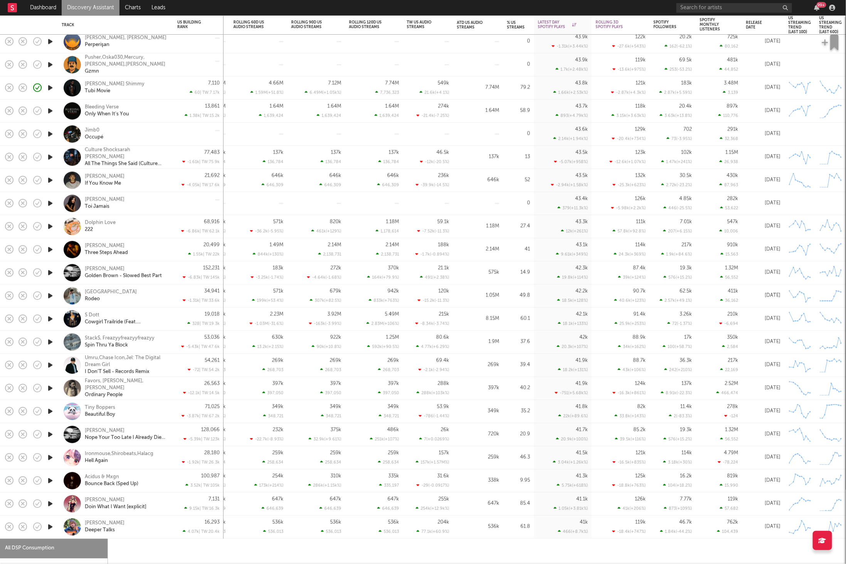
click at [306, 526] on div "536k 536,013" at bounding box center [316, 526] width 50 height 23
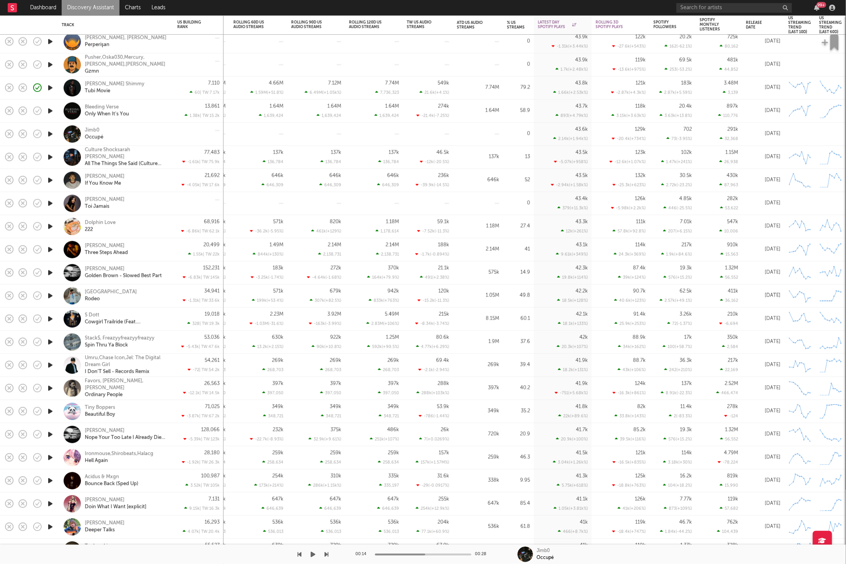
click at [312, 556] on icon "button" at bounding box center [313, 554] width 5 height 6
click at [327, 554] on icon "button" at bounding box center [327, 554] width 4 height 6
click at [327, 553] on icon "button" at bounding box center [327, 554] width 4 height 6
click at [326, 554] on icon "button" at bounding box center [327, 554] width 4 height 6
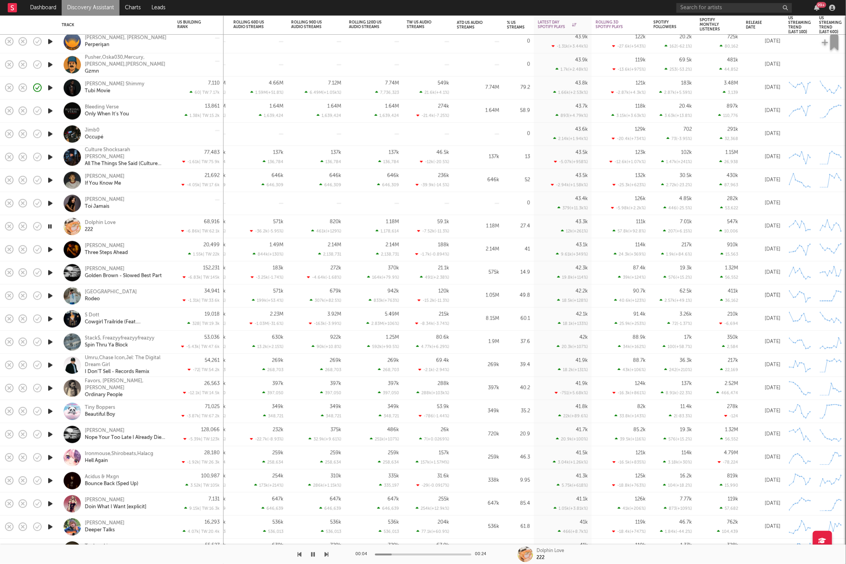
click at [326, 554] on icon "button" at bounding box center [327, 554] width 4 height 6
click at [326, 555] on icon "button" at bounding box center [327, 554] width 4 height 6
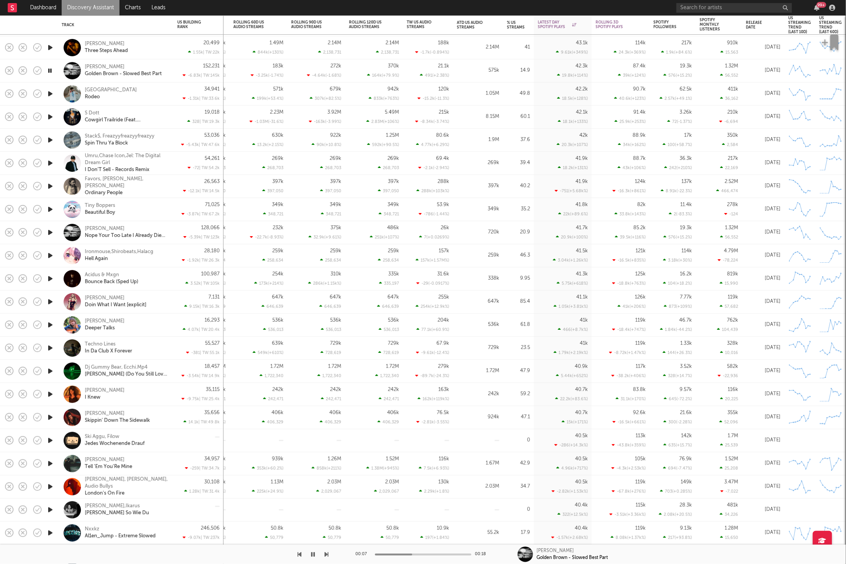
click at [326, 553] on icon "button" at bounding box center [327, 554] width 4 height 6
click at [322, 554] on div at bounding box center [164, 554] width 329 height 19
click at [325, 555] on icon "button" at bounding box center [327, 554] width 4 height 6
click at [733, 12] on input "text" at bounding box center [734, 8] width 116 height 10
type input "KCK mi"
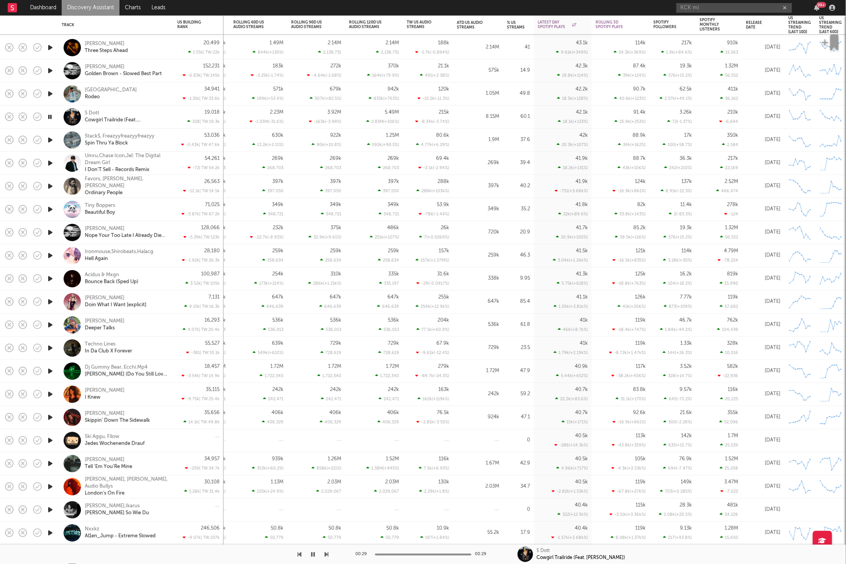
click at [328, 552] on icon "button" at bounding box center [327, 554] width 4 height 6
click at [176, 138] on div "53,036 -5.43k | TW: 47.6k" at bounding box center [198, 140] width 50 height 23
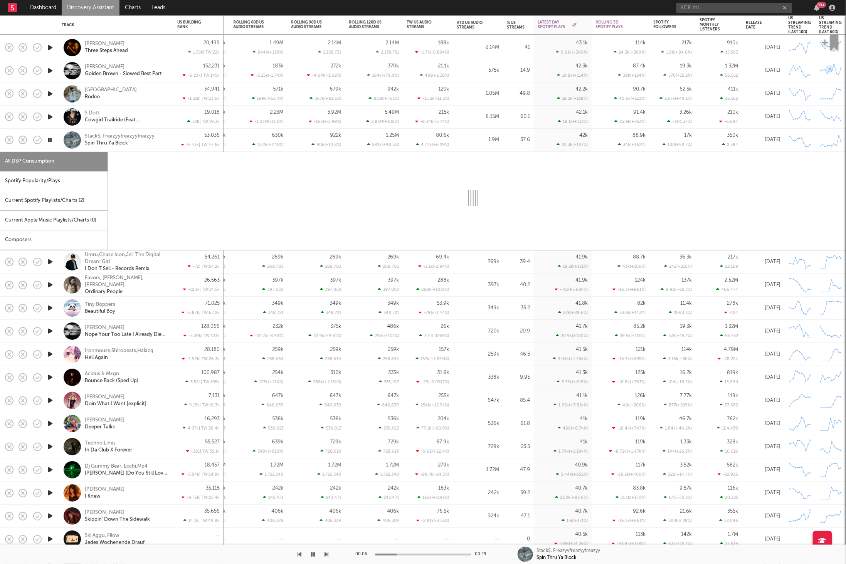
select select "6m"
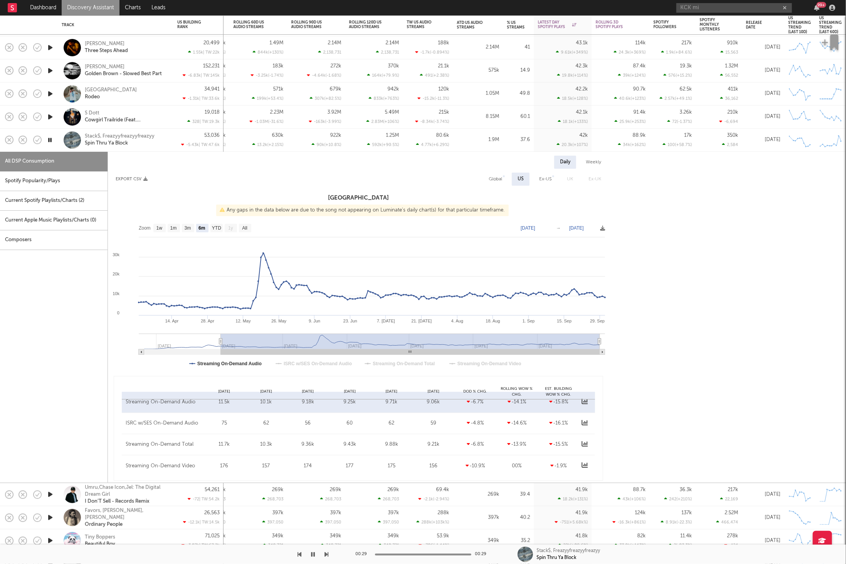
click at [167, 134] on div "Stack$, Freazyyfreazyyfreazyy Spin Thru Ya Block" at bounding box center [126, 140] width 83 height 14
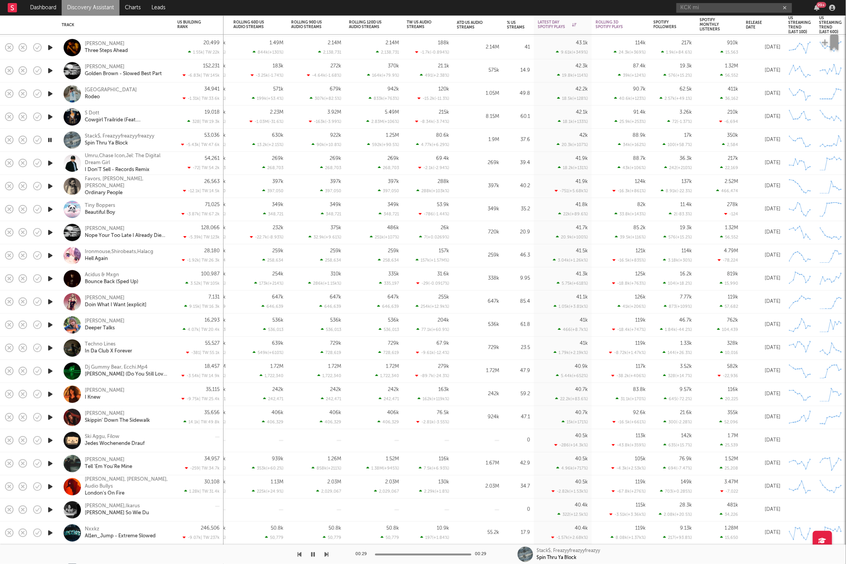
click at [326, 554] on icon "button" at bounding box center [327, 554] width 4 height 6
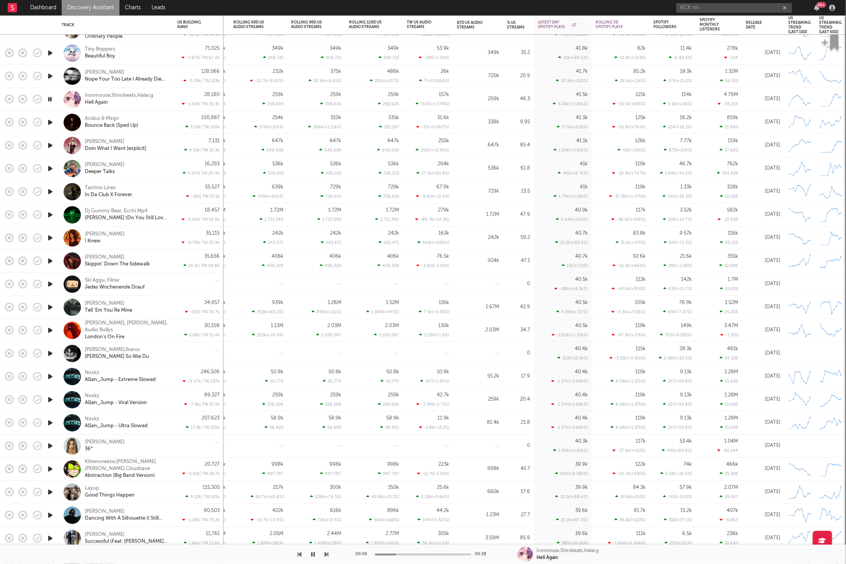
click at [327, 553] on icon "button" at bounding box center [327, 554] width 4 height 6
click at [164, 102] on div "Ironmouse,Shirobeats,Halacg Hell Again" at bounding box center [126, 99] width 83 height 14
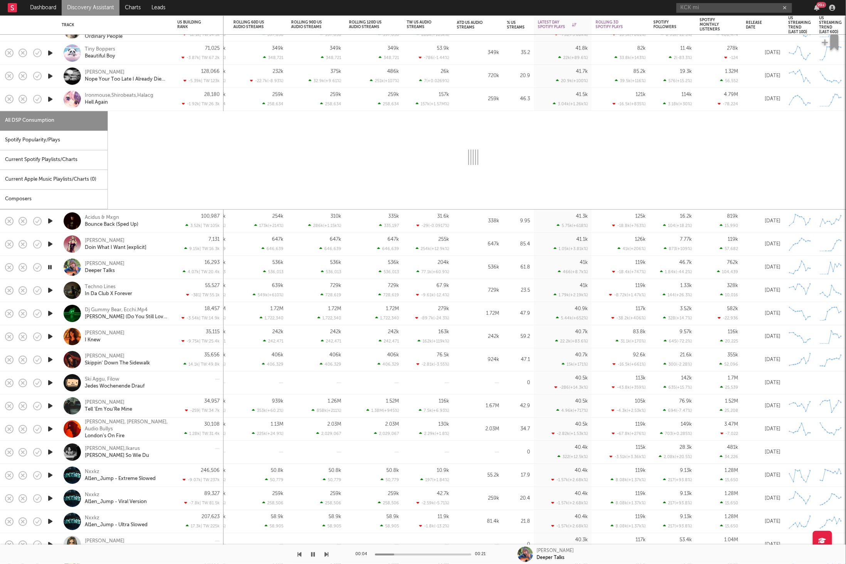
select select "1w"
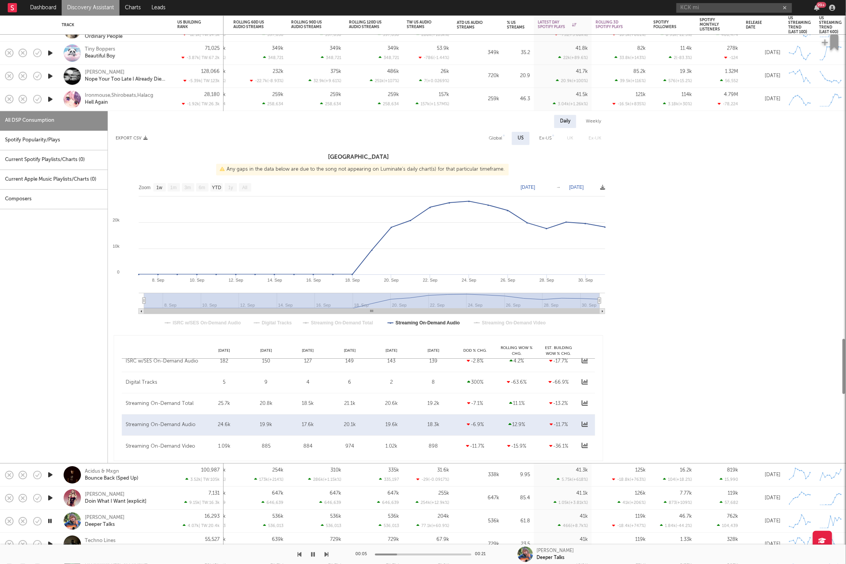
click at [78, 141] on div "Spotify Popularity/Plays" at bounding box center [53, 141] width 107 height 20
select select "1w"
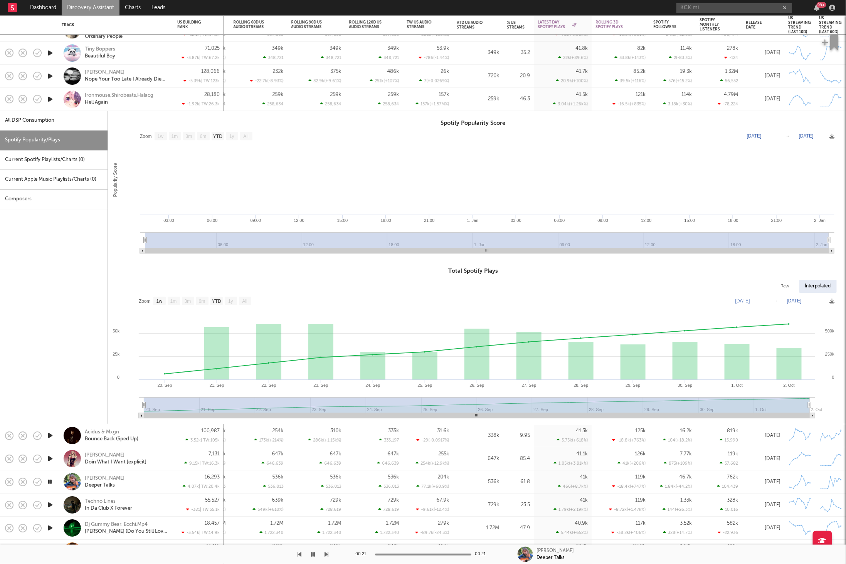
click at [159, 101] on div "Ironmouse,Shirobeats,Halacg Hell Again" at bounding box center [126, 99] width 83 height 14
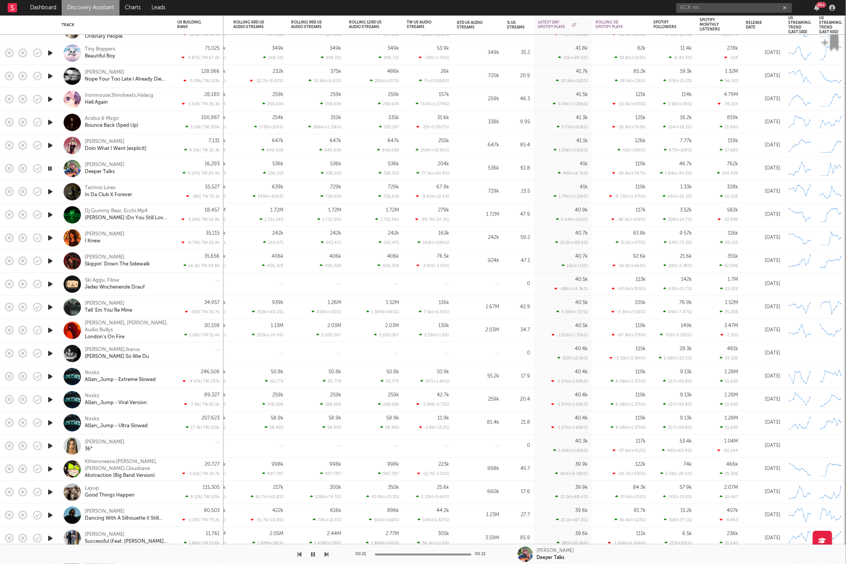
click at [325, 552] on icon "button" at bounding box center [327, 554] width 4 height 6
click at [326, 554] on icon "button" at bounding box center [327, 554] width 4 height 6
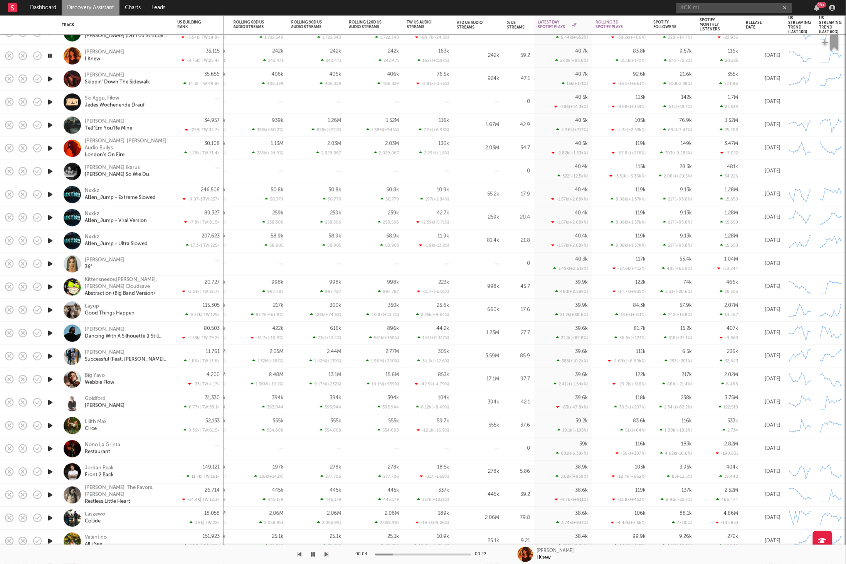
click at [327, 554] on icon "button" at bounding box center [327, 554] width 4 height 6
click at [325, 555] on icon "button" at bounding box center [327, 554] width 4 height 6
click at [323, 554] on div at bounding box center [164, 554] width 329 height 19
click at [326, 557] on icon "button" at bounding box center [327, 554] width 4 height 6
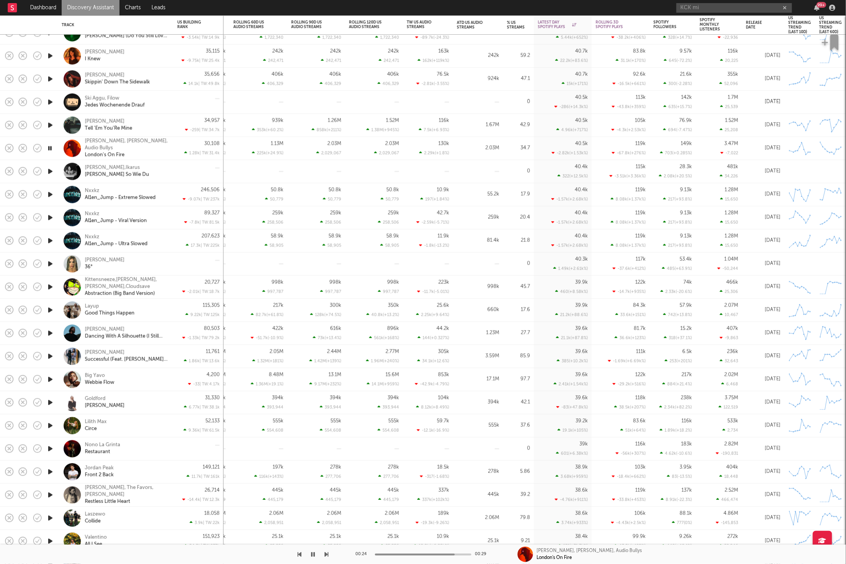
click at [328, 555] on icon "button" at bounding box center [327, 554] width 4 height 6
click at [329, 554] on div "00:07 00:25 Karina Rose,Ikarus Keiner So Wie Du" at bounding box center [423, 554] width 846 height 19
click at [326, 556] on icon "button" at bounding box center [327, 554] width 4 height 6
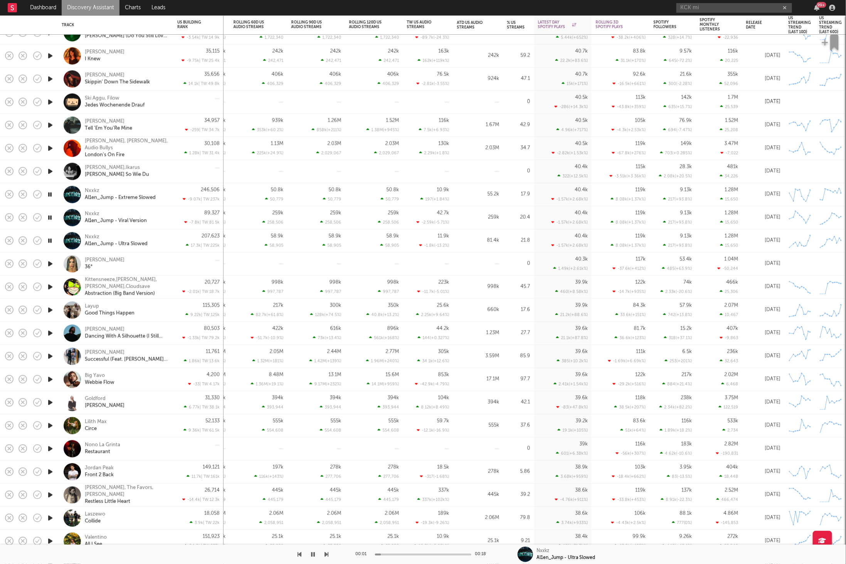
click at [326, 556] on icon "button" at bounding box center [327, 554] width 4 height 6
click at [325, 553] on icon "button" at bounding box center [327, 554] width 4 height 6
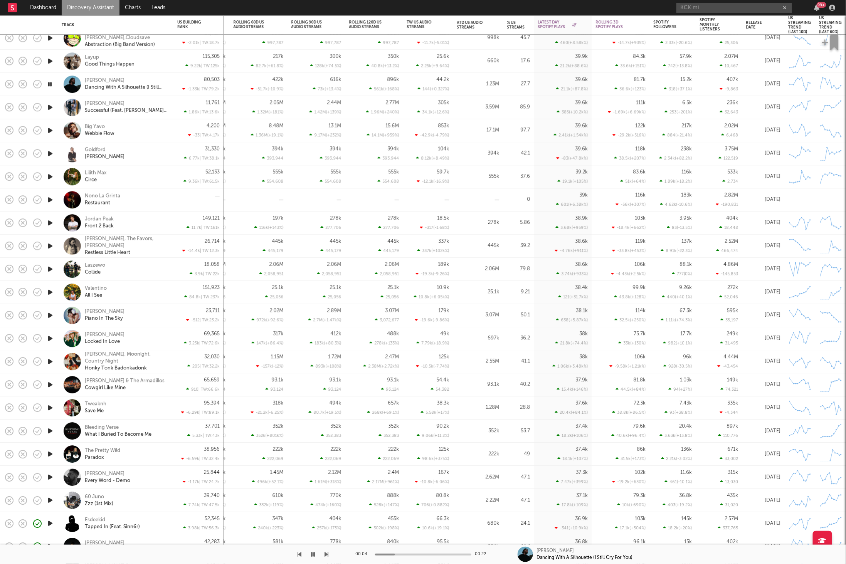
click at [326, 554] on icon "button" at bounding box center [327, 554] width 4 height 6
click at [327, 557] on icon "button" at bounding box center [327, 554] width 4 height 6
click at [298, 555] on icon "button" at bounding box center [300, 554] width 4 height 6
click at [325, 553] on icon "button" at bounding box center [327, 554] width 4 height 6
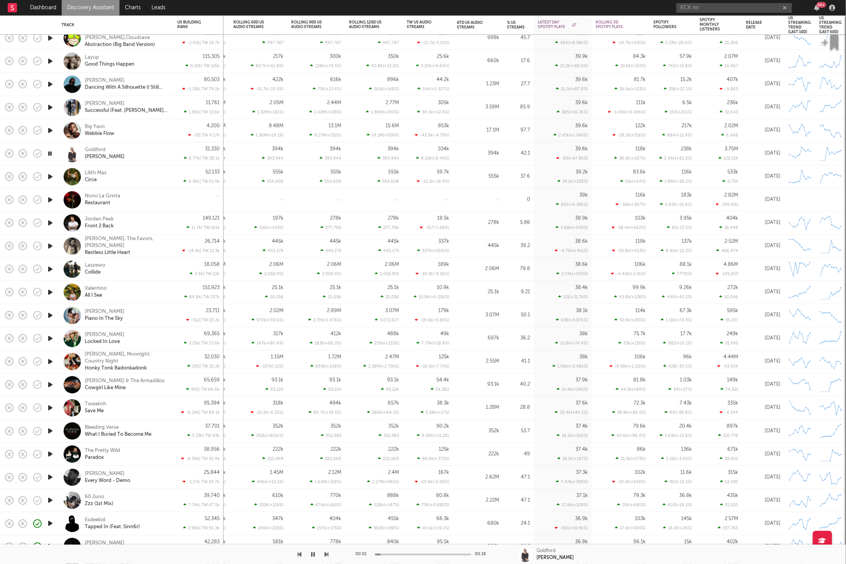
click at [325, 552] on icon "button" at bounding box center [327, 554] width 4 height 6
click at [325, 555] on icon "button" at bounding box center [327, 554] width 4 height 6
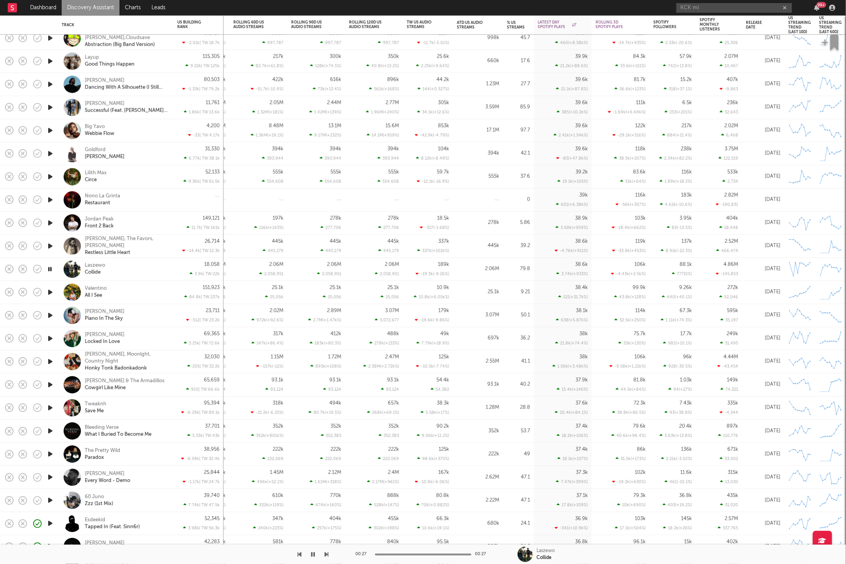
click at [325, 555] on icon "button" at bounding box center [327, 554] width 4 height 6
click at [114, 295] on div "Valentino All I See" at bounding box center [126, 292] width 83 height 14
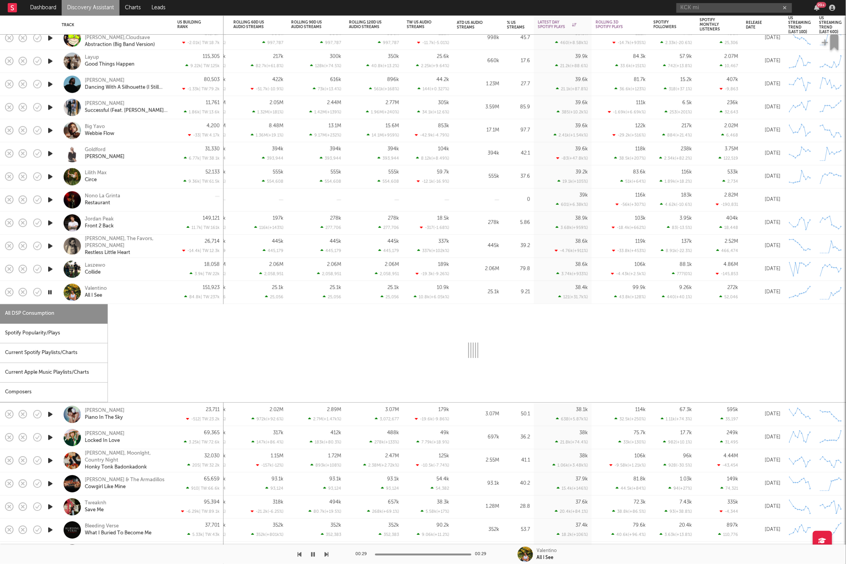
click at [34, 332] on div "Spotify Popularity/Plays" at bounding box center [53, 334] width 107 height 20
select select "1w"
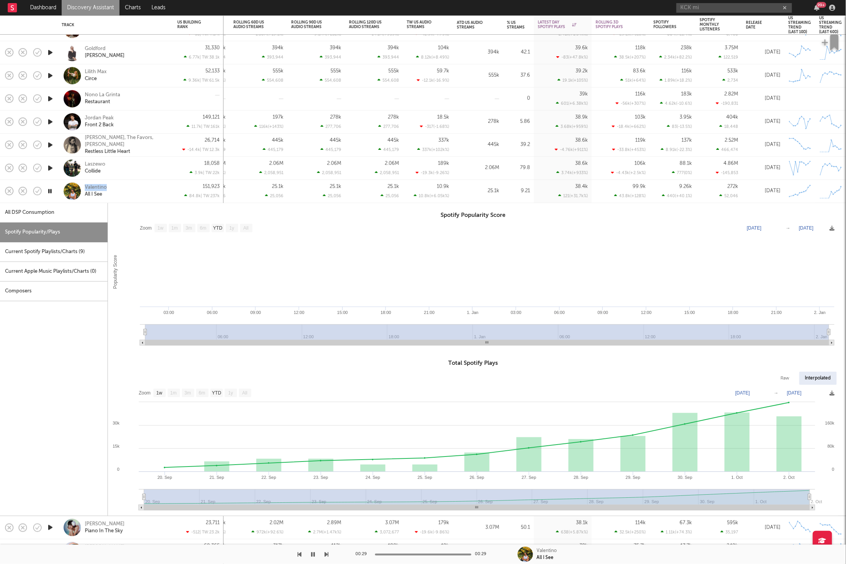
click at [146, 190] on div "Valentino All I See" at bounding box center [126, 191] width 83 height 14
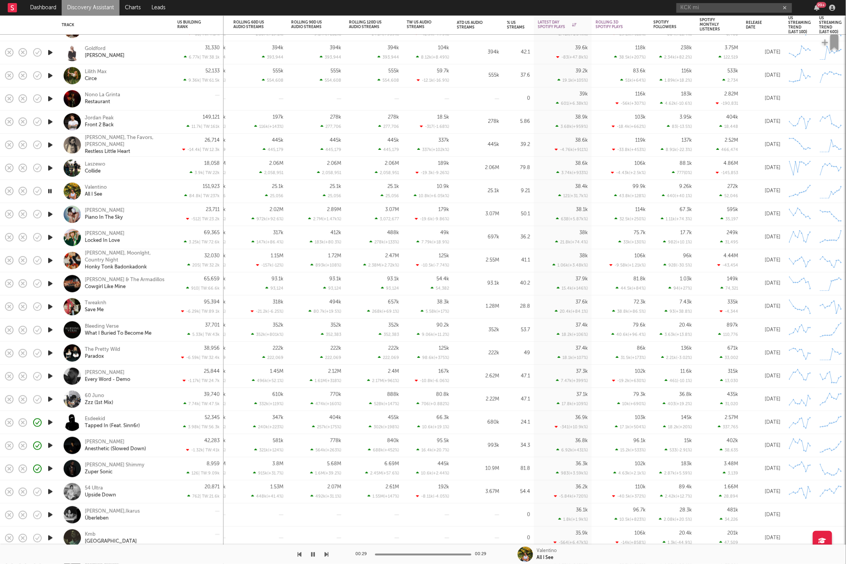
click at [49, 212] on icon "button" at bounding box center [50, 215] width 8 height 10
click at [326, 555] on icon "button" at bounding box center [327, 554] width 4 height 6
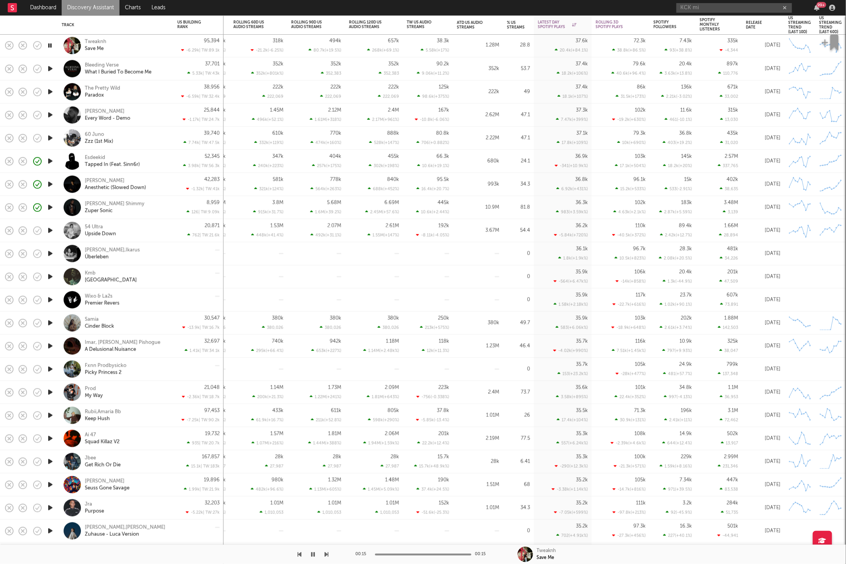
click at [145, 44] on div "Tweaknh Save Me" at bounding box center [126, 46] width 83 height 14
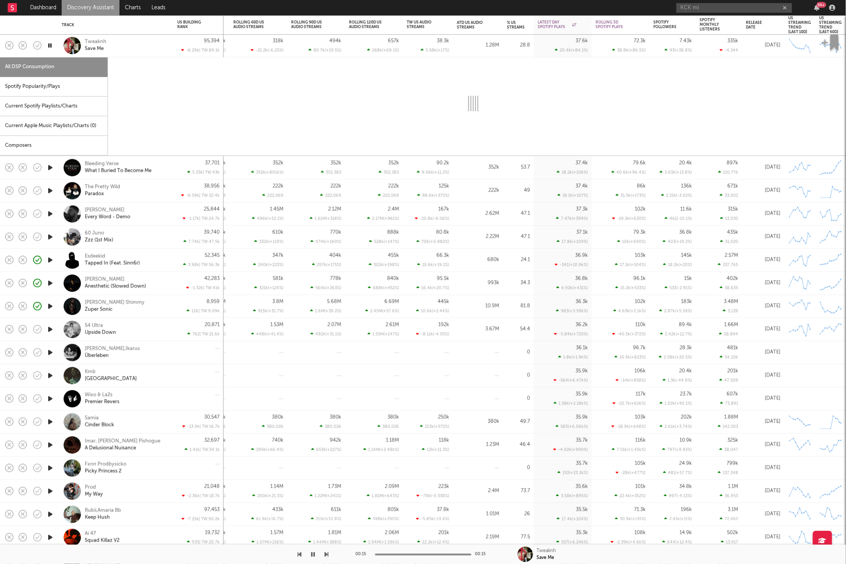
select select "6m"
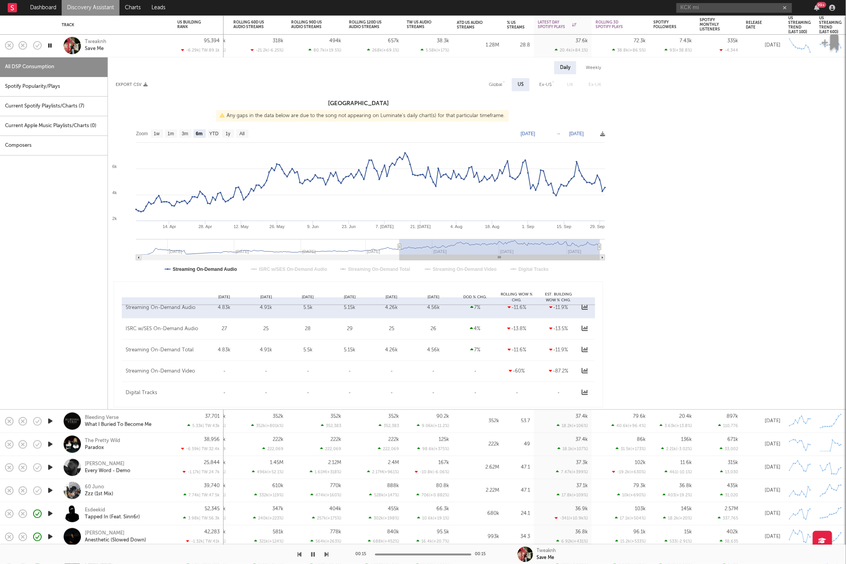
click at [38, 84] on div "Spotify Popularity/Plays" at bounding box center [53, 87] width 107 height 20
select select "1w"
select select "6m"
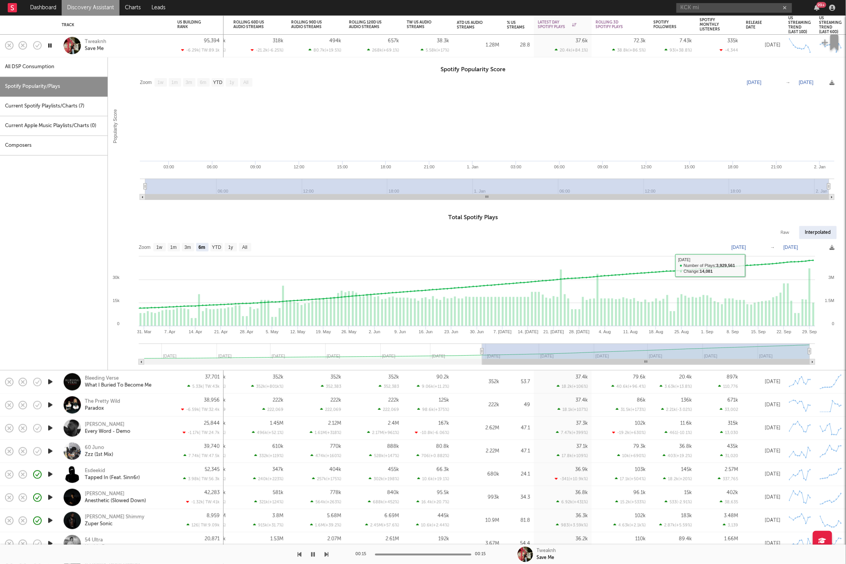
click at [140, 45] on div "Tweaknh Save Me" at bounding box center [126, 46] width 83 height 14
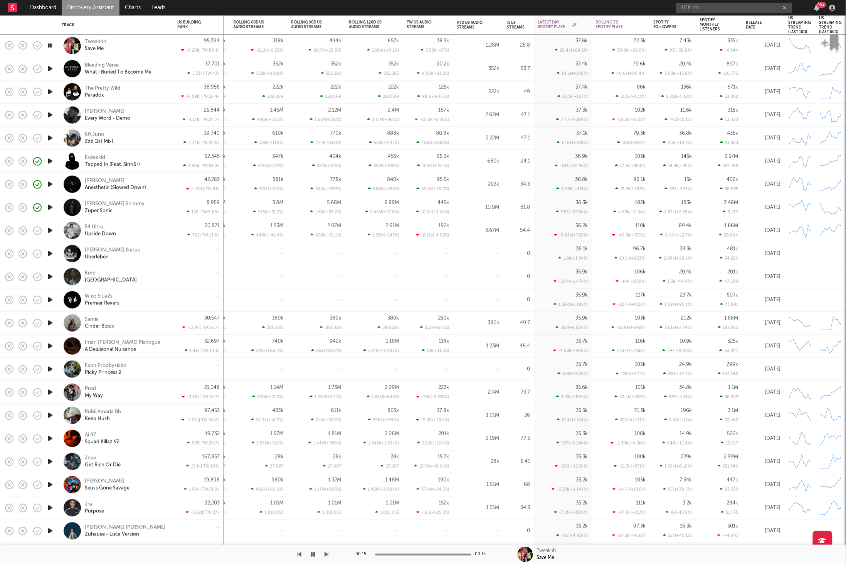
click at [329, 554] on div "00:15 00:15 Tweaknh Save Me" at bounding box center [423, 554] width 846 height 19
click at [326, 554] on icon "button" at bounding box center [327, 554] width 4 height 6
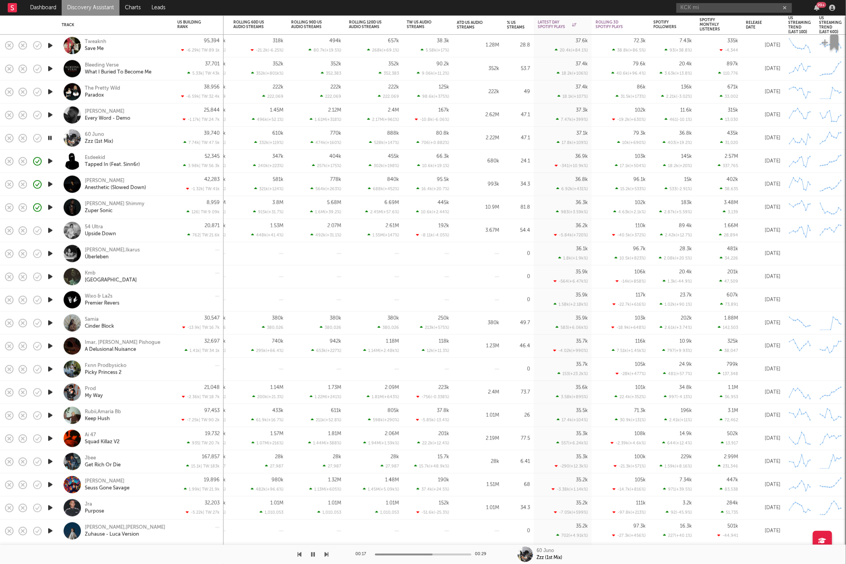
click at [327, 554] on icon "button" at bounding box center [327, 554] width 4 height 6
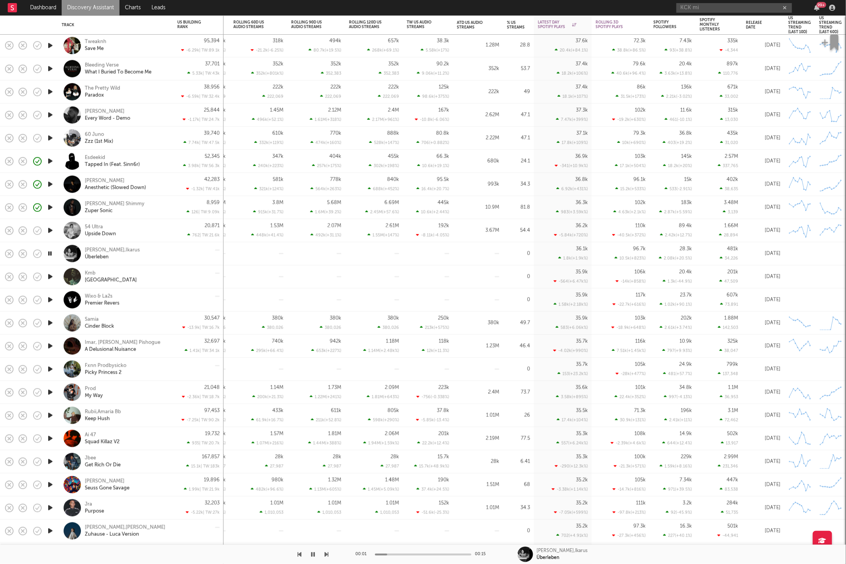
click at [299, 554] on icon "button" at bounding box center [300, 554] width 4 height 6
click at [326, 553] on icon "button" at bounding box center [327, 554] width 4 height 6
click at [326, 554] on icon "button" at bounding box center [327, 554] width 4 height 6
click at [327, 554] on icon "button" at bounding box center [327, 554] width 4 height 6
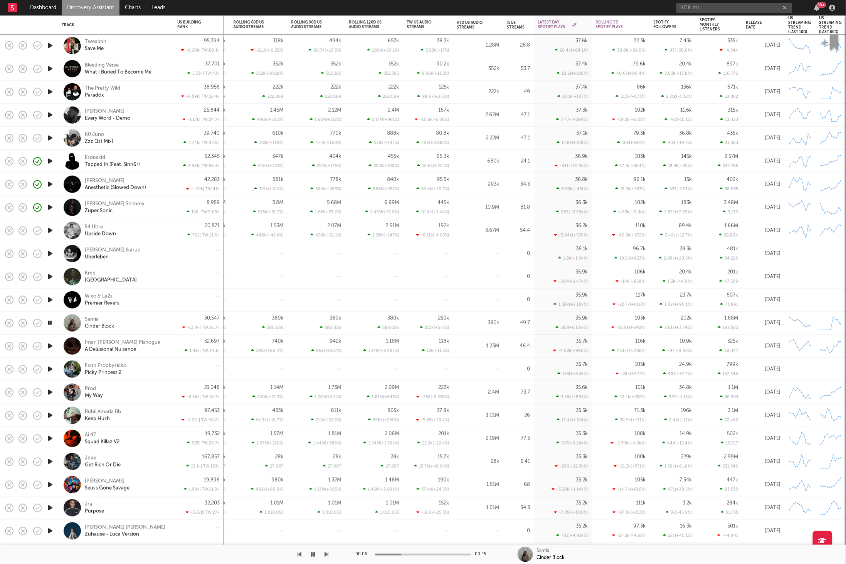
click at [147, 322] on div "Samia Cinder Block" at bounding box center [126, 323] width 83 height 14
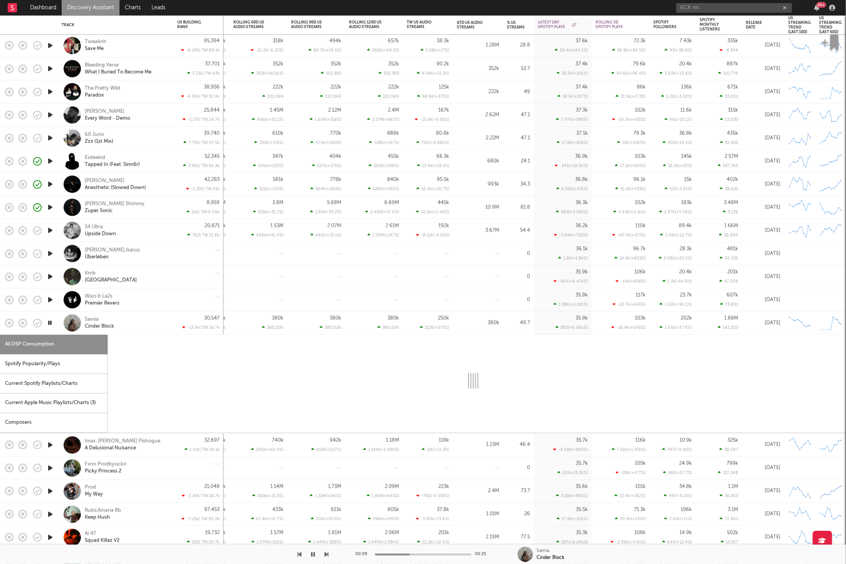
select select "1w"
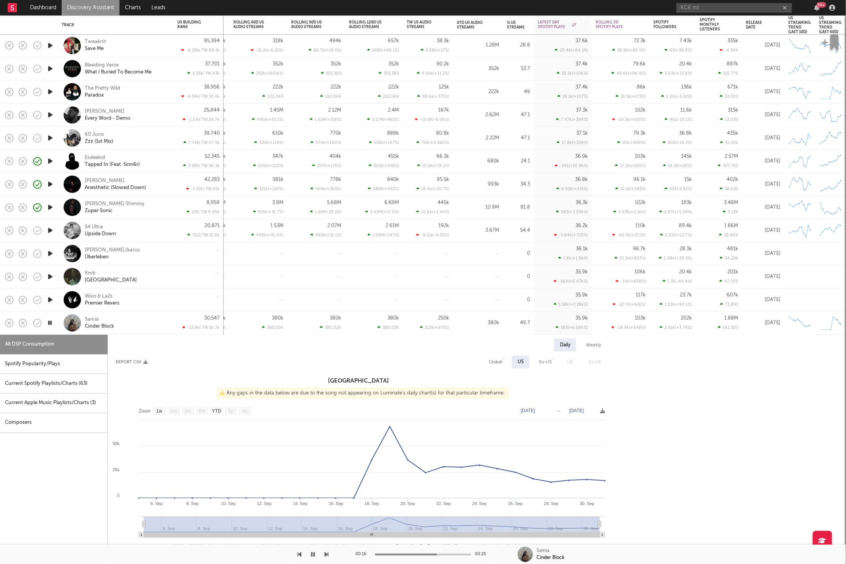
click at [138, 322] on div "Samia Cinder Block" at bounding box center [126, 323] width 83 height 14
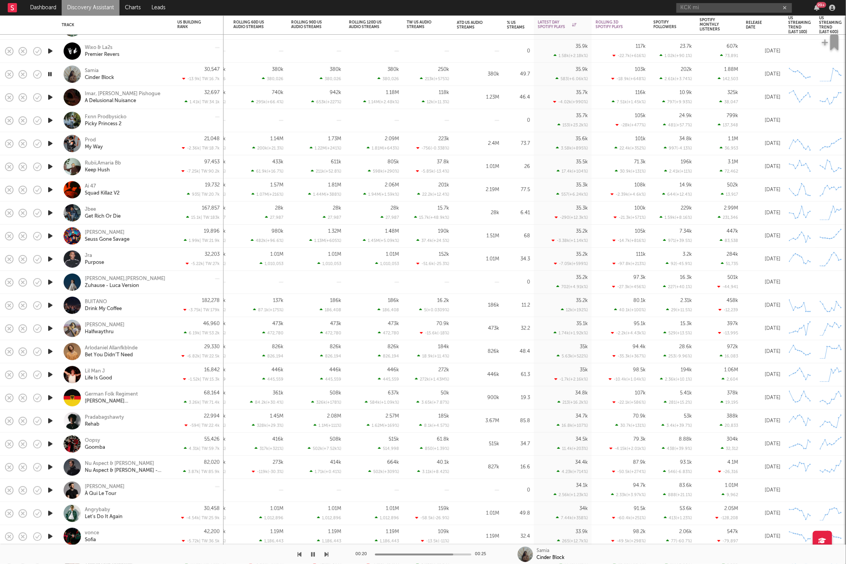
click at [324, 553] on div at bounding box center [164, 554] width 329 height 19
click at [325, 553] on icon "button" at bounding box center [327, 554] width 4 height 6
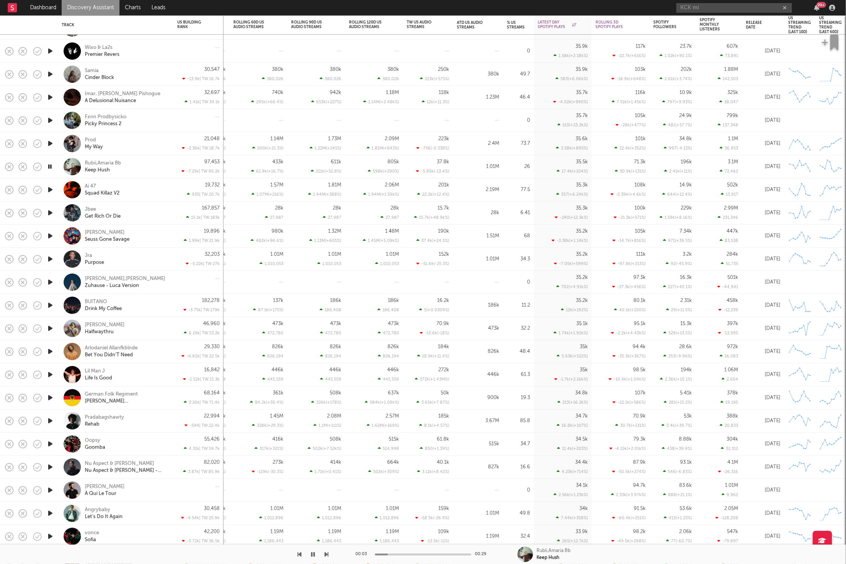
click at [325, 553] on icon "button" at bounding box center [327, 554] width 4 height 6
click at [327, 554] on icon "button" at bounding box center [327, 554] width 4 height 6
click at [325, 552] on icon "button" at bounding box center [327, 554] width 4 height 6
click at [327, 553] on icon "button" at bounding box center [327, 554] width 4 height 6
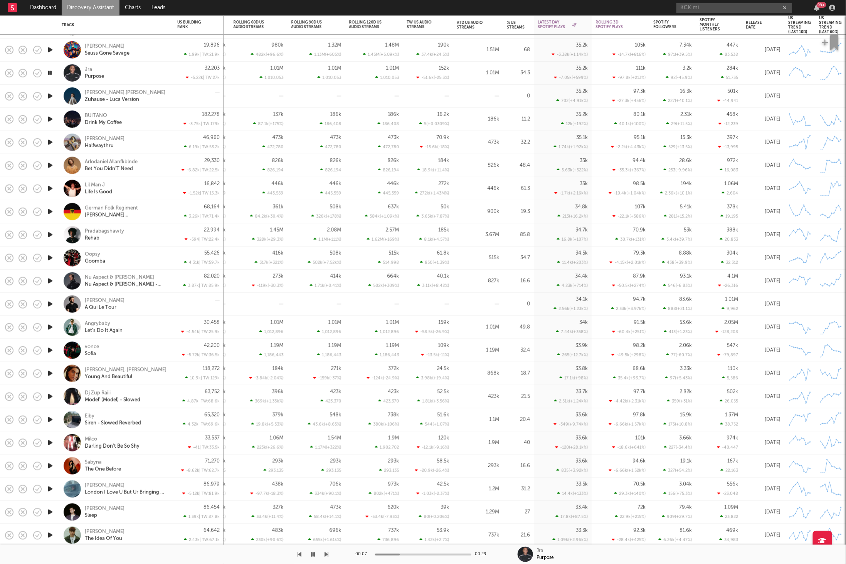
click at [325, 554] on icon "button" at bounding box center [327, 554] width 4 height 6
click at [329, 554] on div "00:15 00:15 BUITANO Drink My Coffee" at bounding box center [423, 554] width 846 height 19
click at [325, 553] on icon "button" at bounding box center [327, 554] width 4 height 6
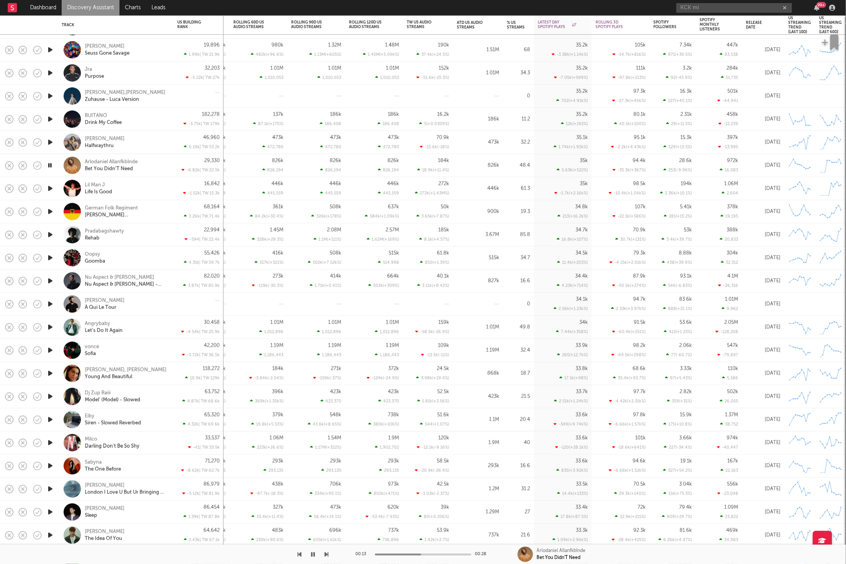
click at [327, 553] on icon "button" at bounding box center [327, 554] width 4 height 6
click at [327, 554] on icon "button" at bounding box center [327, 554] width 4 height 6
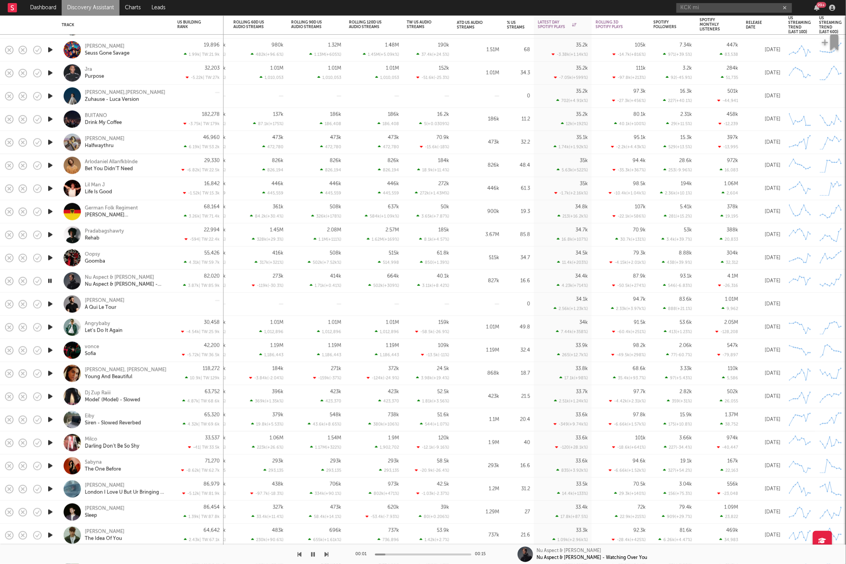
click at [327, 554] on icon "button" at bounding box center [327, 554] width 4 height 6
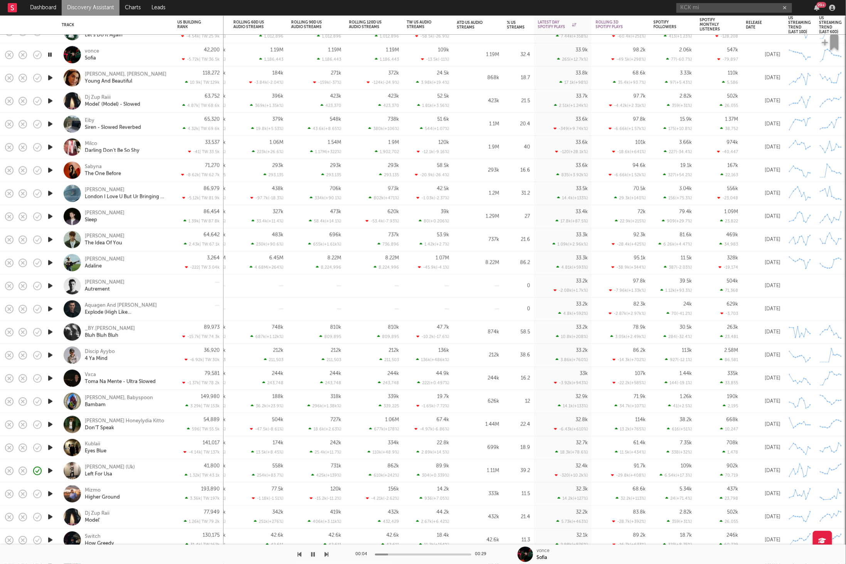
click at [327, 555] on icon "button" at bounding box center [327, 554] width 4 height 6
click at [330, 555] on div "00:05 00:30 Talie, Ingeborg Ruud Young And Beautiful" at bounding box center [423, 554] width 846 height 19
click at [326, 552] on icon "button" at bounding box center [327, 554] width 4 height 6
click at [327, 553] on icon "button" at bounding box center [327, 554] width 4 height 6
click at [326, 552] on icon "button" at bounding box center [327, 554] width 4 height 6
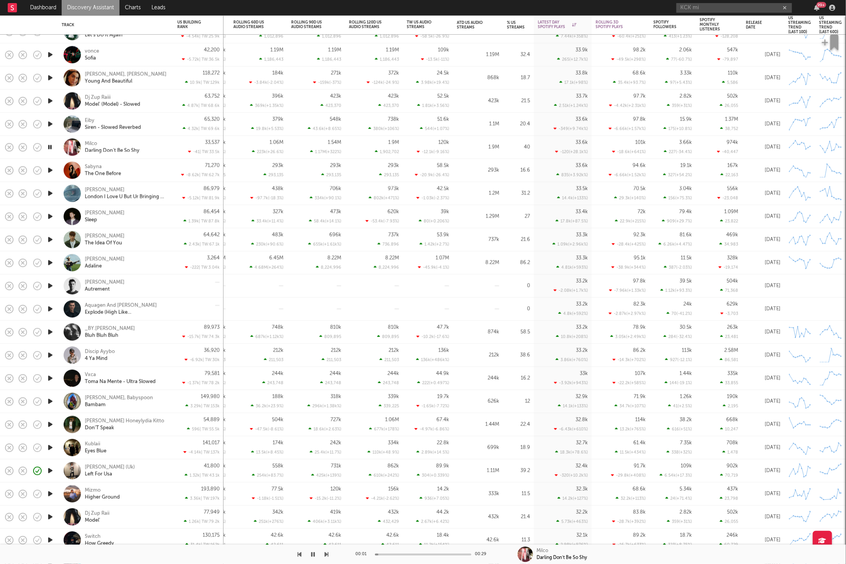
click at [326, 552] on icon "button" at bounding box center [327, 554] width 4 height 6
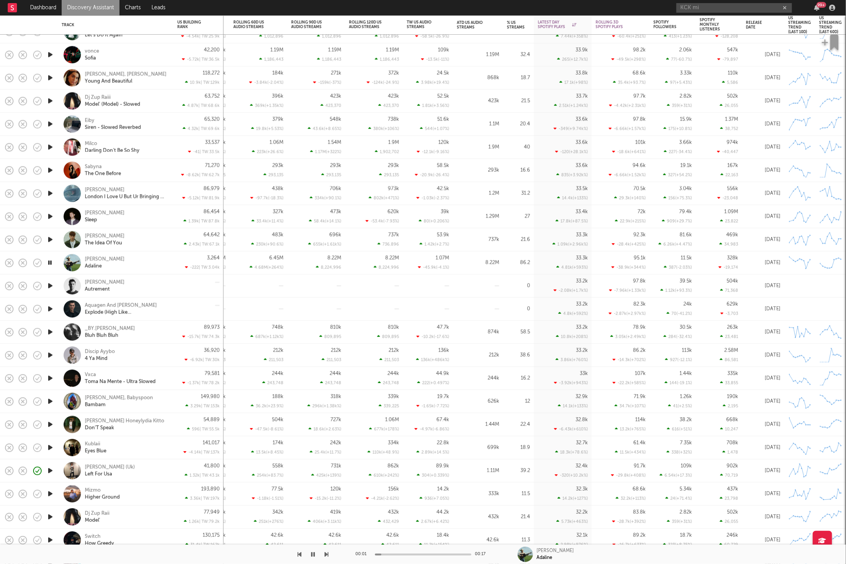
click at [326, 552] on icon "button" at bounding box center [327, 554] width 4 height 6
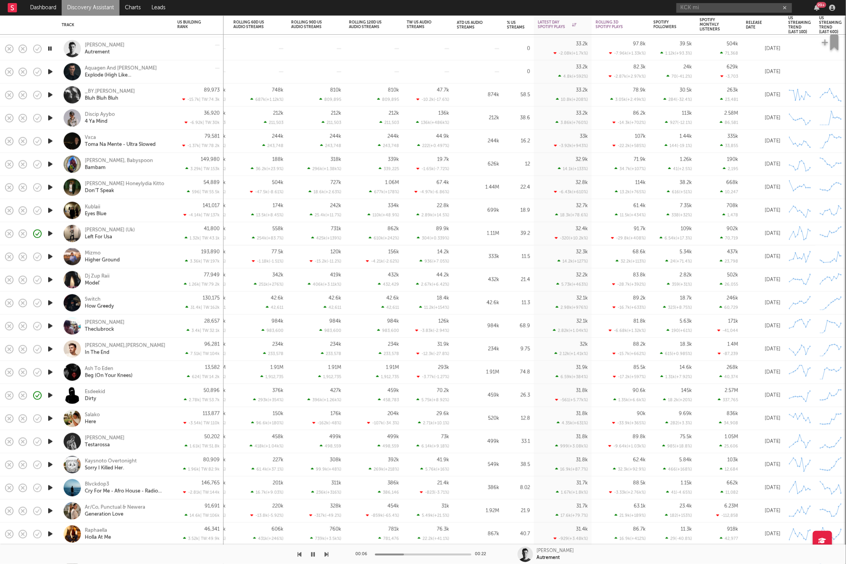
click at [326, 555] on icon "button" at bounding box center [327, 554] width 4 height 6
click at [160, 99] on div "_BY.ALEXANDER Bluh Bluh Bluh" at bounding box center [126, 95] width 83 height 14
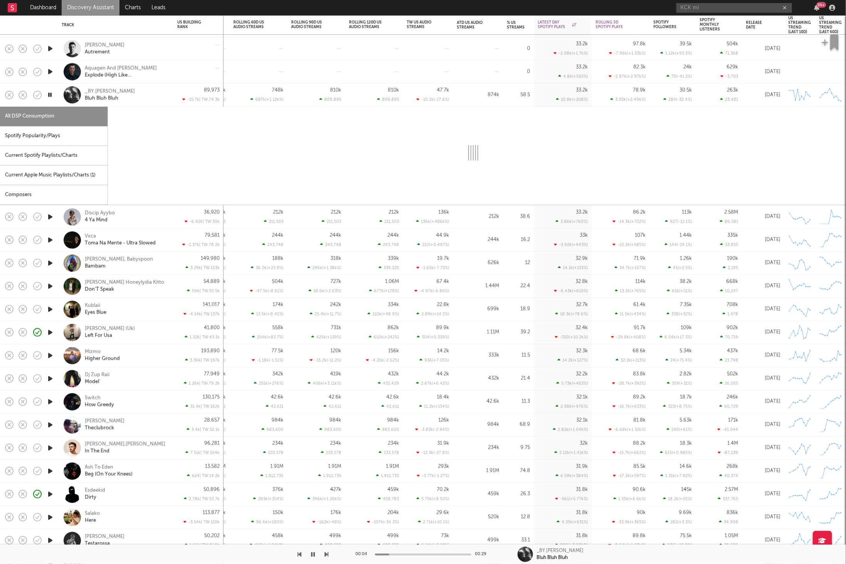
select select "1w"
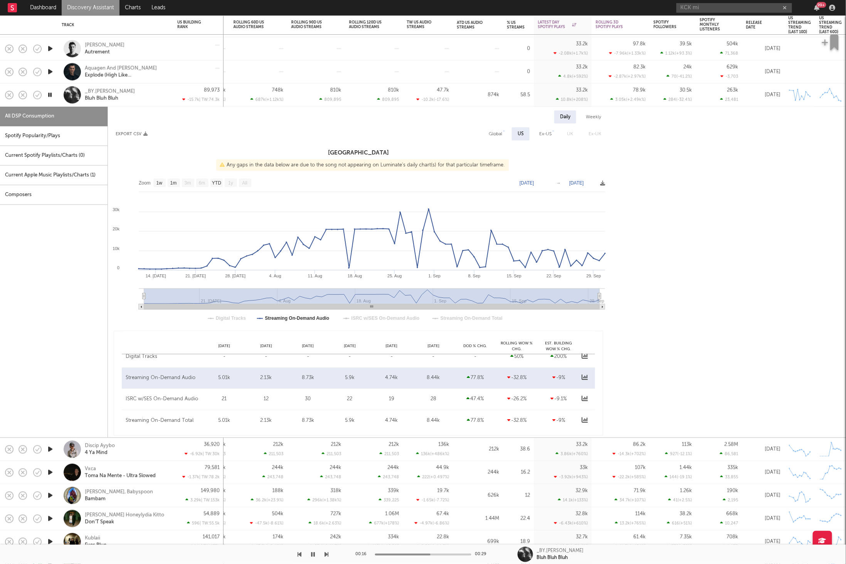
click at [57, 138] on div "Spotify Popularity/Plays" at bounding box center [53, 136] width 107 height 20
select select "1w"
select select "6m"
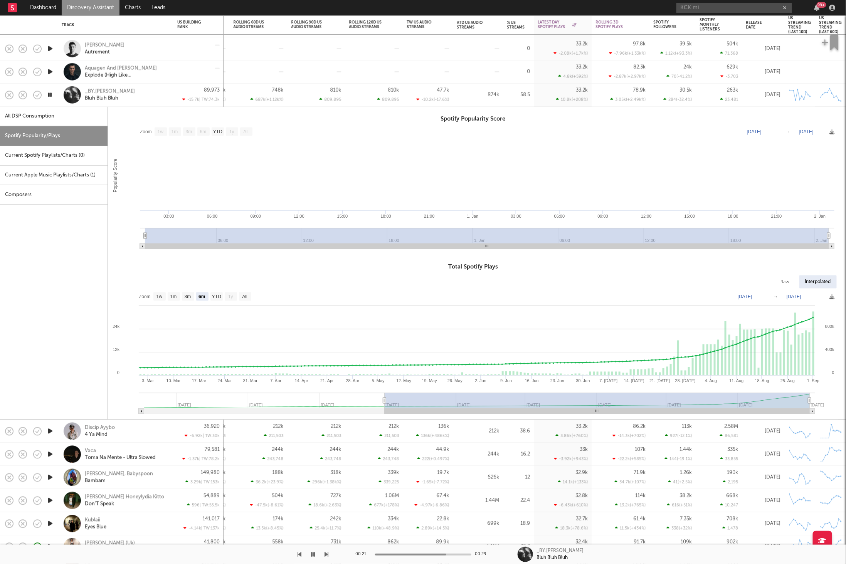
click at [51, 95] on icon "button" at bounding box center [49, 95] width 7 height 10
click at [134, 84] on div "_BY.ALEXANDER Bluh Bluh Bluh" at bounding box center [116, 95] width 108 height 23
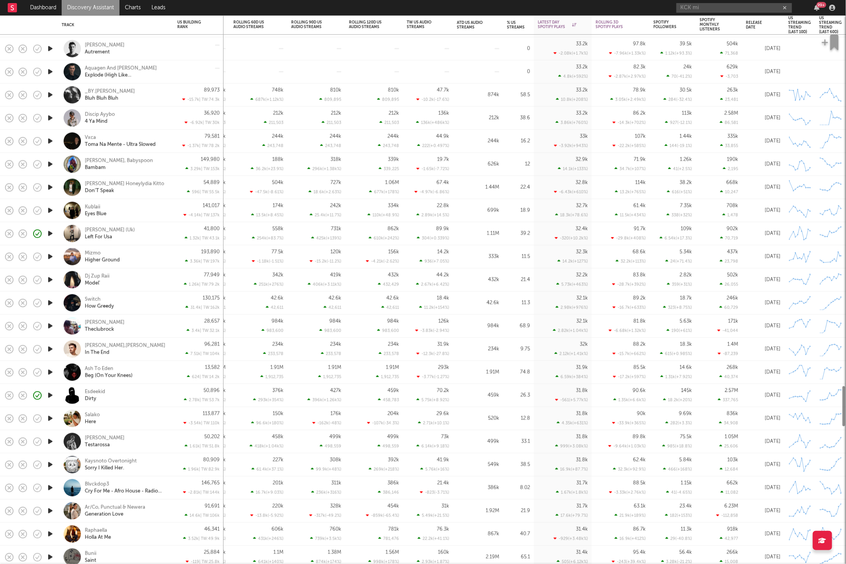
click at [136, 95] on div "_BY.ALEXANDER Bluh Bluh Bluh" at bounding box center [126, 95] width 83 height 14
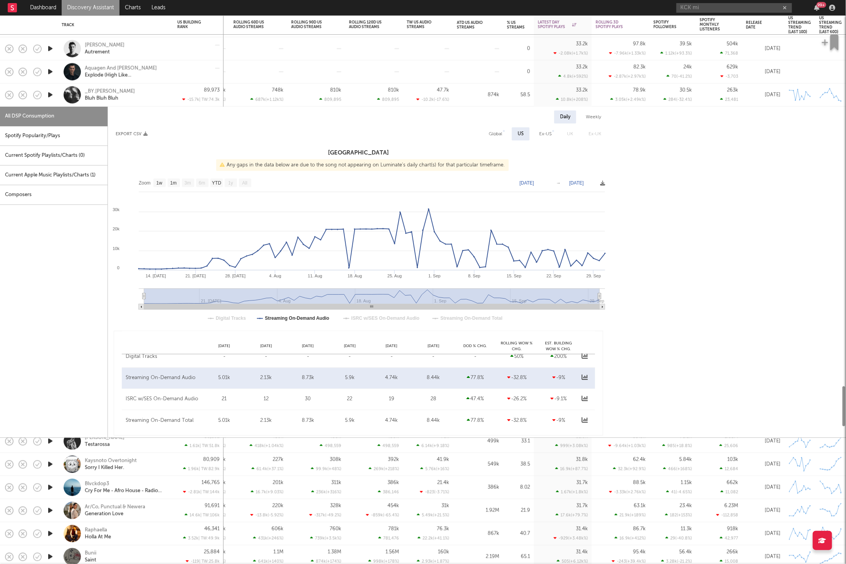
click at [136, 96] on div "_BY.ALEXANDER Bluh Bluh Bluh" at bounding box center [126, 95] width 83 height 14
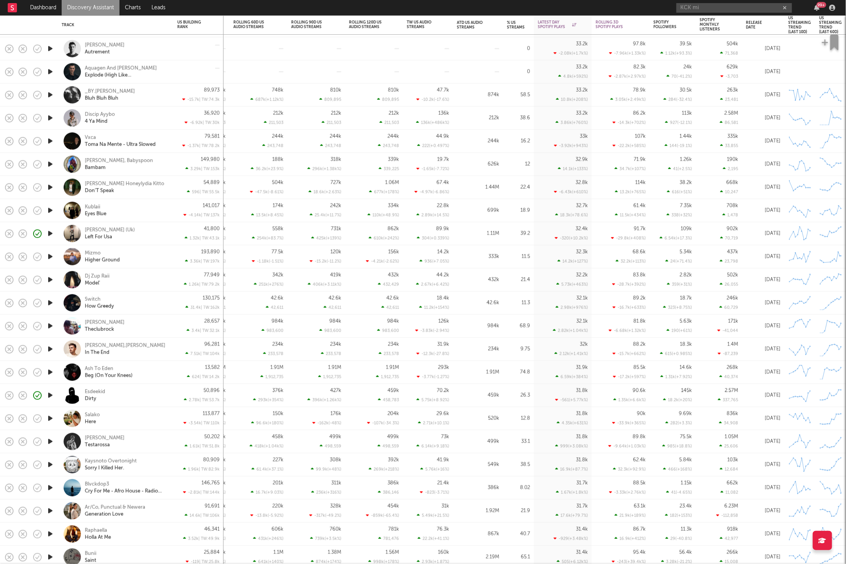
click at [47, 117] on icon "button" at bounding box center [50, 118] width 8 height 10
click at [301, 555] on div at bounding box center [164, 554] width 329 height 19
click at [302, 554] on div at bounding box center [164, 554] width 329 height 19
click at [300, 554] on icon "button" at bounding box center [300, 554] width 4 height 6
click at [325, 552] on icon "button" at bounding box center [327, 554] width 4 height 6
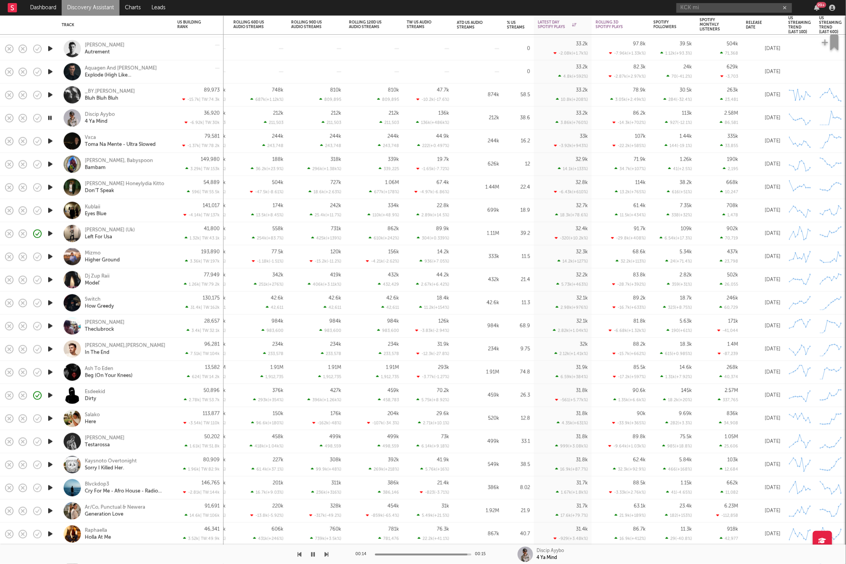
click at [325, 553] on icon "button" at bounding box center [327, 554] width 4 height 6
click at [326, 553] on icon "button" at bounding box center [327, 554] width 4 height 6
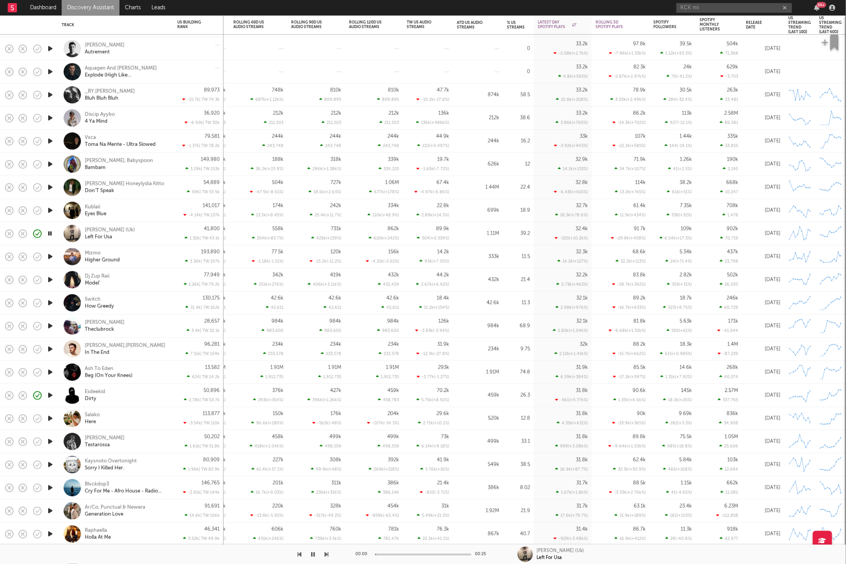
click at [326, 553] on icon "button" at bounding box center [327, 554] width 4 height 6
click at [725, 7] on input "KCK mi" at bounding box center [734, 8] width 116 height 10
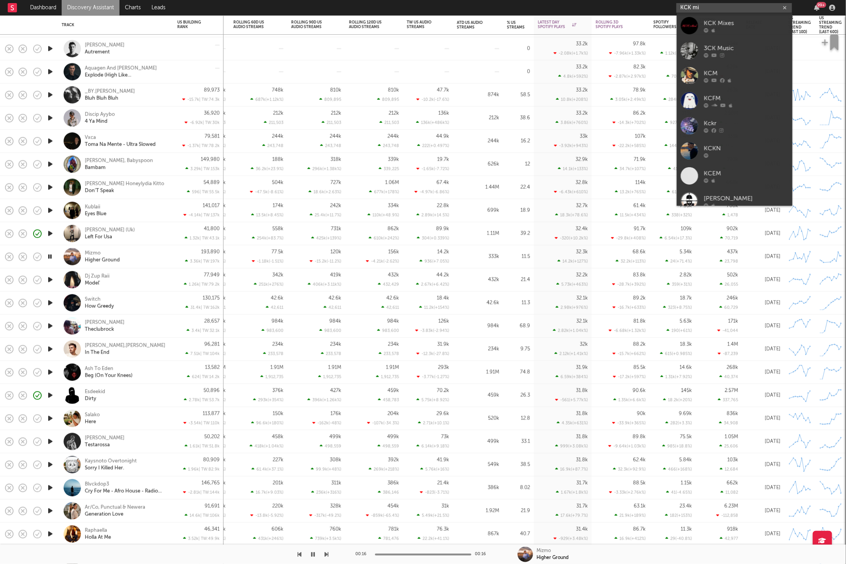
click at [725, 7] on input "KCK mi" at bounding box center [734, 8] width 116 height 10
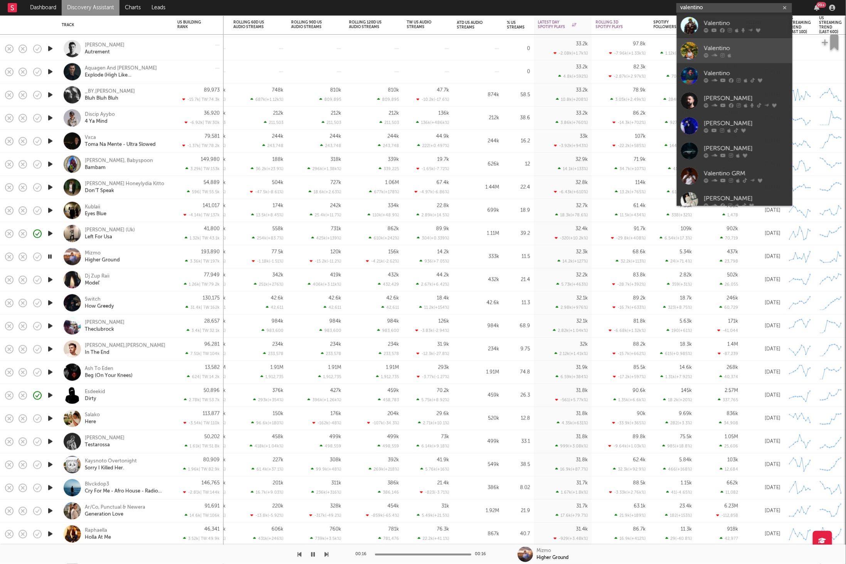
type input "valentino"
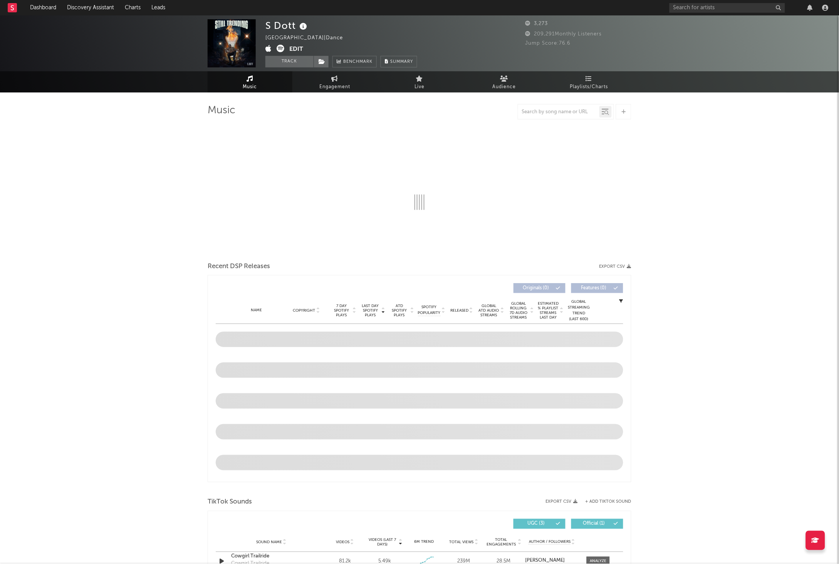
select select "6m"
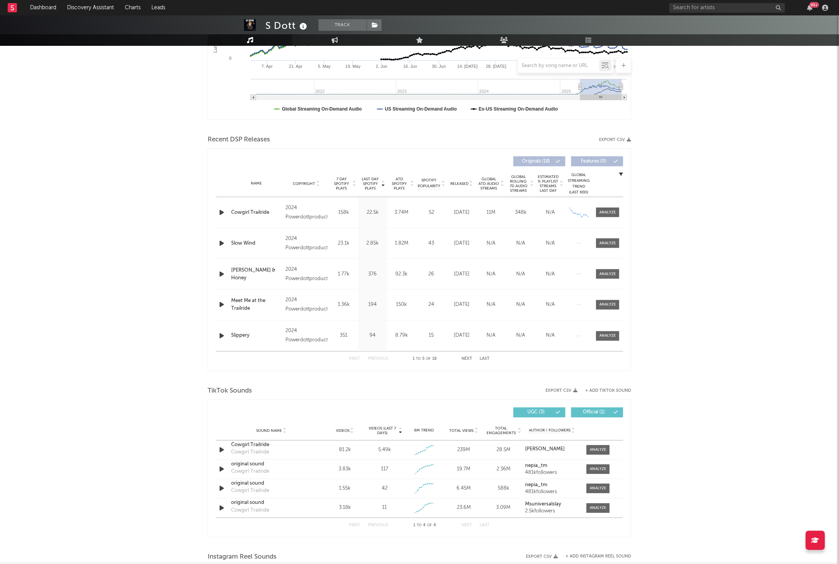
scroll to position [286, 0]
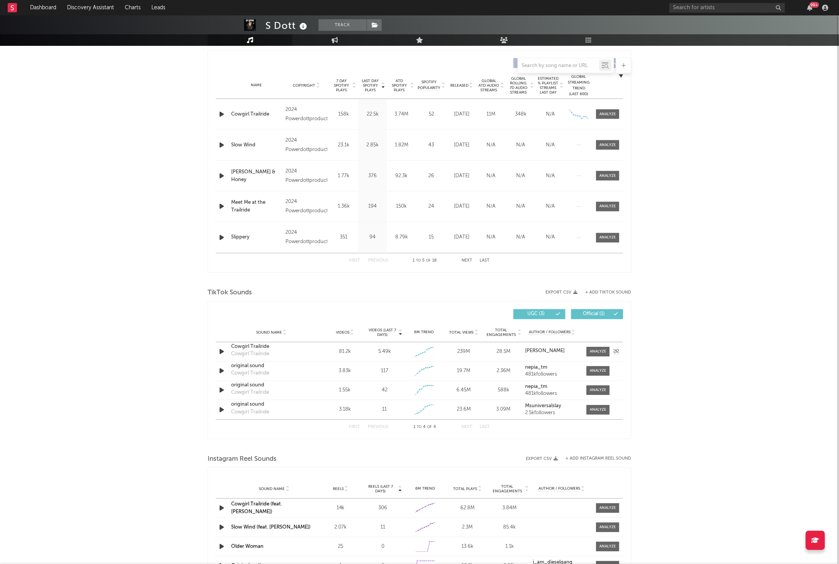
click at [289, 345] on div "Cowgirl Trailride" at bounding box center [271, 347] width 81 height 8
click at [596, 358] on div "Sound Name Cowgirl Trailride Cowgirl Trailride Videos 81.2k Videos (last 7 days…" at bounding box center [420, 351] width 408 height 19
click at [597, 353] on div at bounding box center [598, 352] width 17 height 6
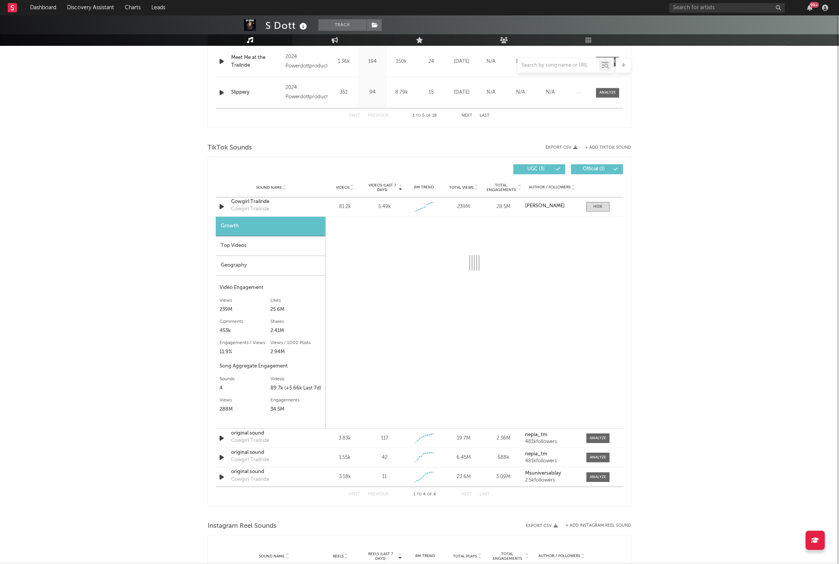
scroll to position [433, 0]
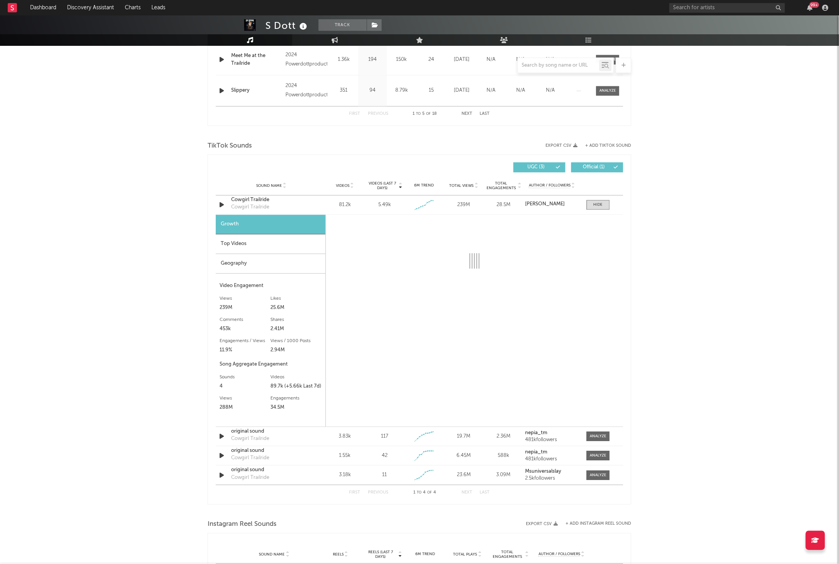
select select "6m"
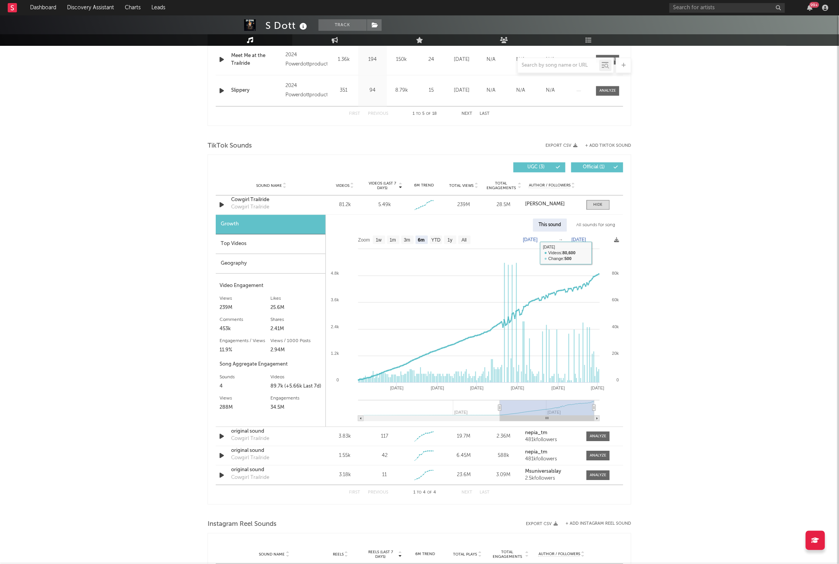
click at [600, 224] on div "All sounds for song" at bounding box center [596, 225] width 50 height 13
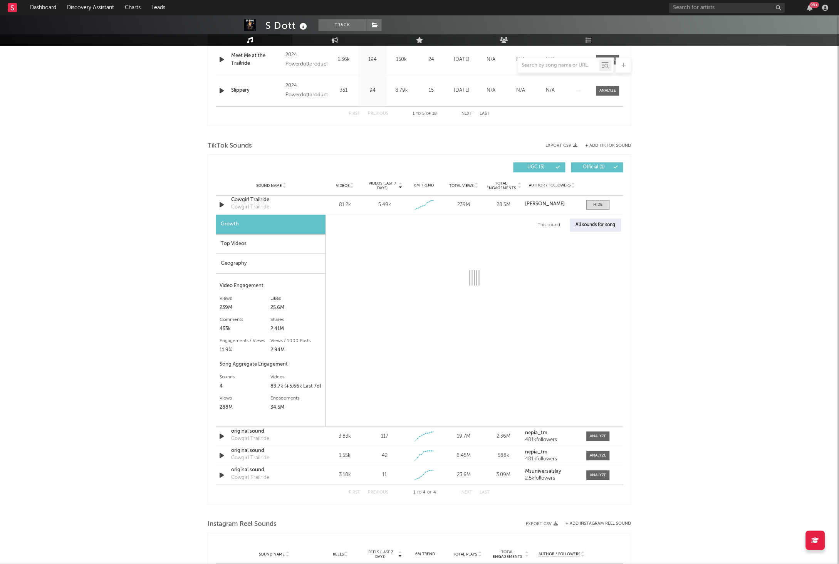
select select "1w"
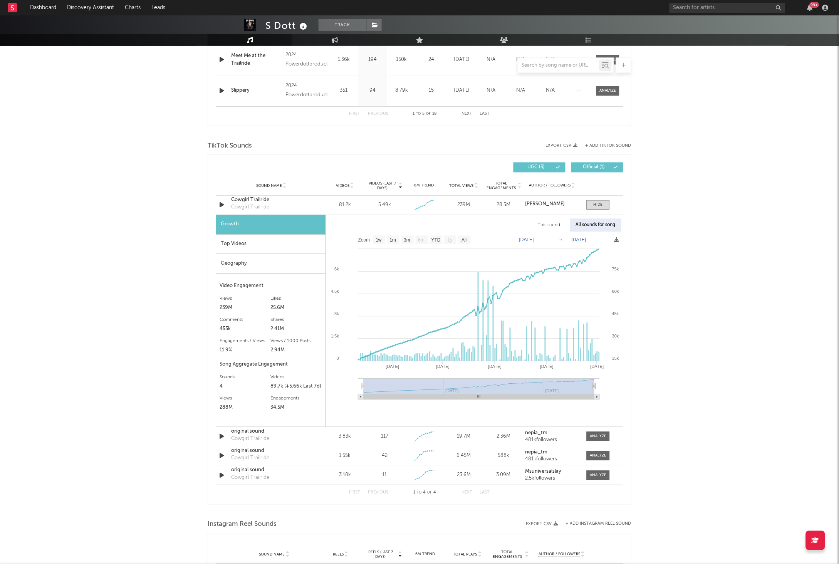
type input "2025-04-02"
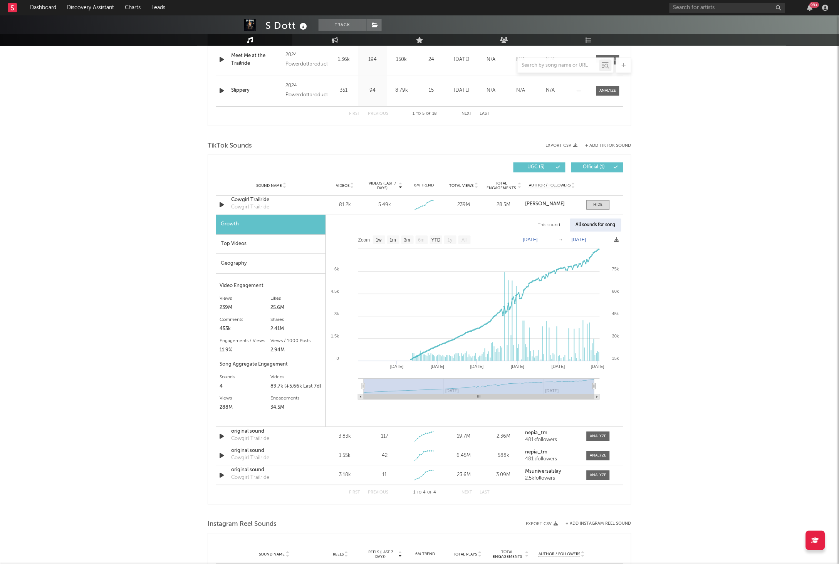
drag, startPoint x: 545, startPoint y: 387, endPoint x: 603, endPoint y: 389, distance: 58.2
click at [603, 389] on icon "Created with Highcharts 10.3.3 Sep '25 Jun '25 Jul '25 Aug '25 Oct '25 May '25 …" at bounding box center [474, 318] width 297 height 173
type input "[DATE]"
drag, startPoint x: 594, startPoint y: 388, endPoint x: 623, endPoint y: 381, distance: 29.5
click at [623, 381] on div "Videos (last 7 days) Sound Name Videos Videos (last 7 days) Total Views Total E…" at bounding box center [420, 329] width 424 height 350
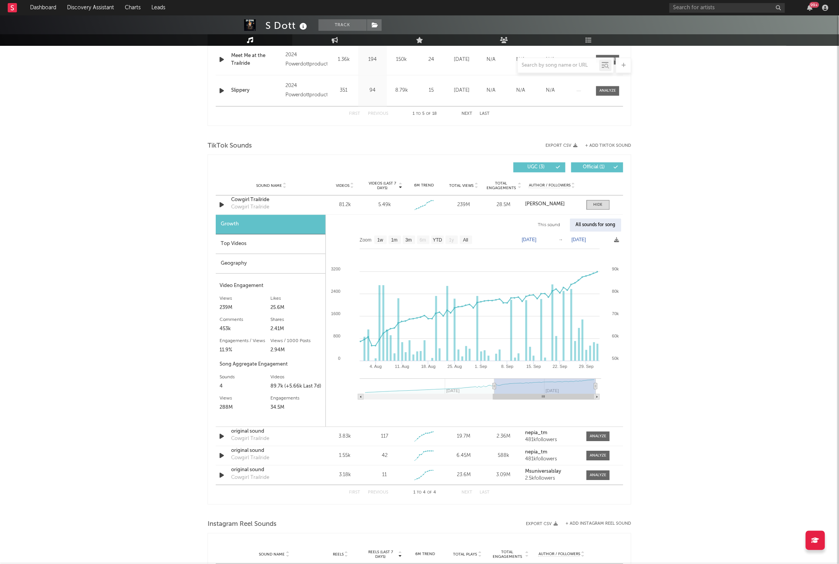
drag, startPoint x: 364, startPoint y: 387, endPoint x: 494, endPoint y: 390, distance: 129.5
click at [494, 390] on g at bounding box center [481, 389] width 242 height 21
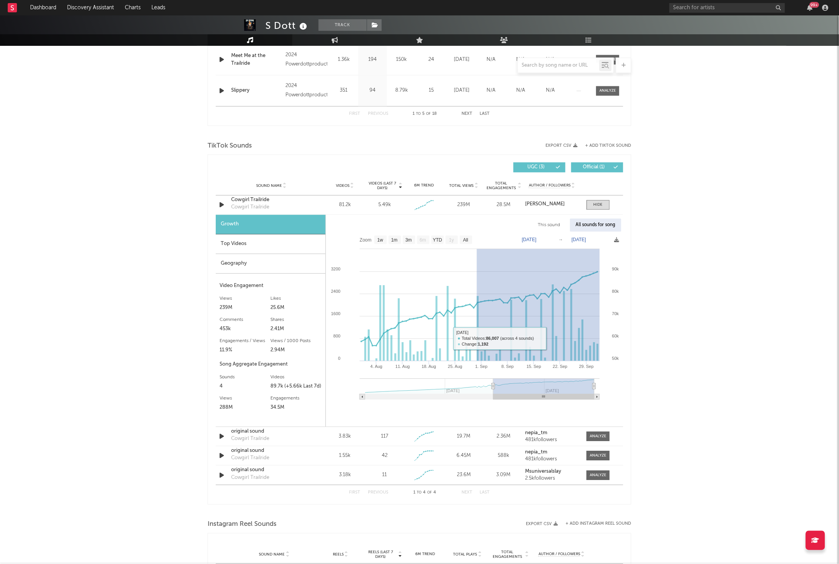
drag, startPoint x: 477, startPoint y: 338, endPoint x: 611, endPoint y: 339, distance: 134.1
type input "[DATE]"
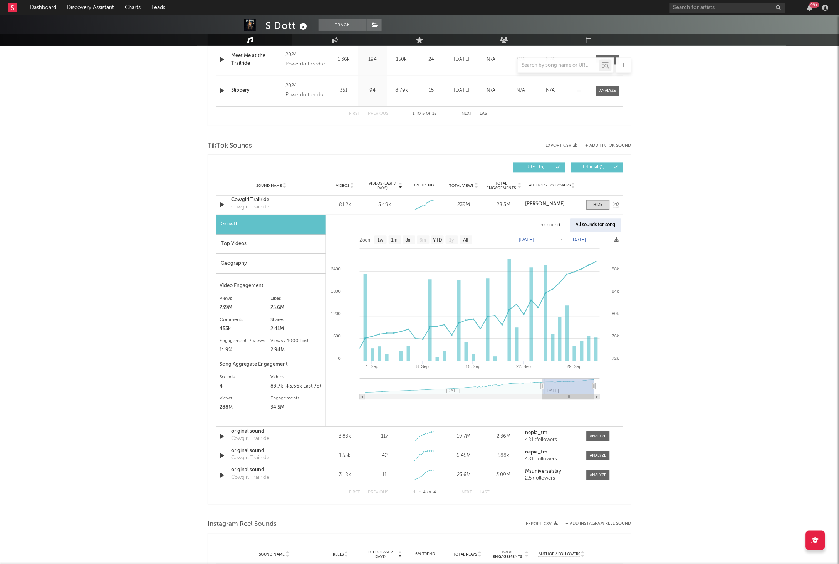
click at [257, 201] on div "Cowgirl Trailride" at bounding box center [271, 200] width 81 height 8
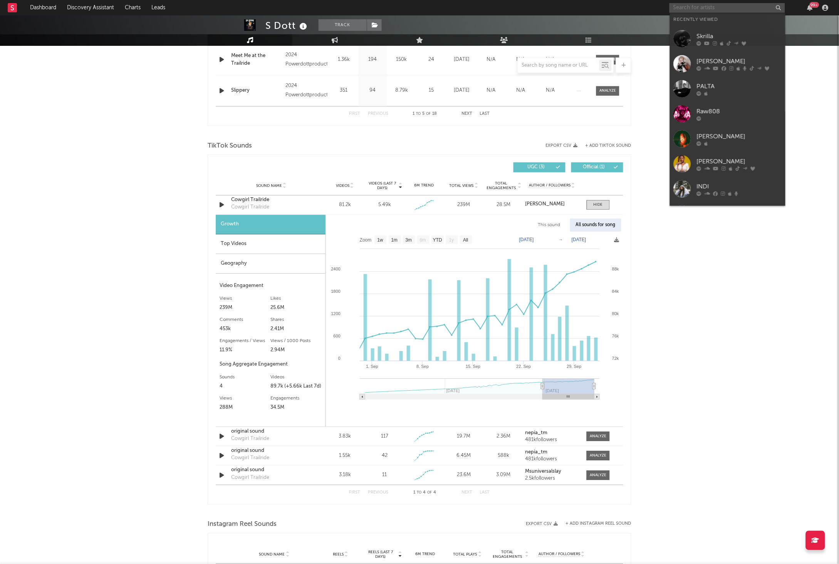
click at [691, 10] on input "text" at bounding box center [727, 8] width 116 height 10
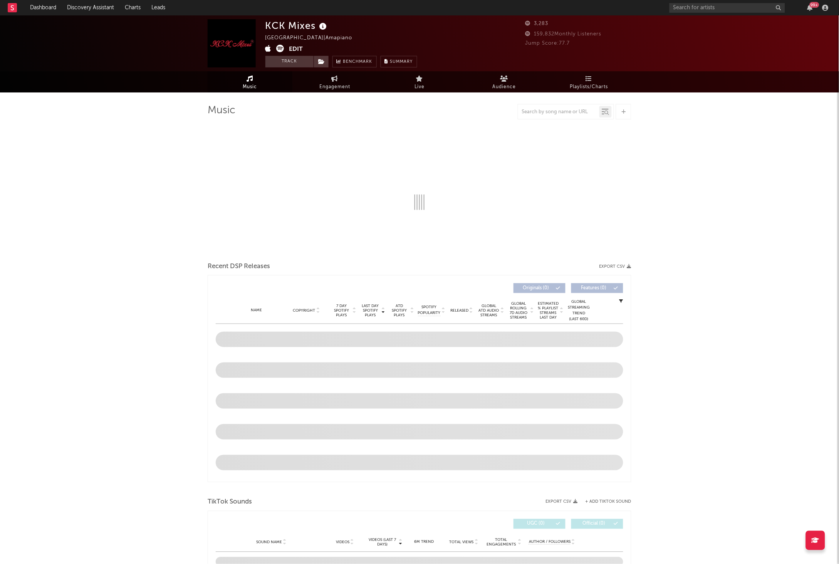
select select "1w"
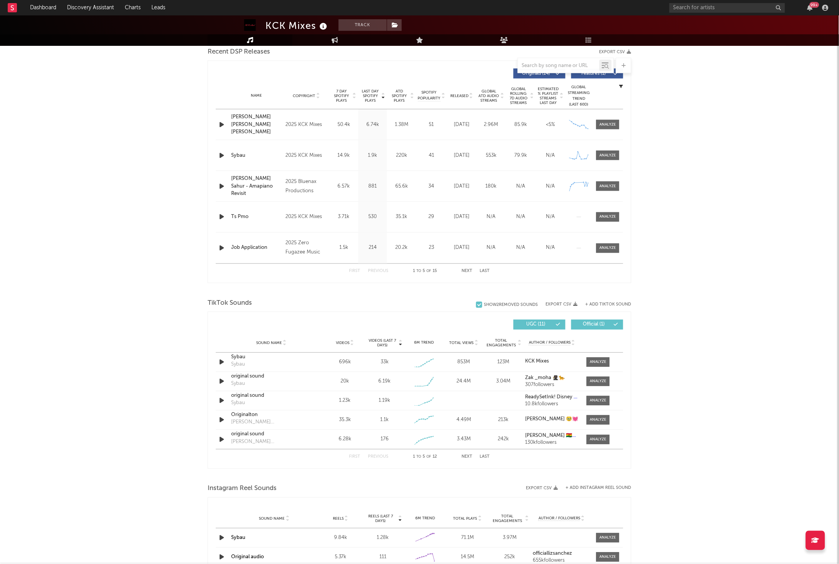
scroll to position [276, 0]
click at [598, 363] on div at bounding box center [598, 362] width 17 height 6
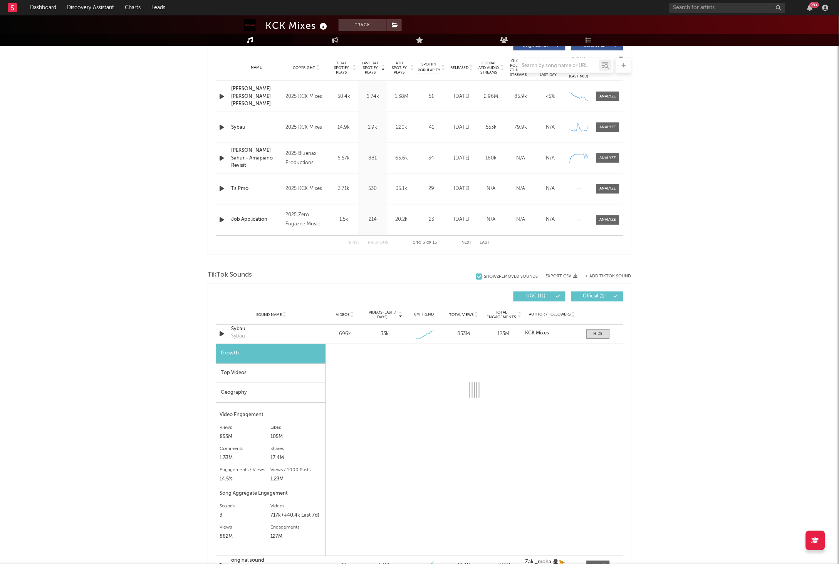
select select "1w"
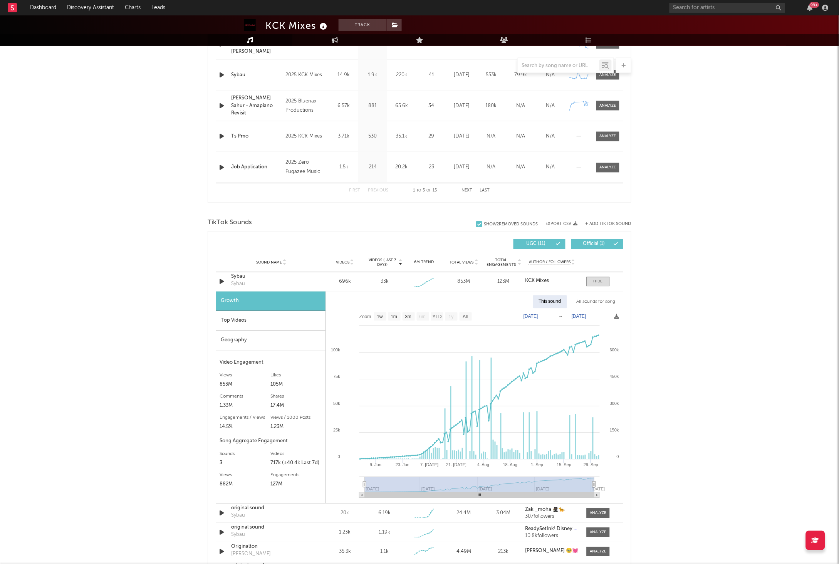
scroll to position [422, 0]
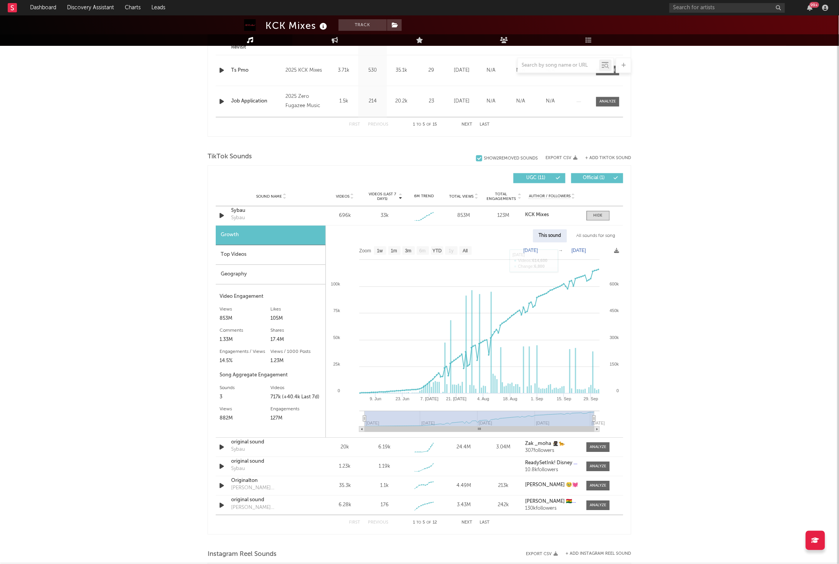
click at [579, 235] on div "All sounds for song" at bounding box center [596, 236] width 50 height 13
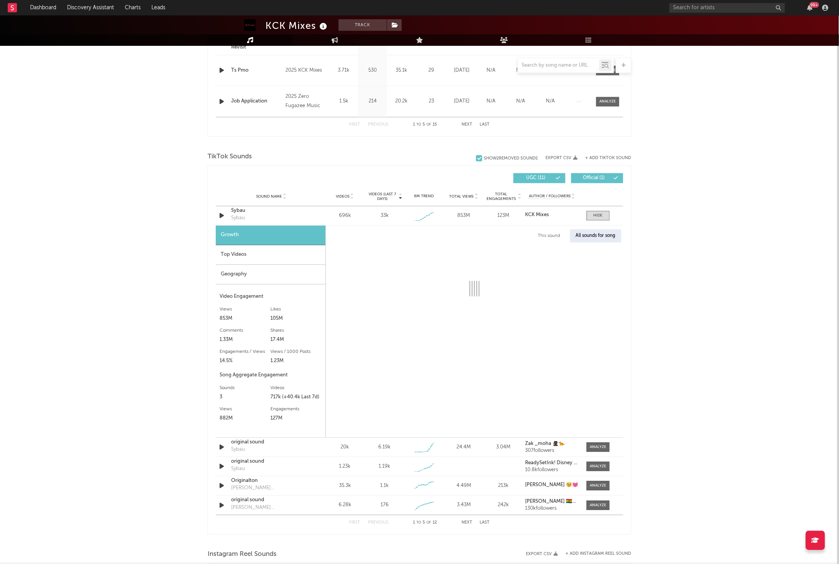
select select "1w"
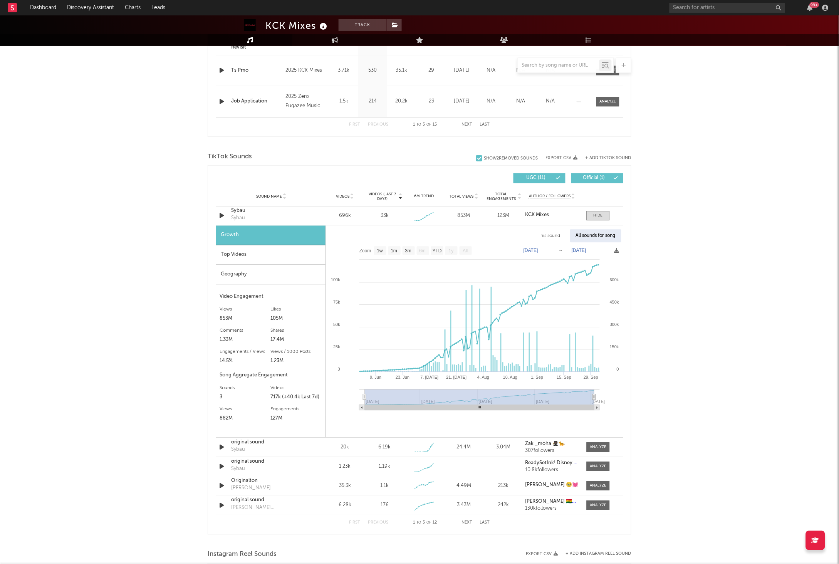
drag, startPoint x: 422, startPoint y: 401, endPoint x: 443, endPoint y: 397, distance: 21.2
click at [443, 397] on rect at bounding box center [480, 396] width 230 height 15
drag, startPoint x: 364, startPoint y: 400, endPoint x: 381, endPoint y: 400, distance: 16.6
click at [417, 395] on icon "Created with Highcharts 10.3.3 9. Jun 23. Jun 7. Jul 21. Jul 4. Aug 18. Aug 1. …" at bounding box center [474, 329] width 297 height 173
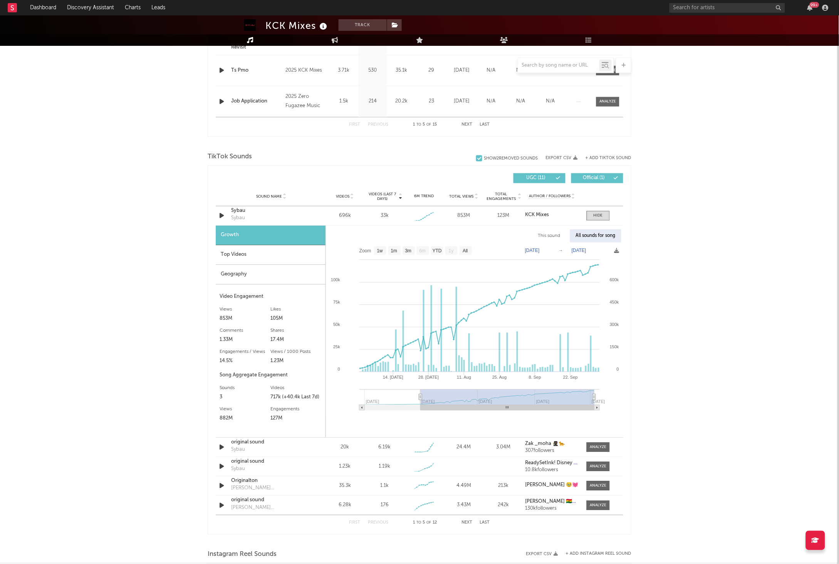
type input "2025-06-30"
drag, startPoint x: 364, startPoint y: 398, endPoint x: 420, endPoint y: 404, distance: 56.2
click at [420, 404] on g at bounding box center [479, 399] width 240 height 21
drag, startPoint x: 596, startPoint y: 397, endPoint x: 483, endPoint y: 397, distance: 112.5
click at [483, 397] on icon "Created with Highcharts 10.3.3 14. Jul 28. Jul 11. Aug 25. Aug 8. Sep 22. Sep J…" at bounding box center [474, 329] width 297 height 173
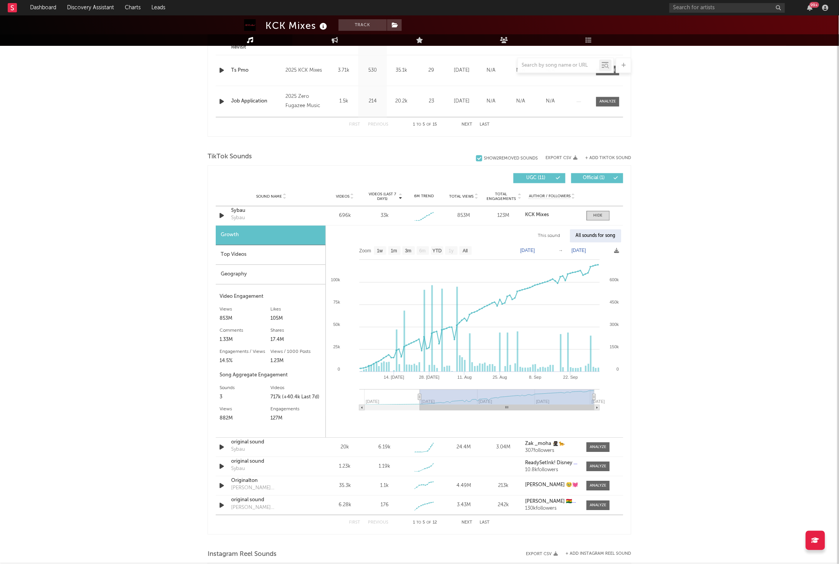
drag, startPoint x: 597, startPoint y: 397, endPoint x: 547, endPoint y: 395, distance: 50.5
click at [536, 396] on icon "Created with Highcharts 10.3.3 14. Jul 28. Jul 11. Aug 25. Aug 8. Sep 22. Sep J…" at bounding box center [474, 329] width 297 height 173
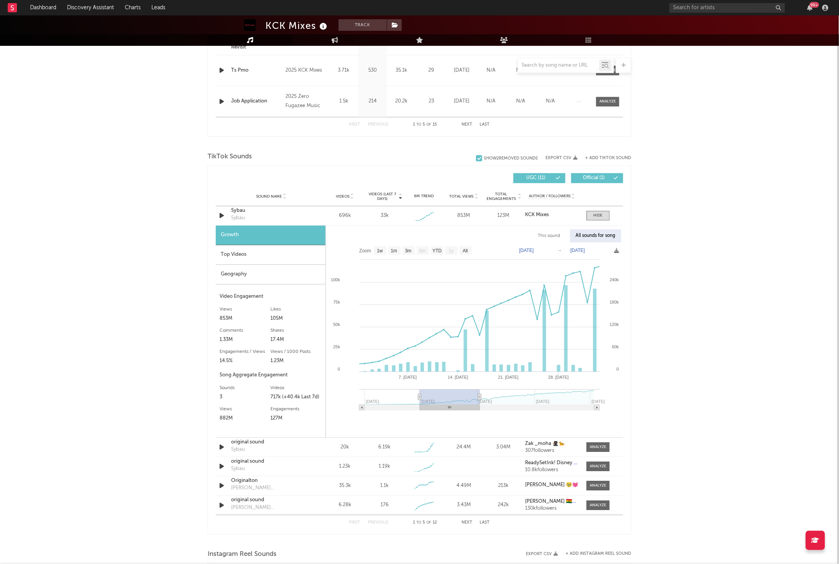
type input "2025-07-31"
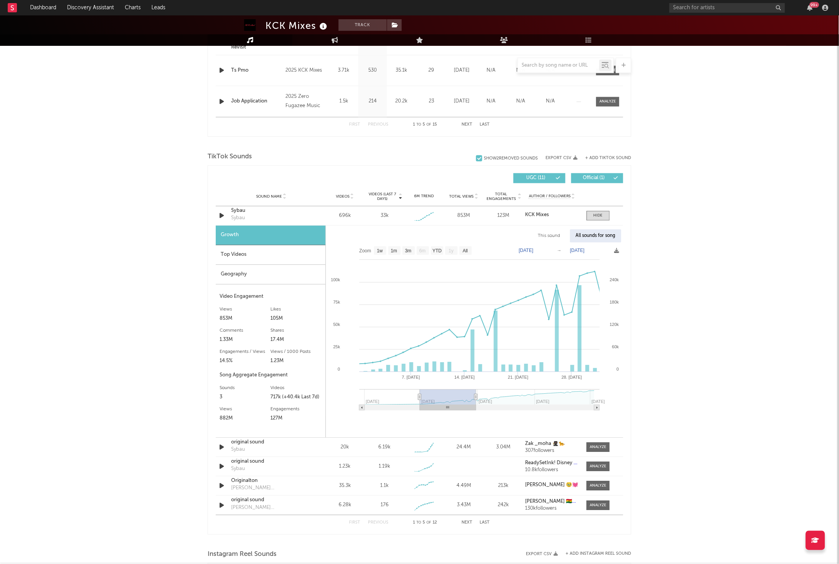
drag, startPoint x: 594, startPoint y: 396, endPoint x: 477, endPoint y: 399, distance: 117.5
click at [477, 399] on icon at bounding box center [476, 397] width 3 height 6
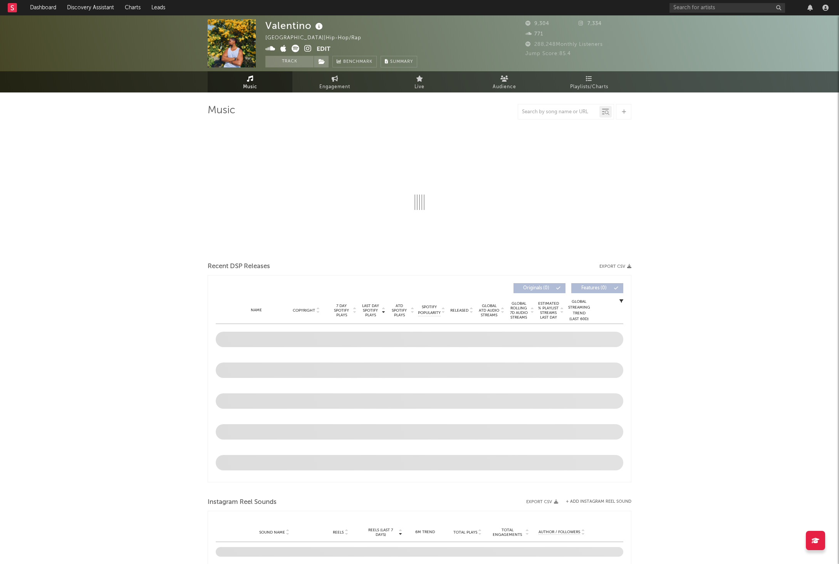
select select "6m"
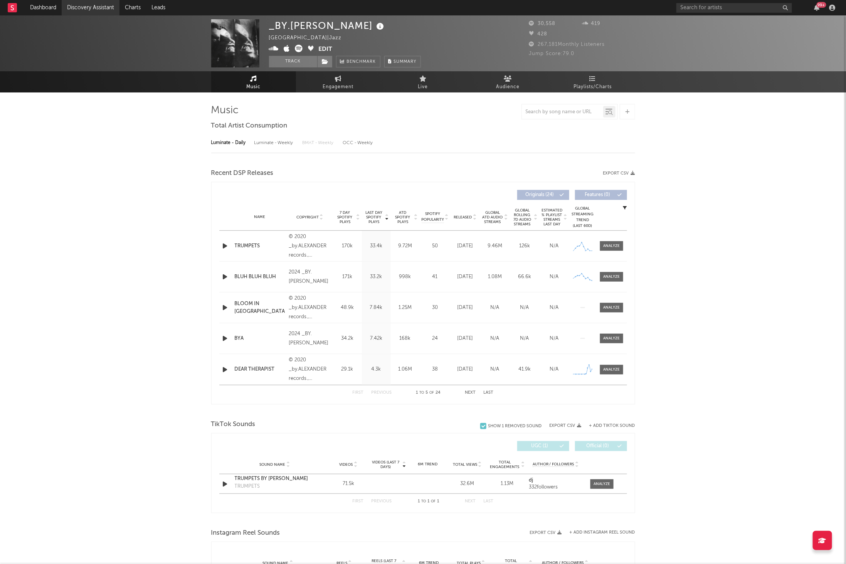
select select "6m"
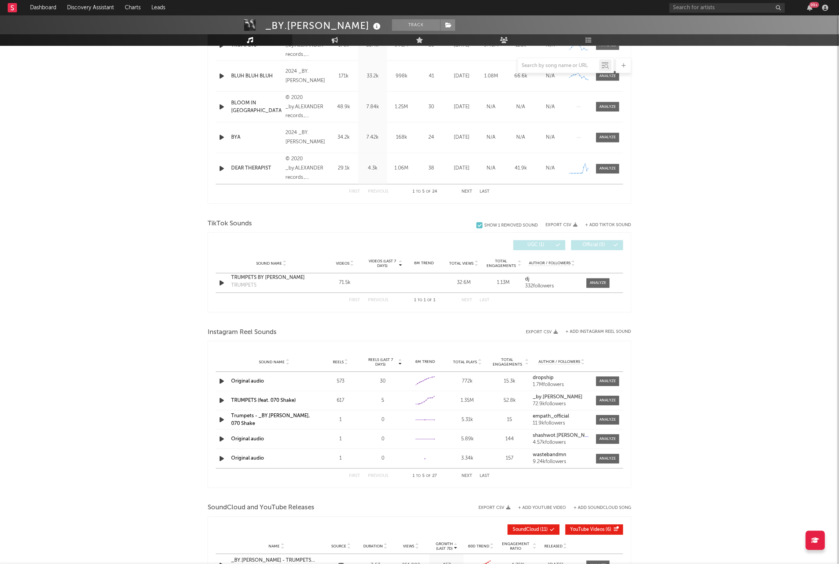
scroll to position [364, 0]
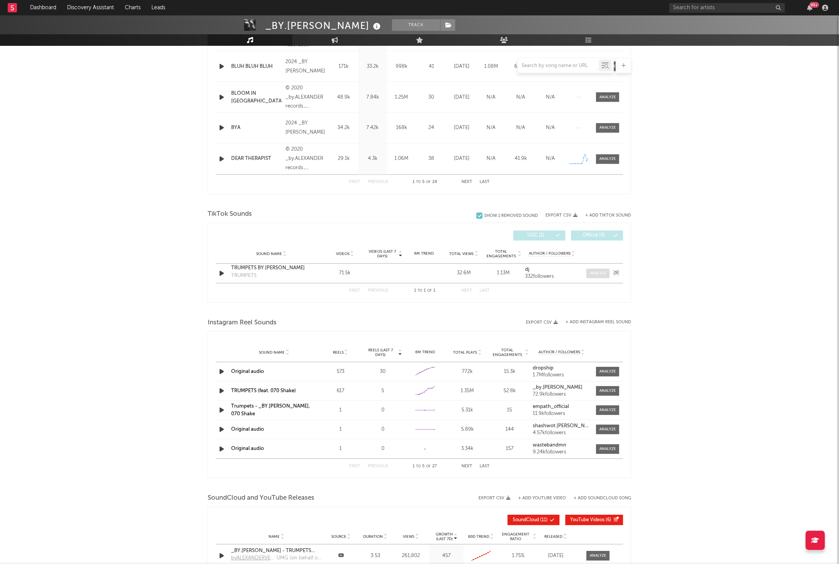
click at [594, 271] on div at bounding box center [598, 274] width 17 height 6
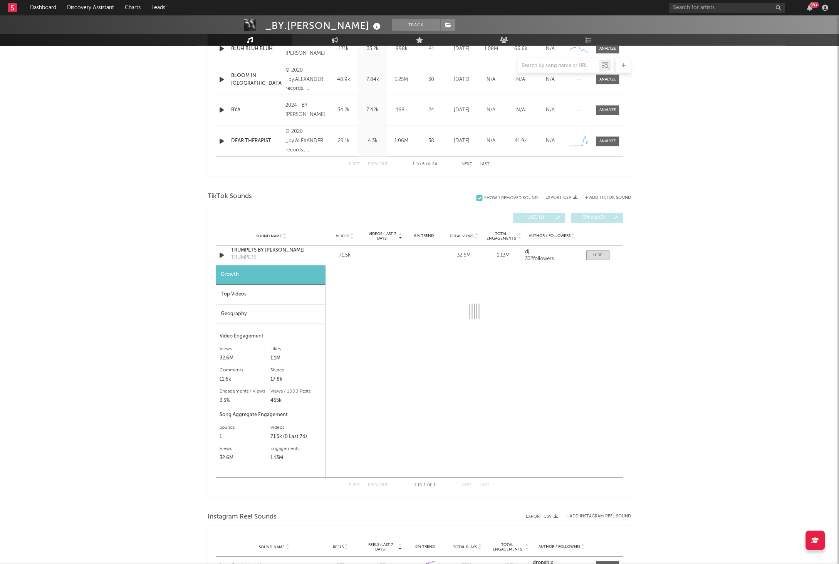
scroll to position [498, 0]
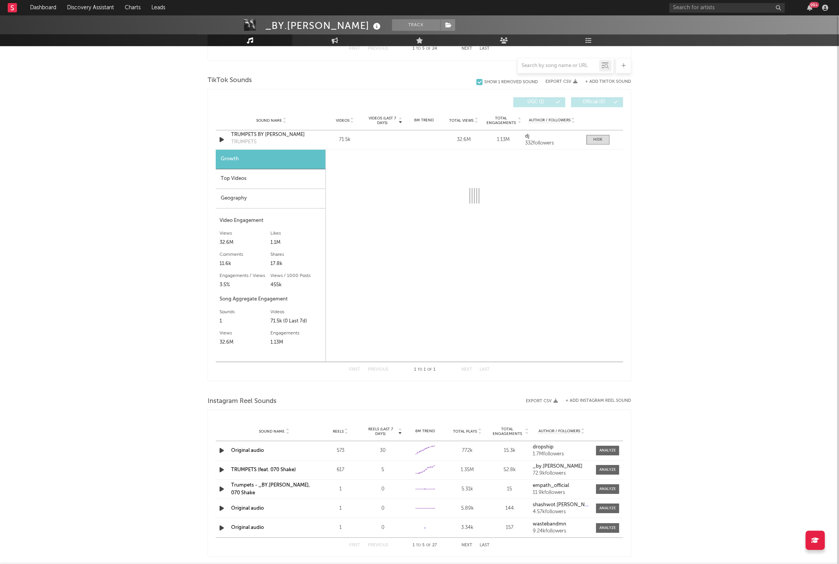
select select "1w"
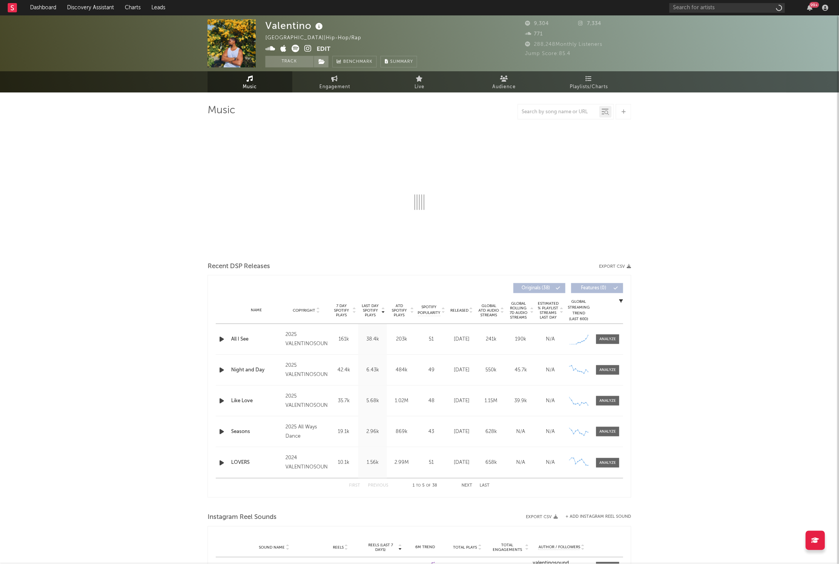
select select "6m"
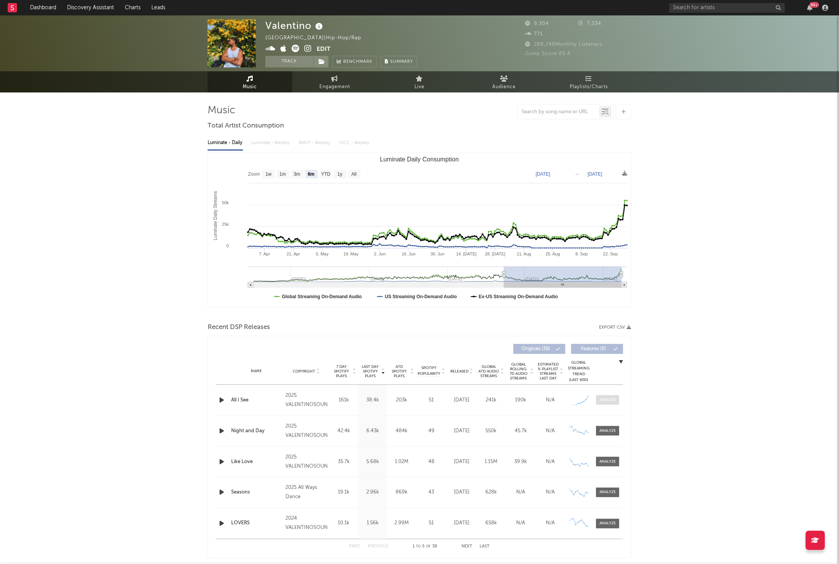
click at [602, 395] on span at bounding box center [607, 400] width 23 height 10
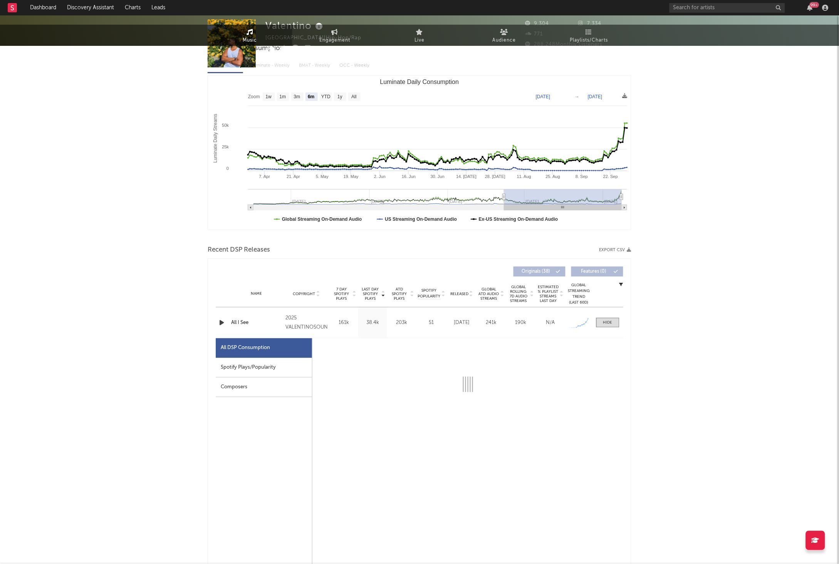
select select "1w"
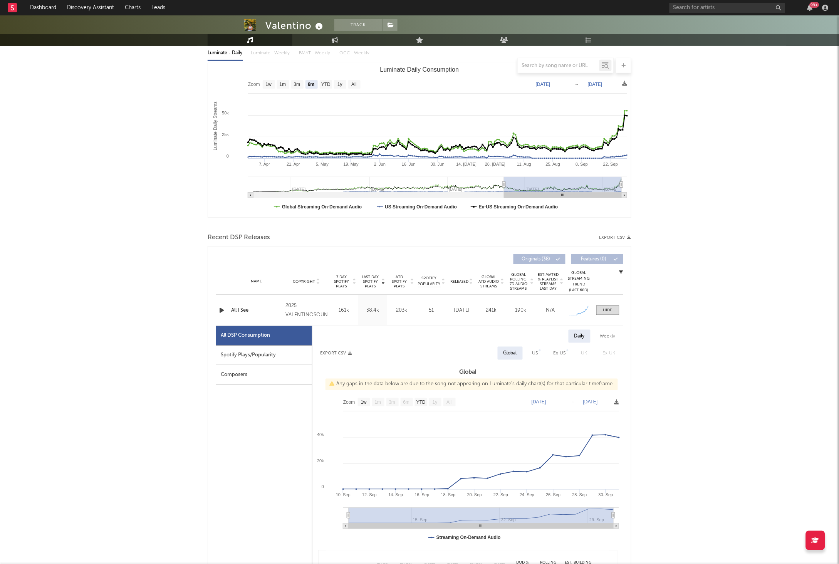
scroll to position [127, 0]
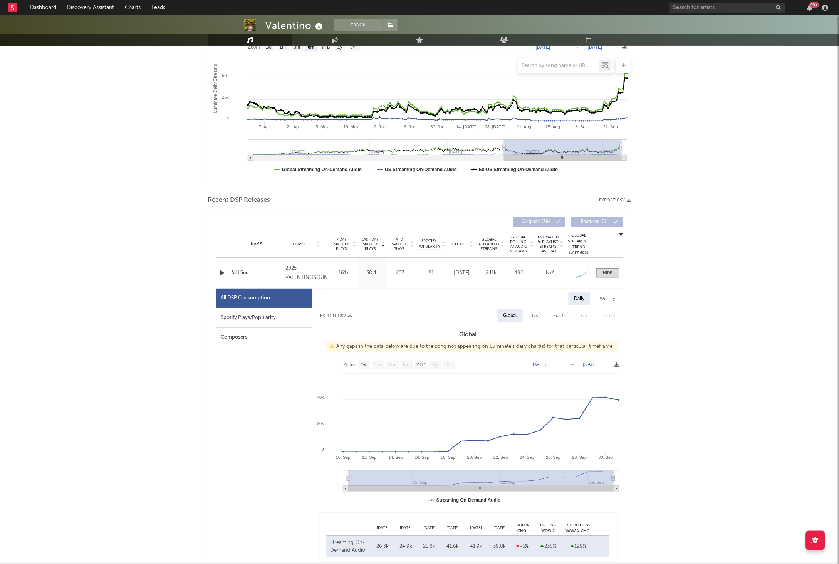
click at [229, 315] on div "Spotify Plays/Popularity" at bounding box center [264, 318] width 96 height 20
select select "1w"
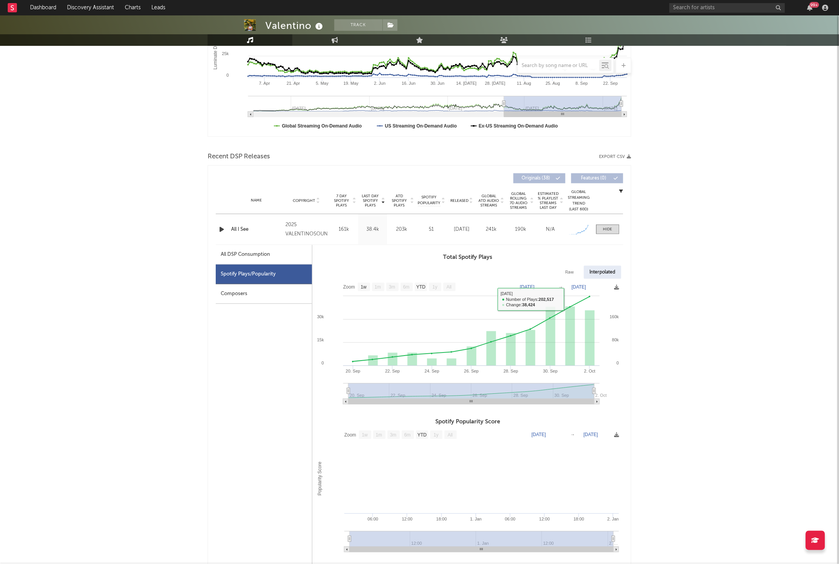
scroll to position [55, 0]
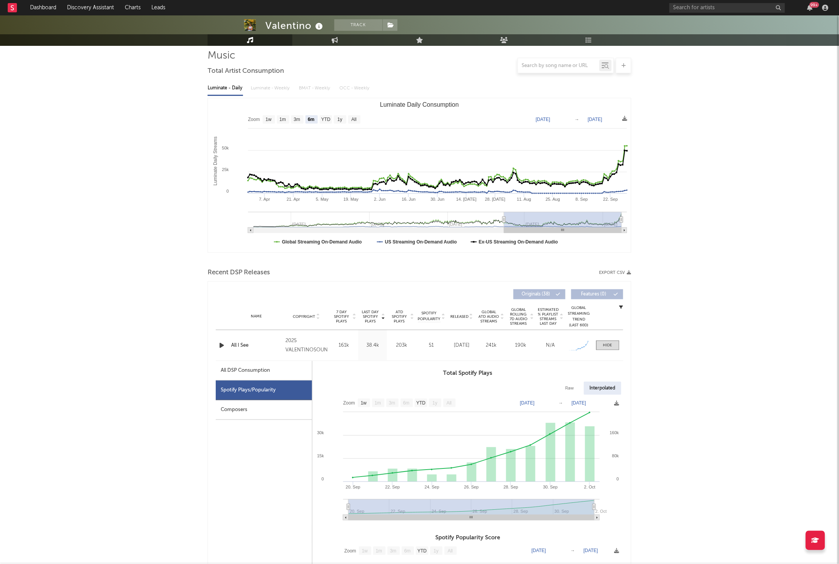
drag, startPoint x: 738, startPoint y: 192, endPoint x: 687, endPoint y: 171, distance: 55.2
